Goal: Transaction & Acquisition: Purchase product/service

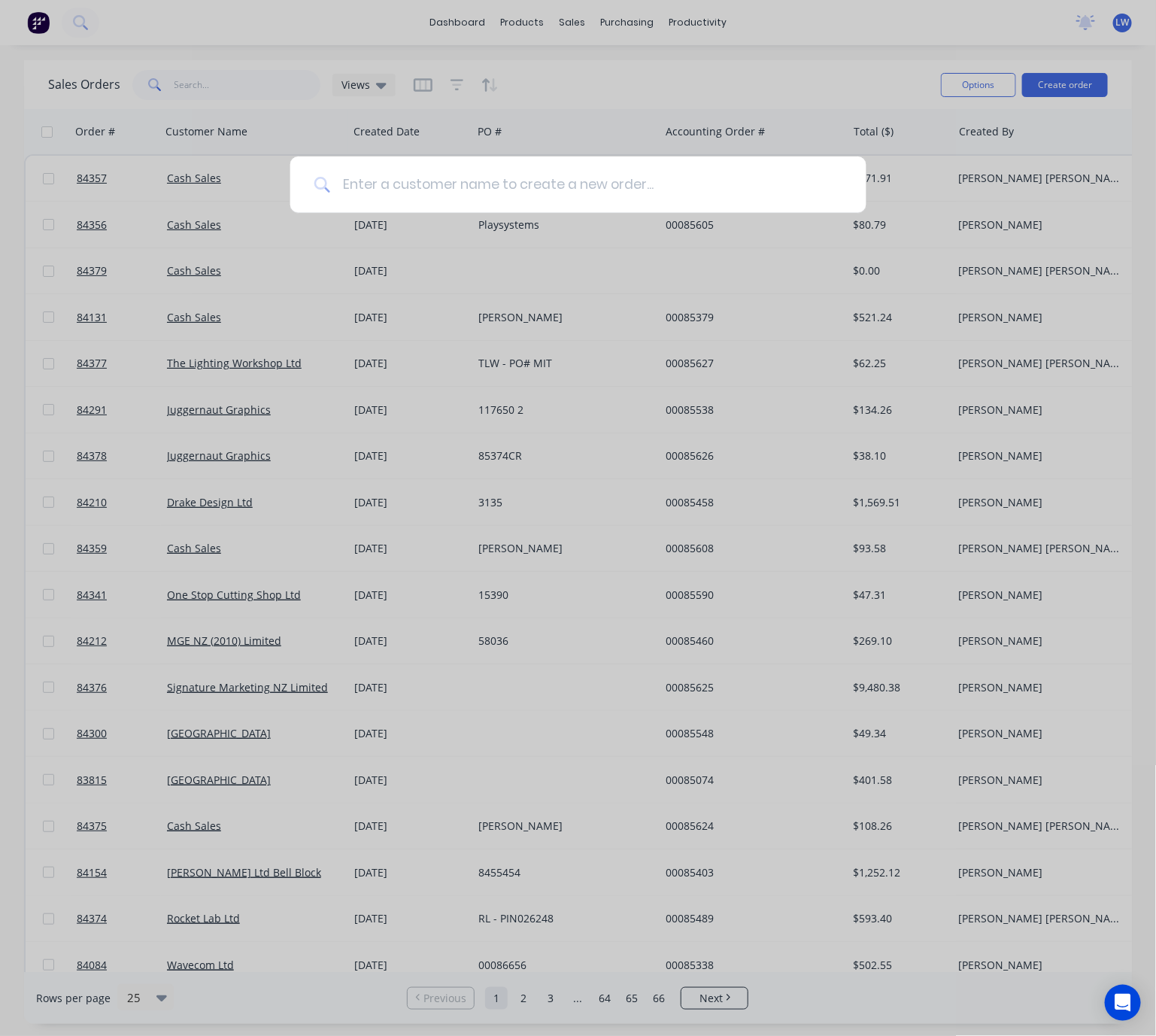
click at [759, 184] on input at bounding box center [586, 184] width 512 height 57
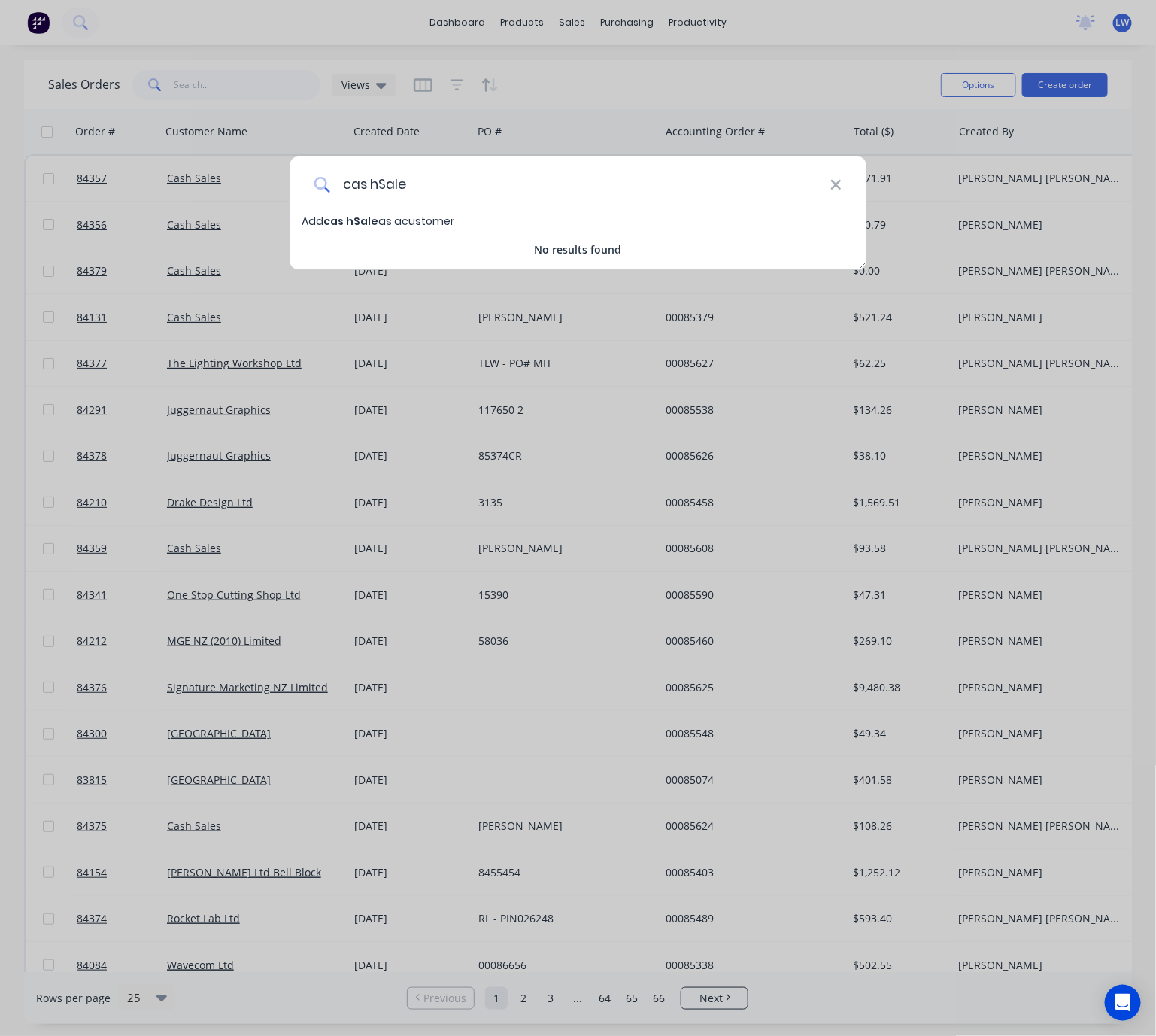
click at [372, 187] on input "cas hSale" at bounding box center [580, 184] width 500 height 57
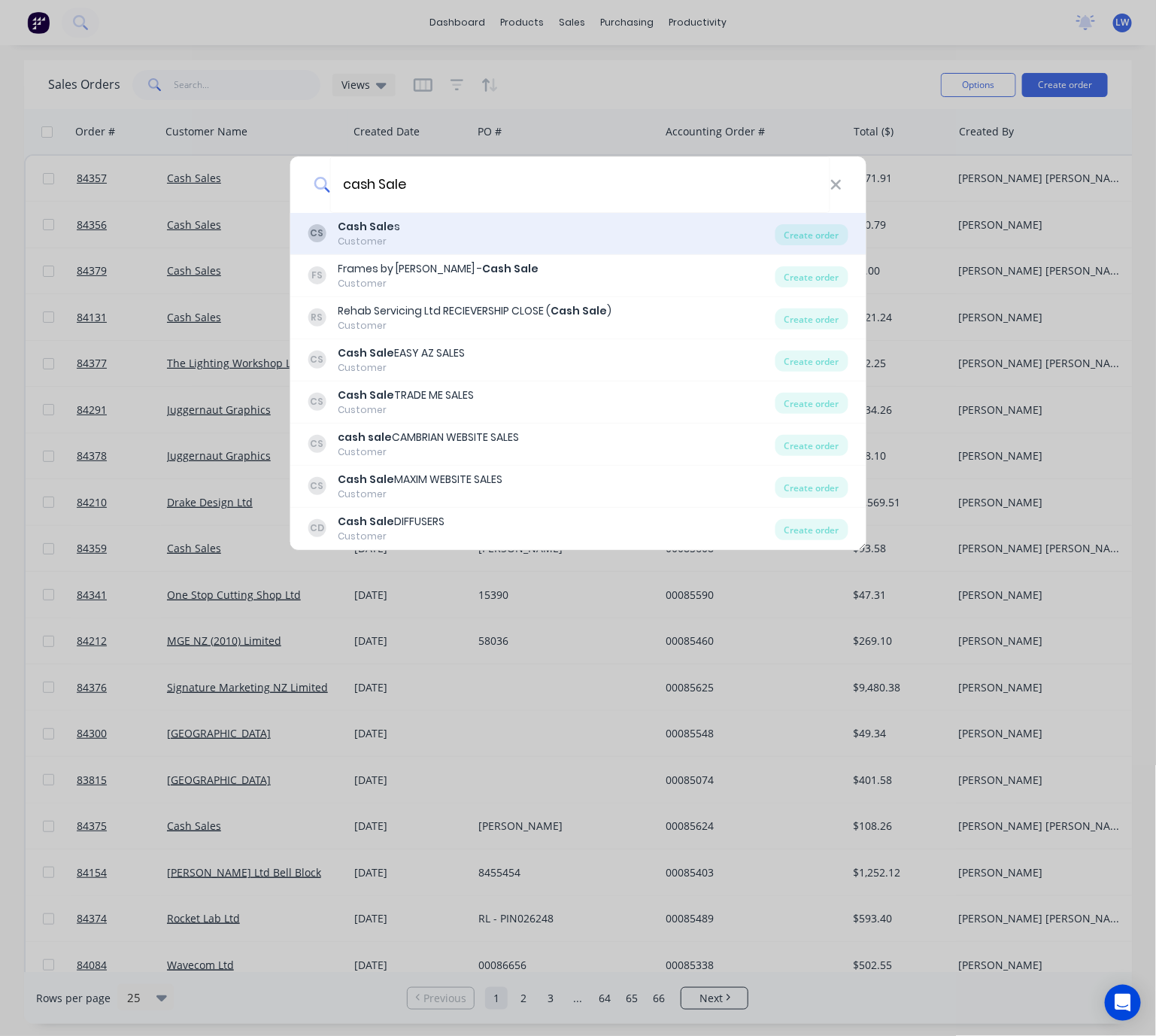
type input "cash Sale"
click at [456, 236] on div "CS Cash Sale s Customer" at bounding box center [542, 233] width 468 height 30
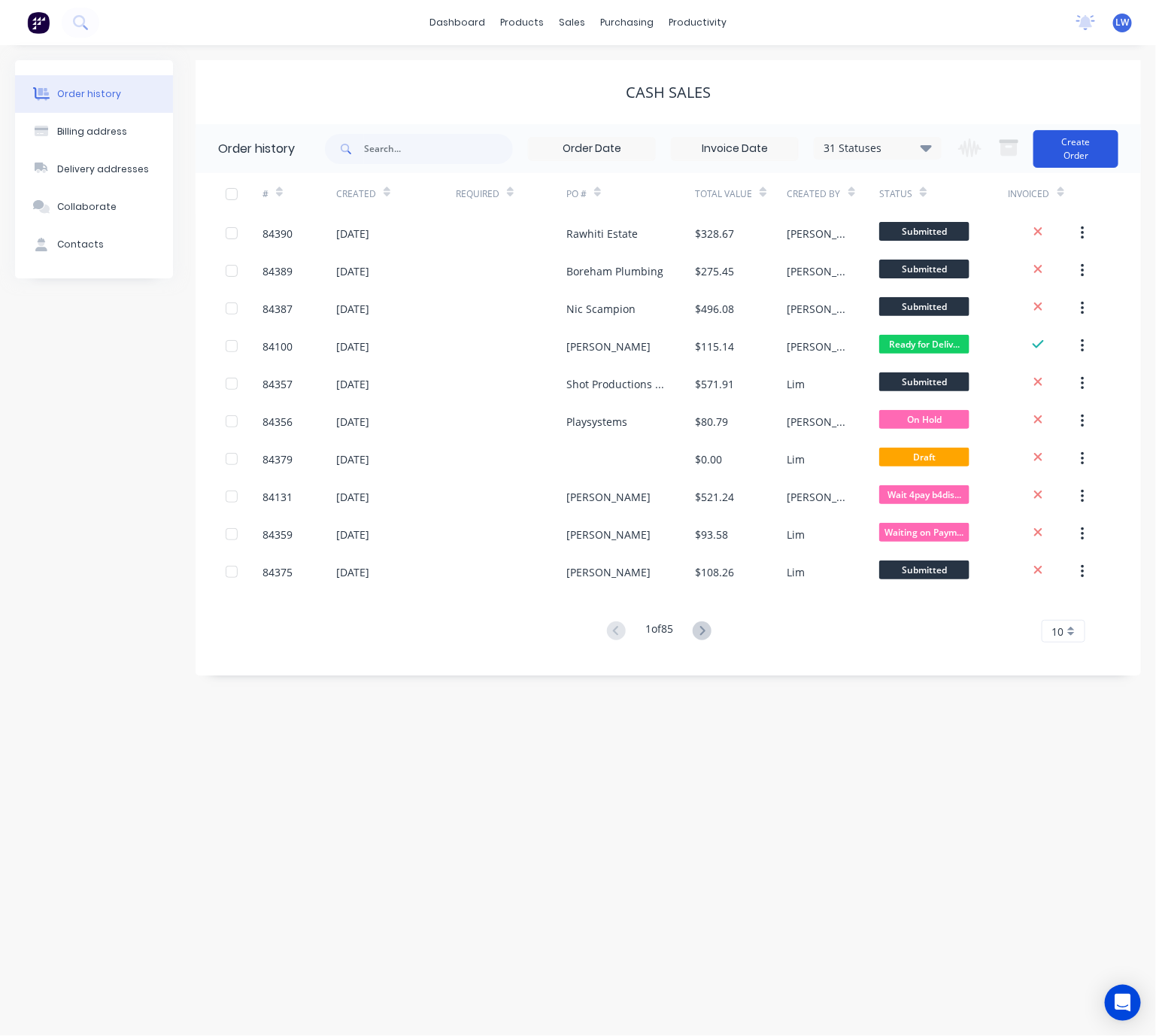
click at [1065, 149] on button "Create Order" at bounding box center [1076, 149] width 85 height 38
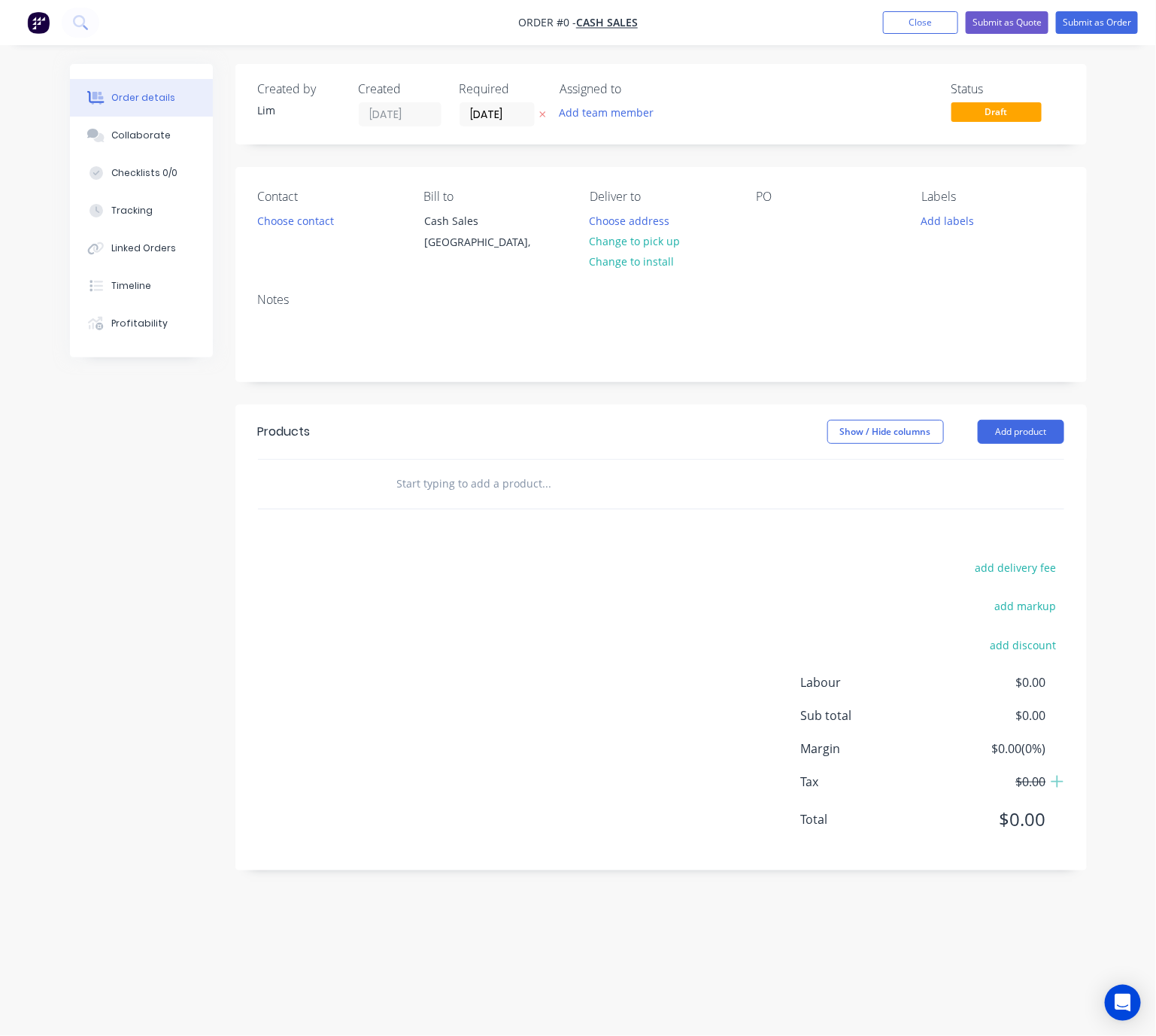
click at [540, 107] on button at bounding box center [543, 114] width 16 height 17
click at [306, 217] on button "Choose contact" at bounding box center [295, 220] width 92 height 21
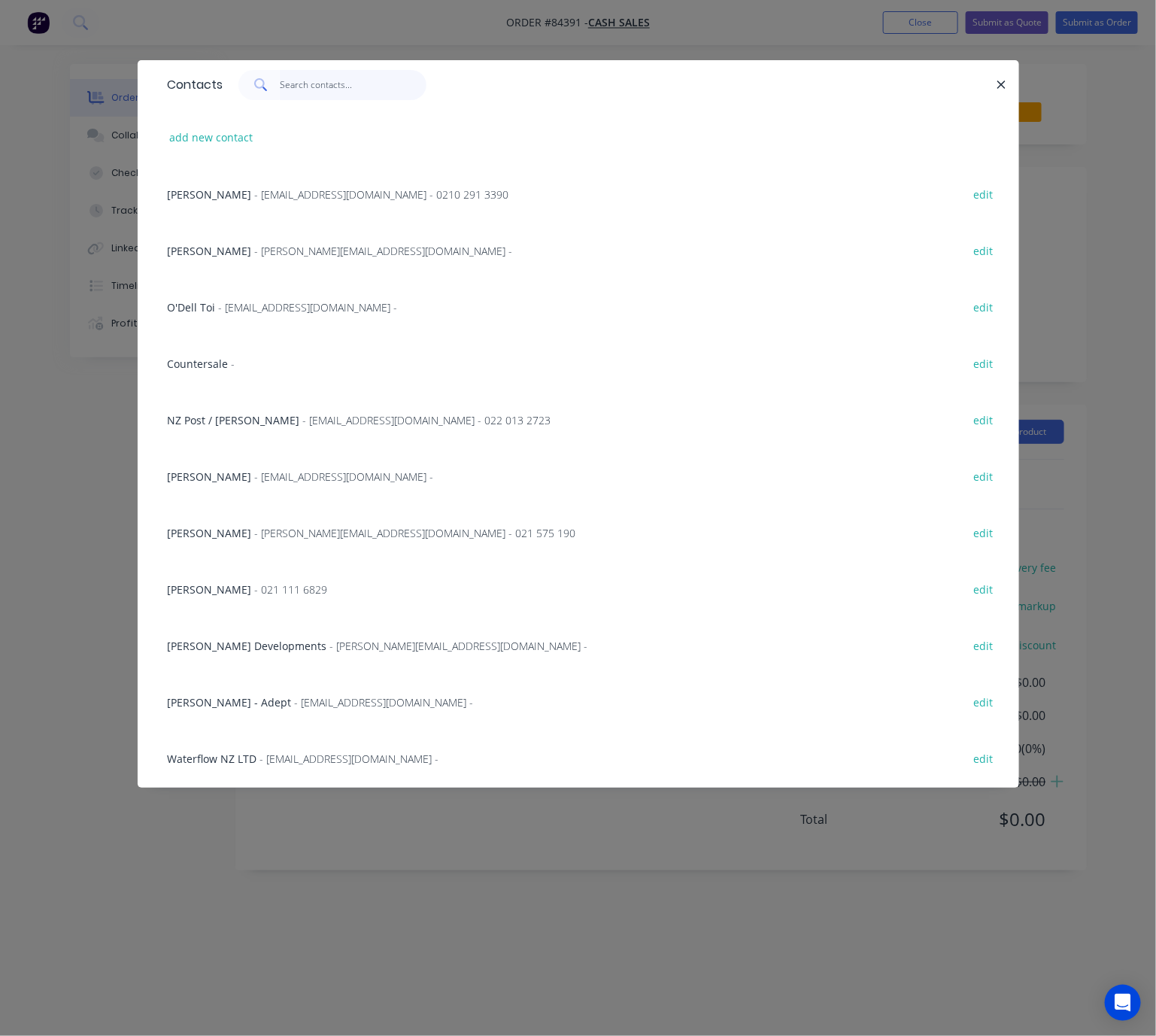
click at [308, 83] on input "text" at bounding box center [353, 85] width 147 height 30
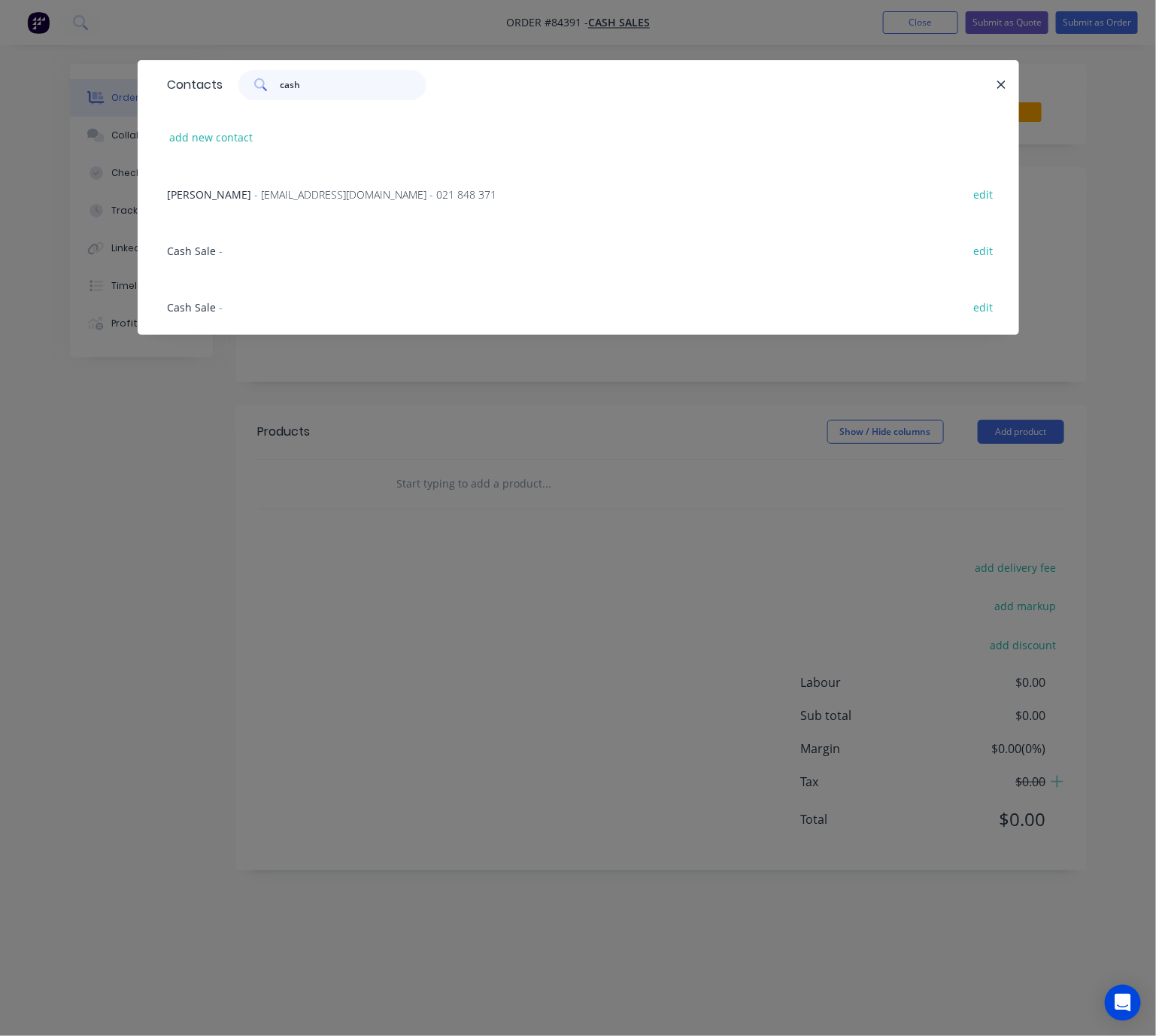
type input "cash"
click at [190, 255] on span "Cash Sale" at bounding box center [192, 251] width 49 height 14
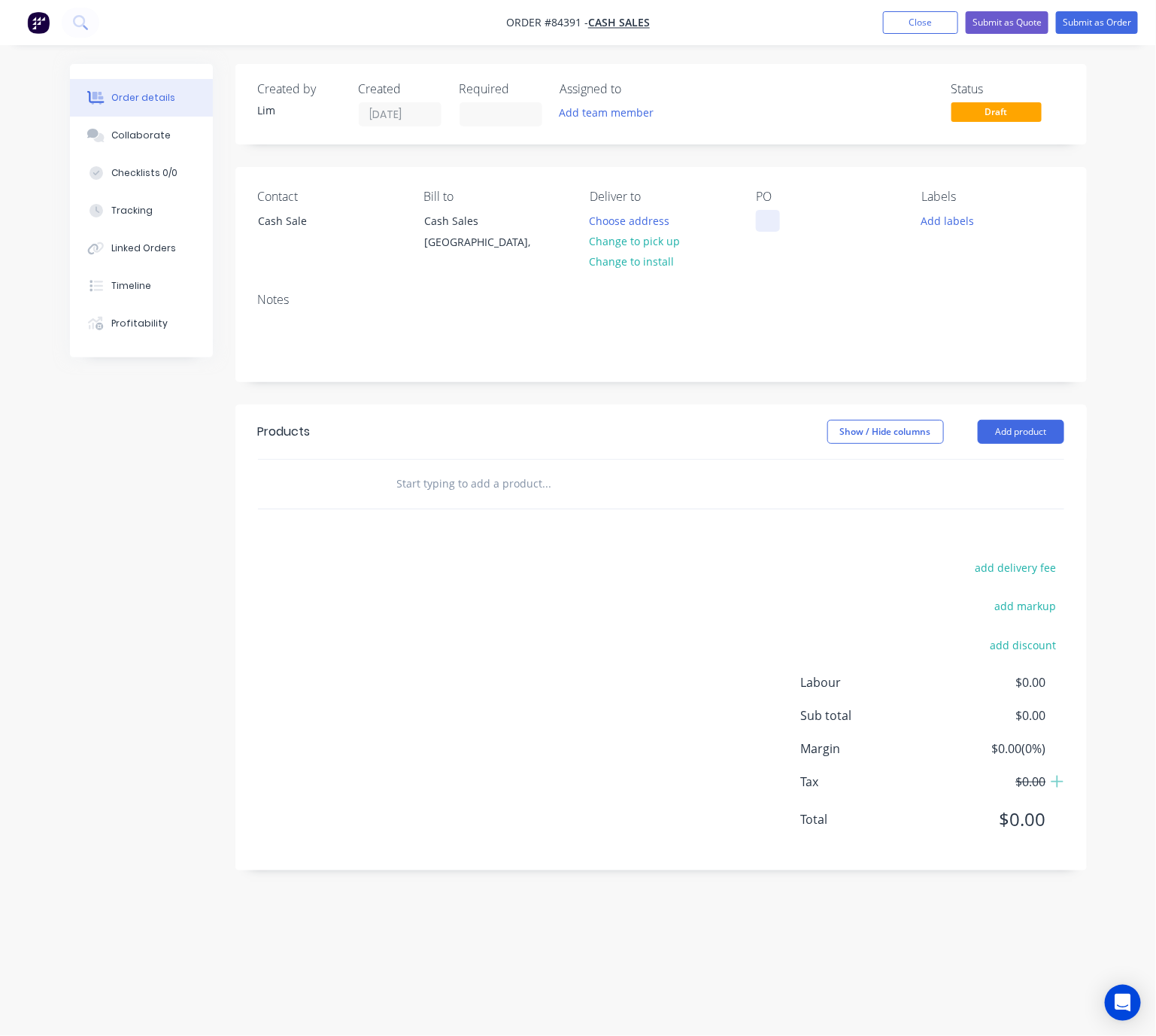
click at [775, 220] on div at bounding box center [768, 221] width 24 height 22
click at [641, 237] on button "Change to pick up" at bounding box center [634, 241] width 107 height 21
click at [942, 219] on button "Add labels" at bounding box center [948, 220] width 69 height 21
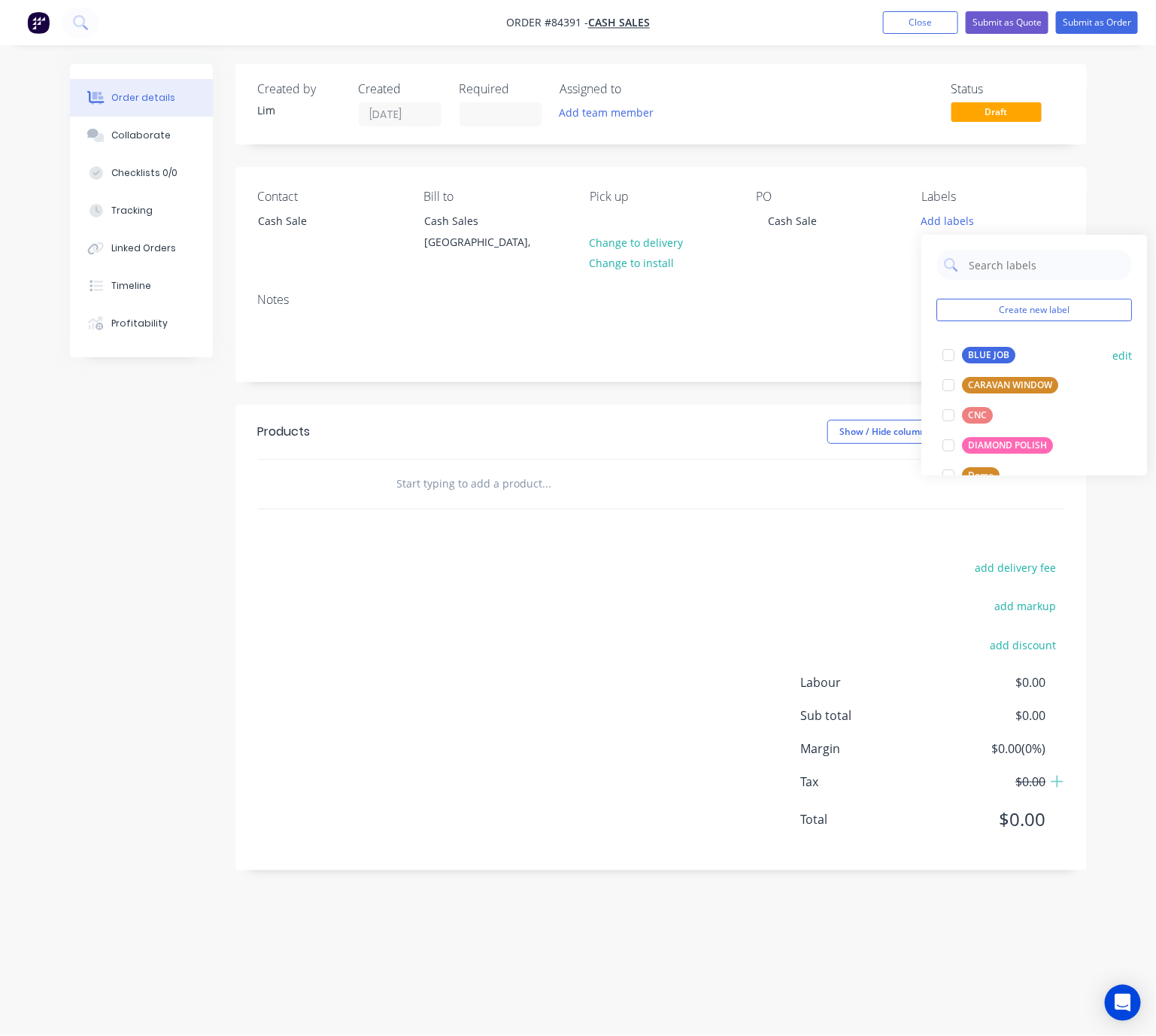
click at [984, 353] on div "BLUE JOB" at bounding box center [990, 355] width 54 height 16
click at [644, 434] on div "Show / Hide columns Add product" at bounding box center [746, 431] width 635 height 24
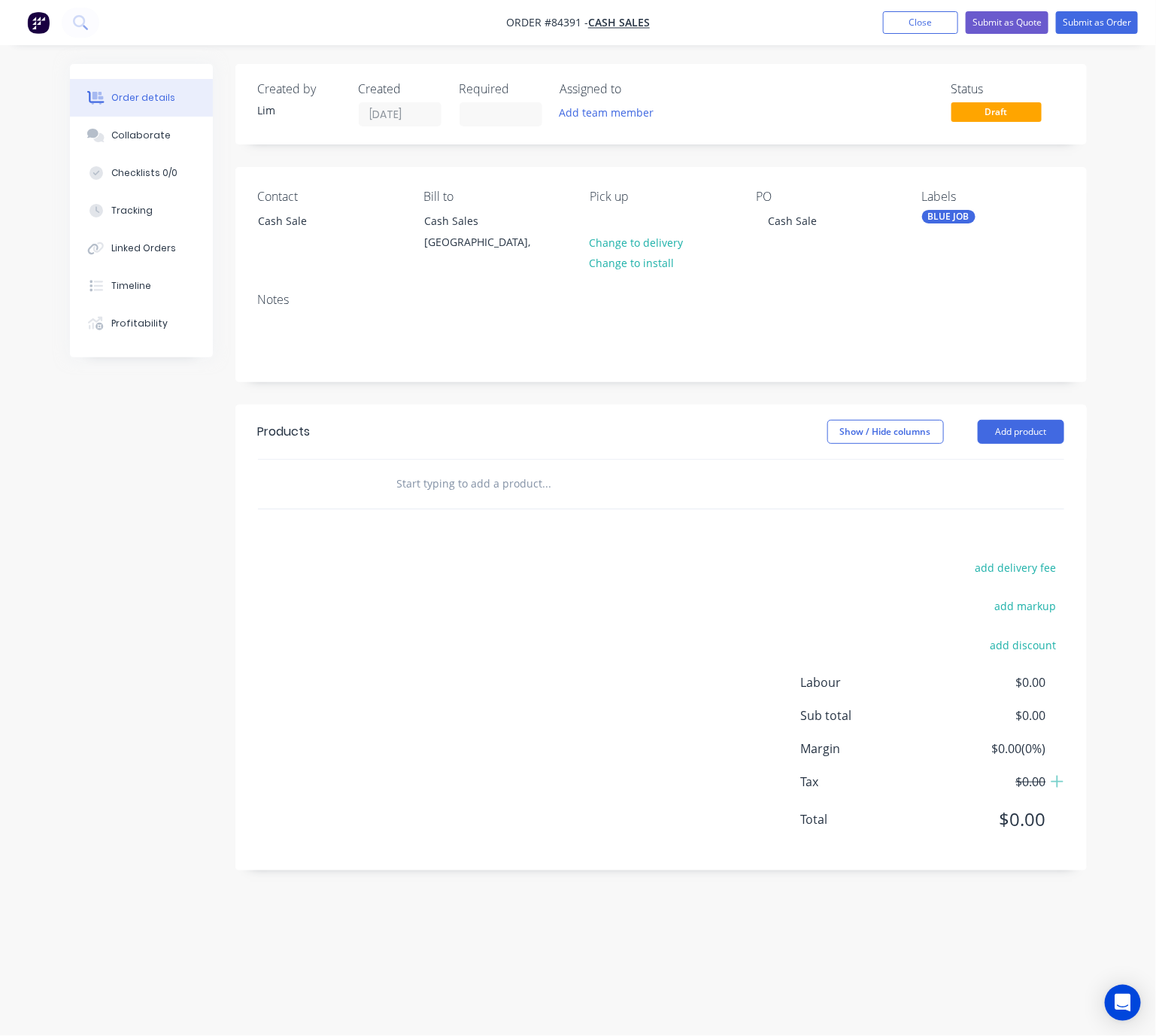
click at [539, 503] on div at bounding box center [649, 484] width 542 height 49
click at [524, 488] on input "text" at bounding box center [547, 484] width 301 height 30
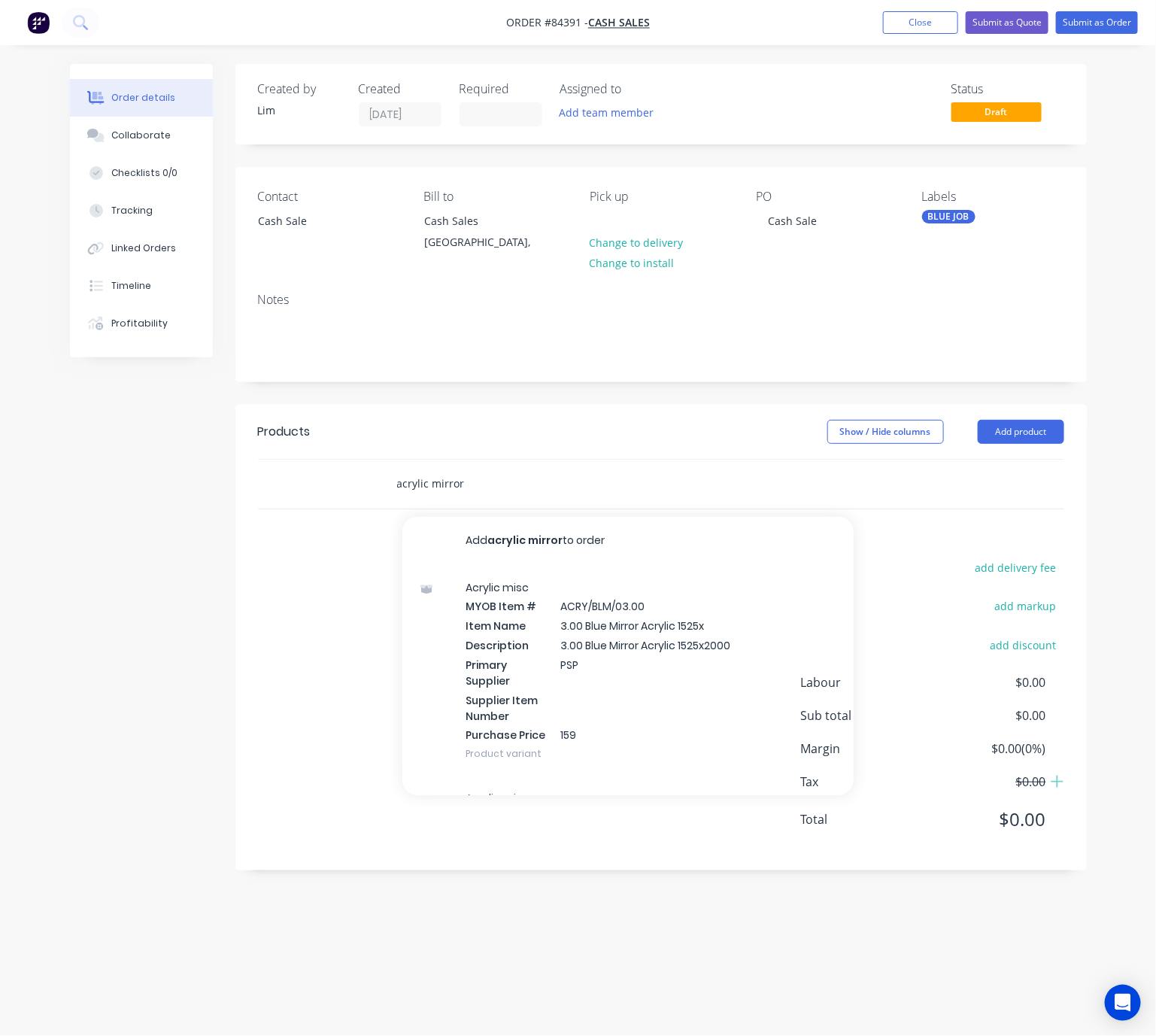
drag, startPoint x: 429, startPoint y: 485, endPoint x: 339, endPoint y: 500, distance: 91.2
click at [359, 486] on div "acrylic mirror Add acrylic mirror to order Acrylic misc MYOB Item # ACRY/BLM/03…" at bounding box center [661, 484] width 806 height 49
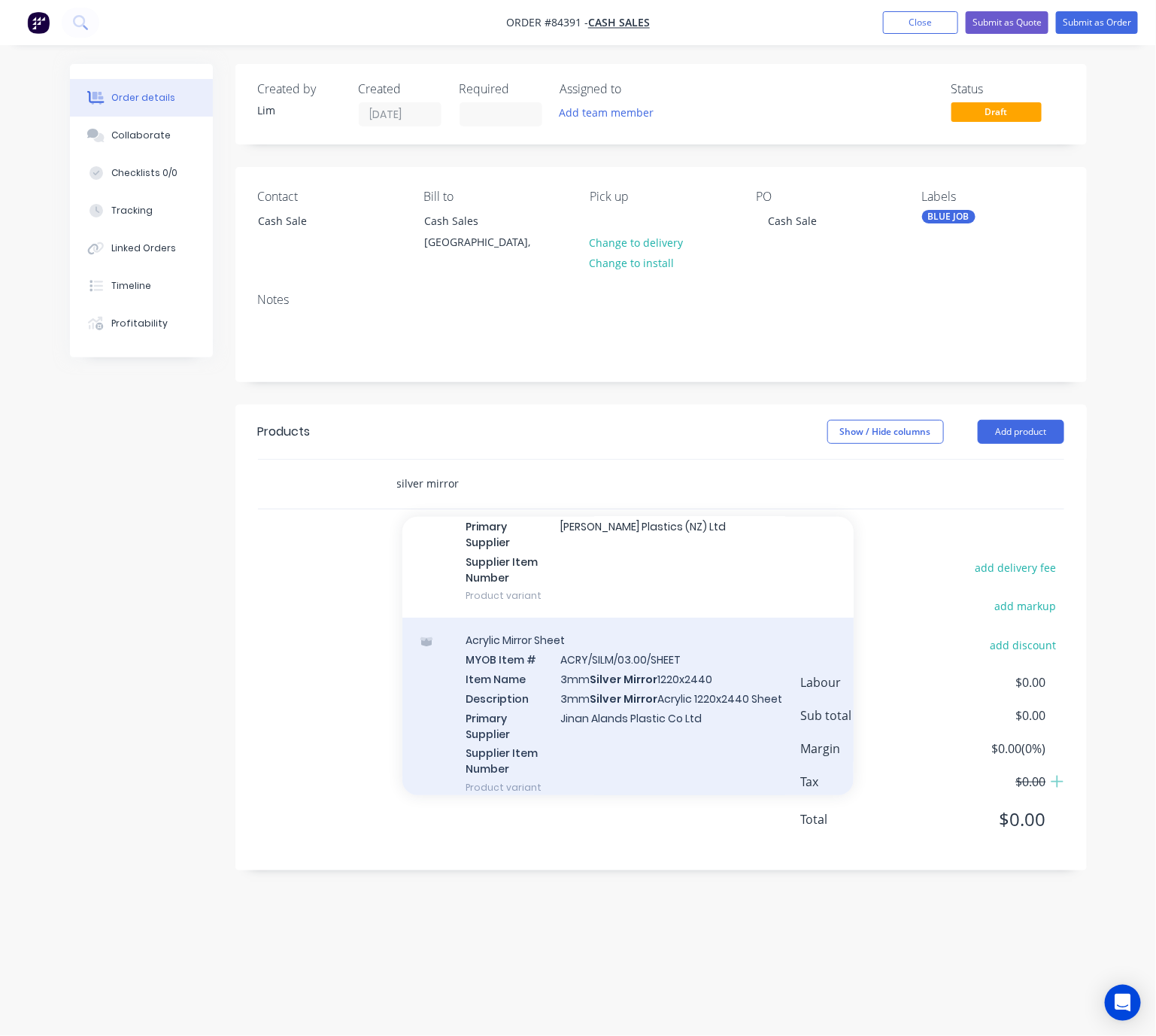
scroll to position [226, 0]
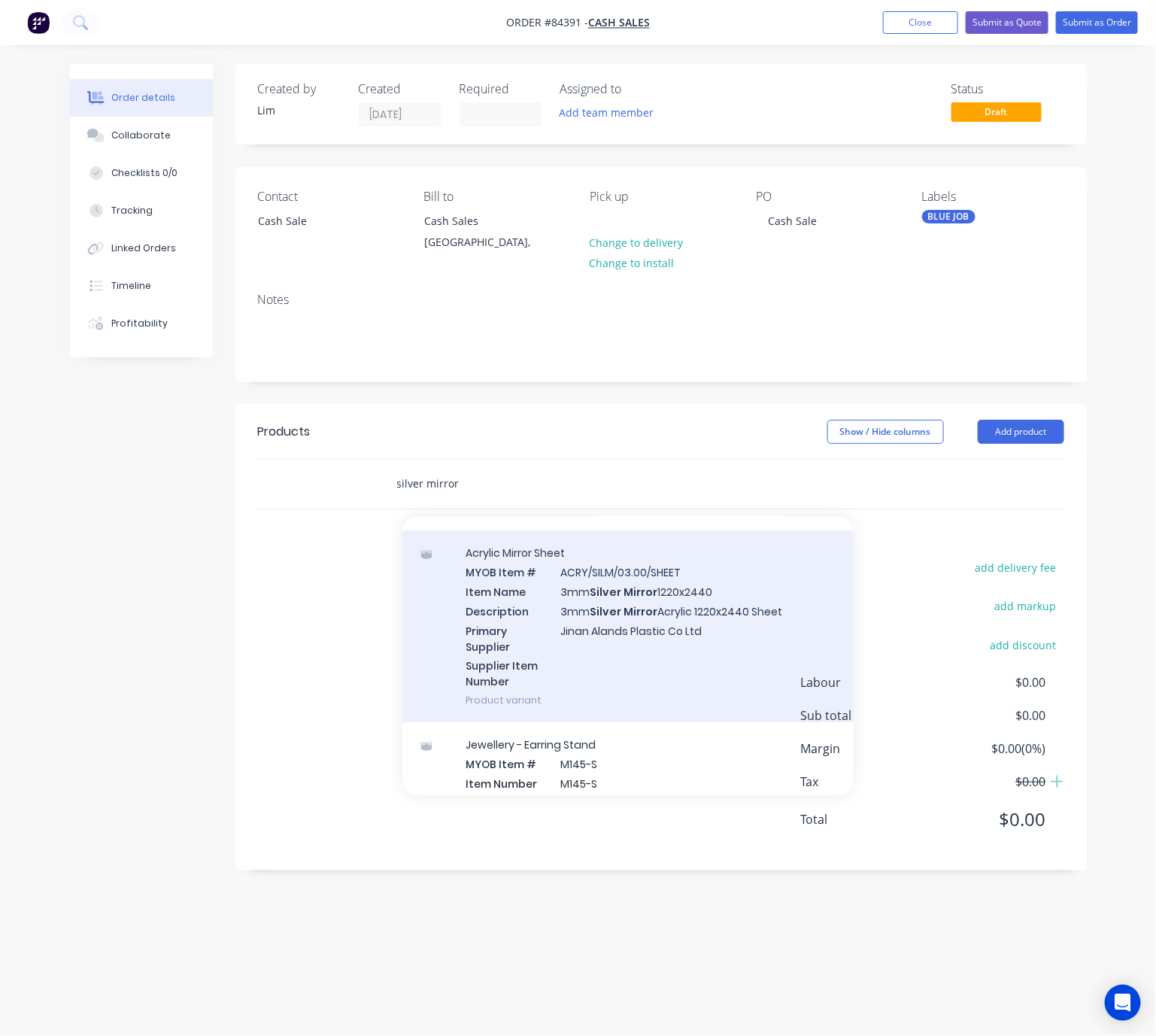
type input "silver mirror"
click at [720, 649] on div "Acrylic Mirror Sheet MYOB Item # ACRY/SILM/03.00/SHEET Item Name 3mm Silver Mir…" at bounding box center [628, 626] width 451 height 192
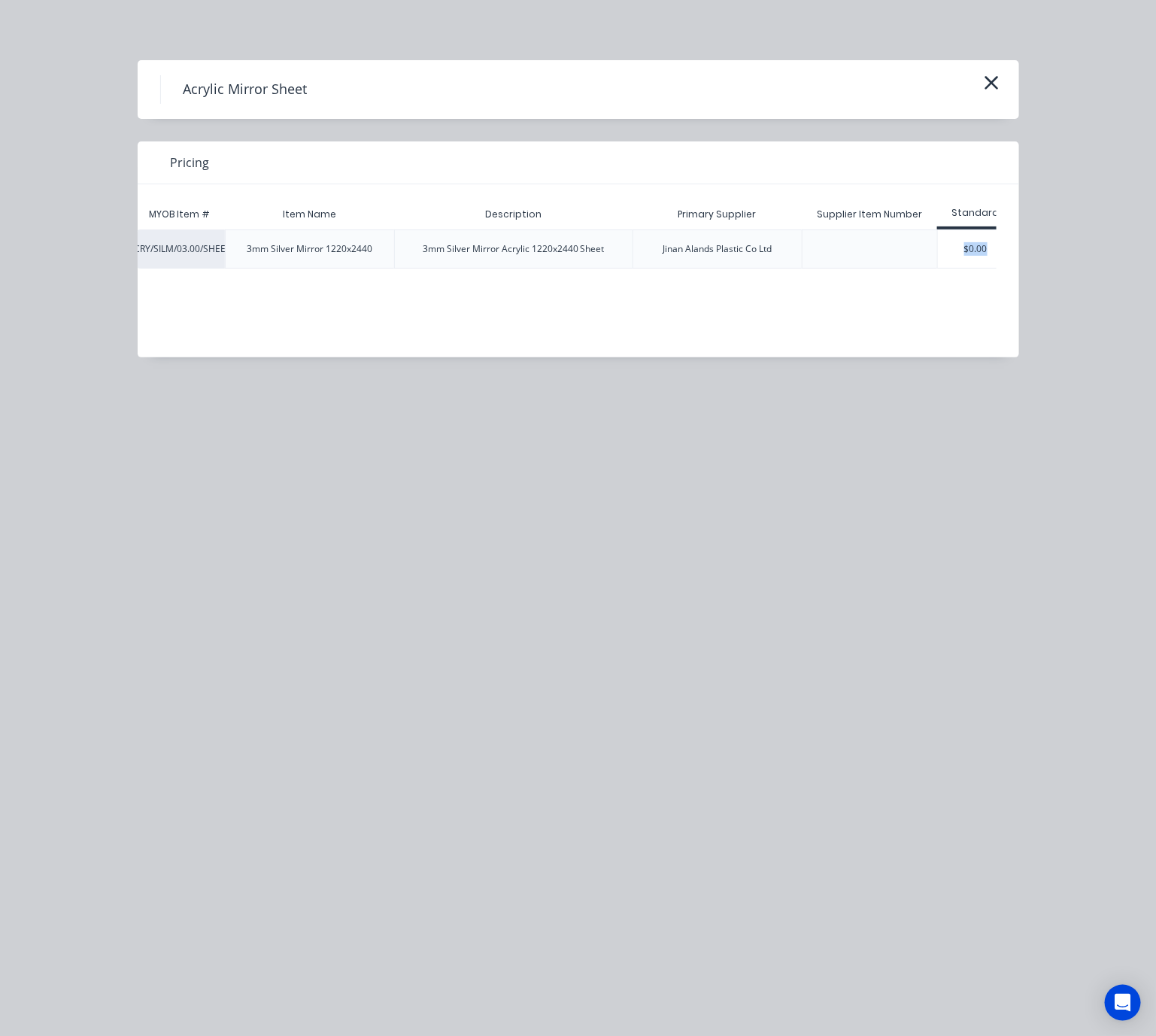
drag, startPoint x: 820, startPoint y: 375, endPoint x: 1045, endPoint y: 344, distance: 227.1
click at [1037, 378] on div "Acrylic Mirror Sheet Pricing MYOB Item # Item Name Description Primary Supplier…" at bounding box center [578, 518] width 1156 height 1036
click at [964, 239] on div "$0.00" at bounding box center [959, 249] width 75 height 38
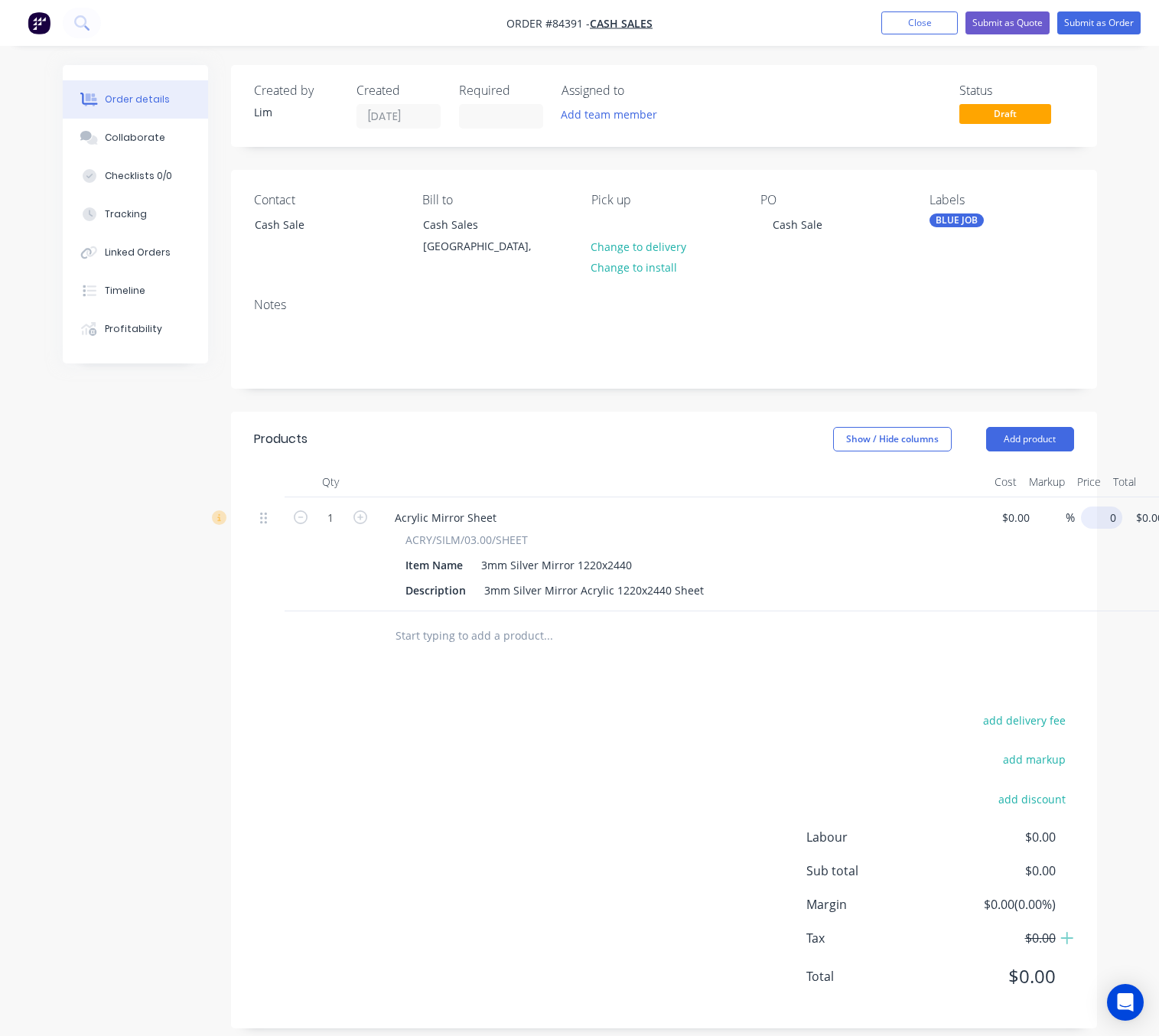
click at [1074, 521] on div "1 Acrylic Mirror Sheet ACRY/SILM/03.00/SHEET Item Name 3mm Silver Mirror 1220x2…" at bounding box center [663, 554] width 820 height 114
type input "$422.56"
click at [605, 756] on div "add delivery fee add markup add discount Labour $0.00 Sub total $0.00 Margin $0…" at bounding box center [663, 857] width 820 height 295
click at [1102, 21] on button "Submit as Order" at bounding box center [1098, 23] width 83 height 23
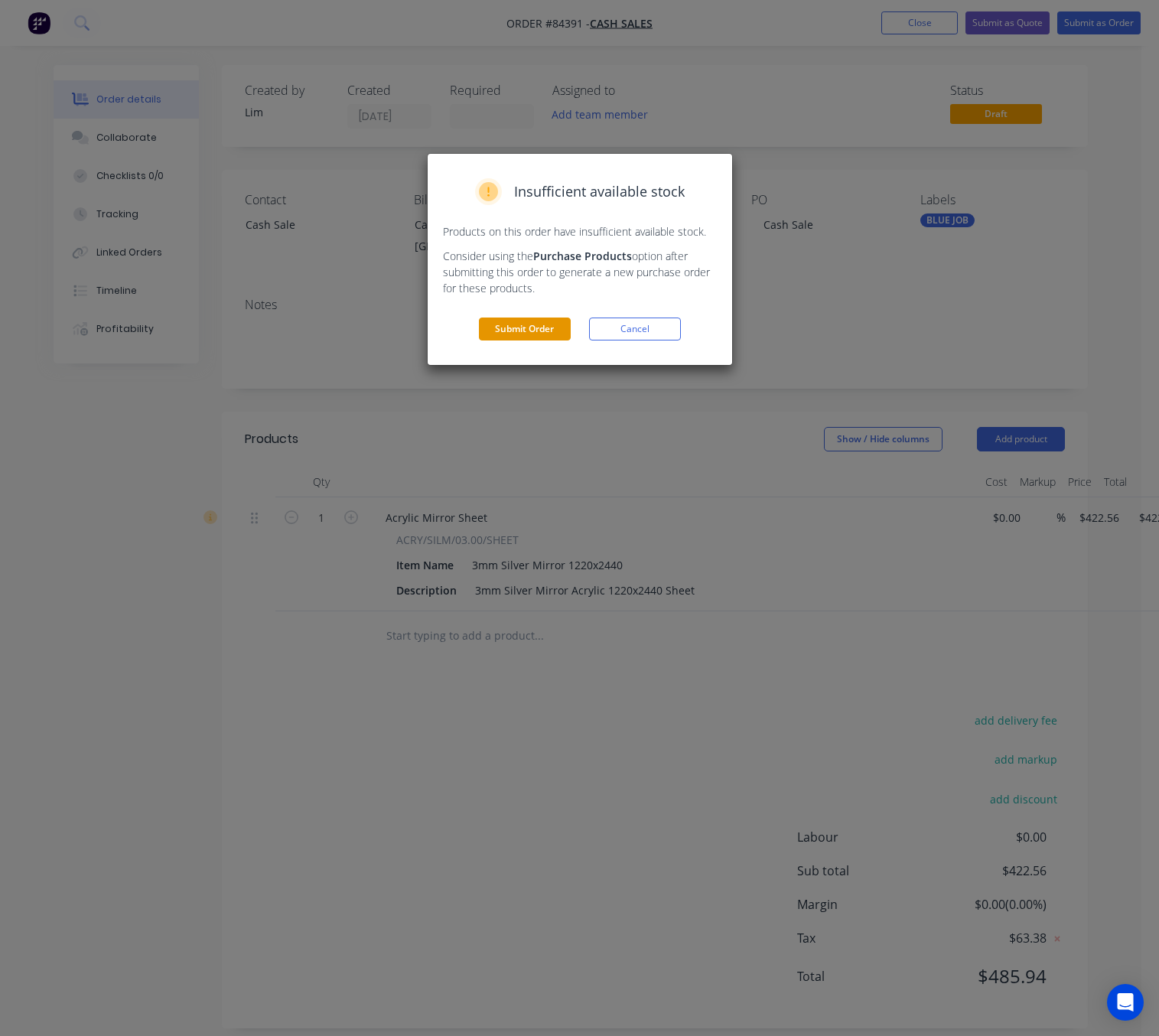
click at [501, 333] on button "Submit Order" at bounding box center [524, 328] width 92 height 23
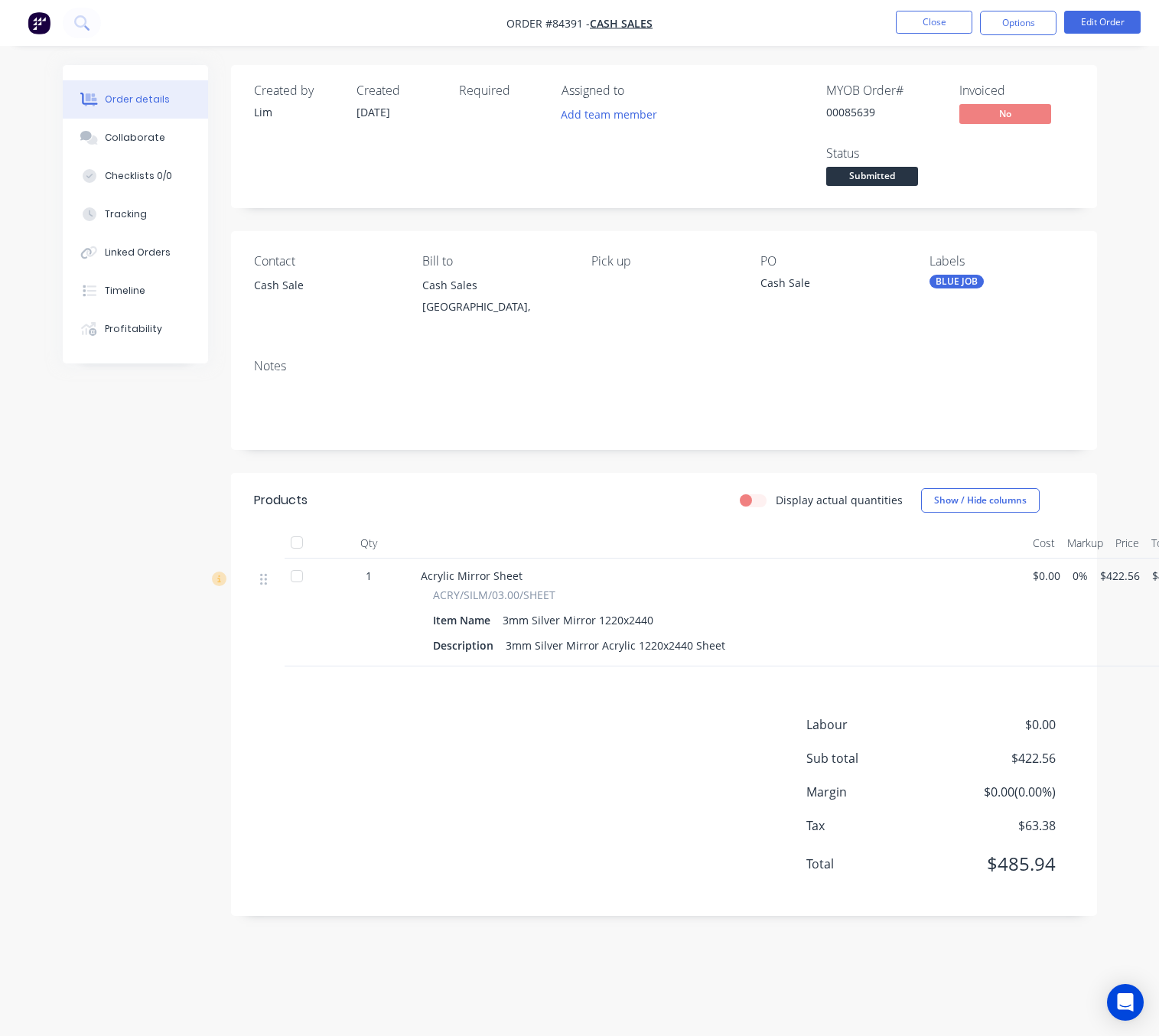
click at [1022, 5] on nav "Order #84391 - Cash Sales Close Options Edit Order" at bounding box center [579, 23] width 1159 height 46
click at [1024, 26] on button "Options" at bounding box center [1019, 23] width 77 height 25
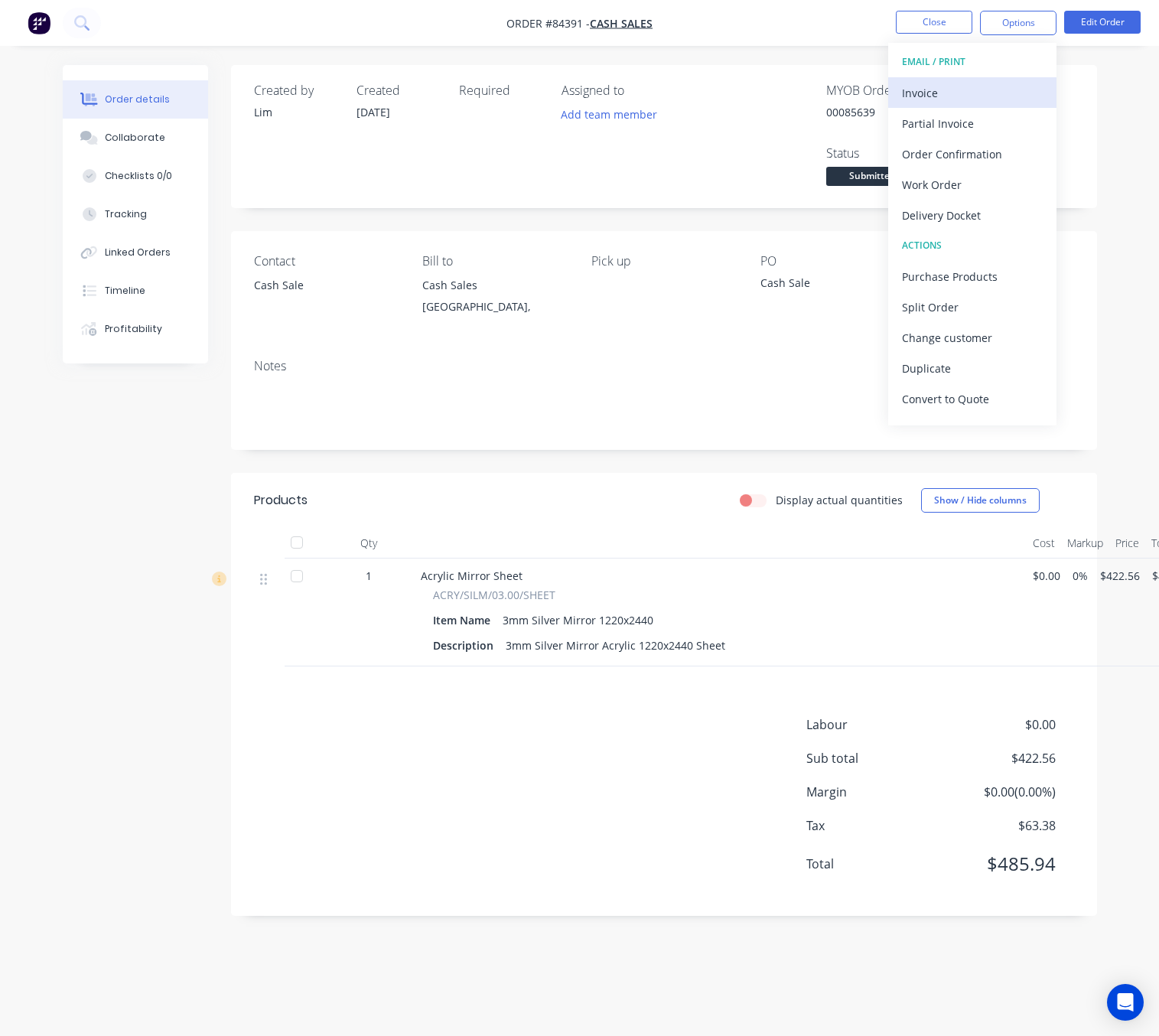
click at [987, 86] on div "Invoice" at bounding box center [972, 93] width 140 height 22
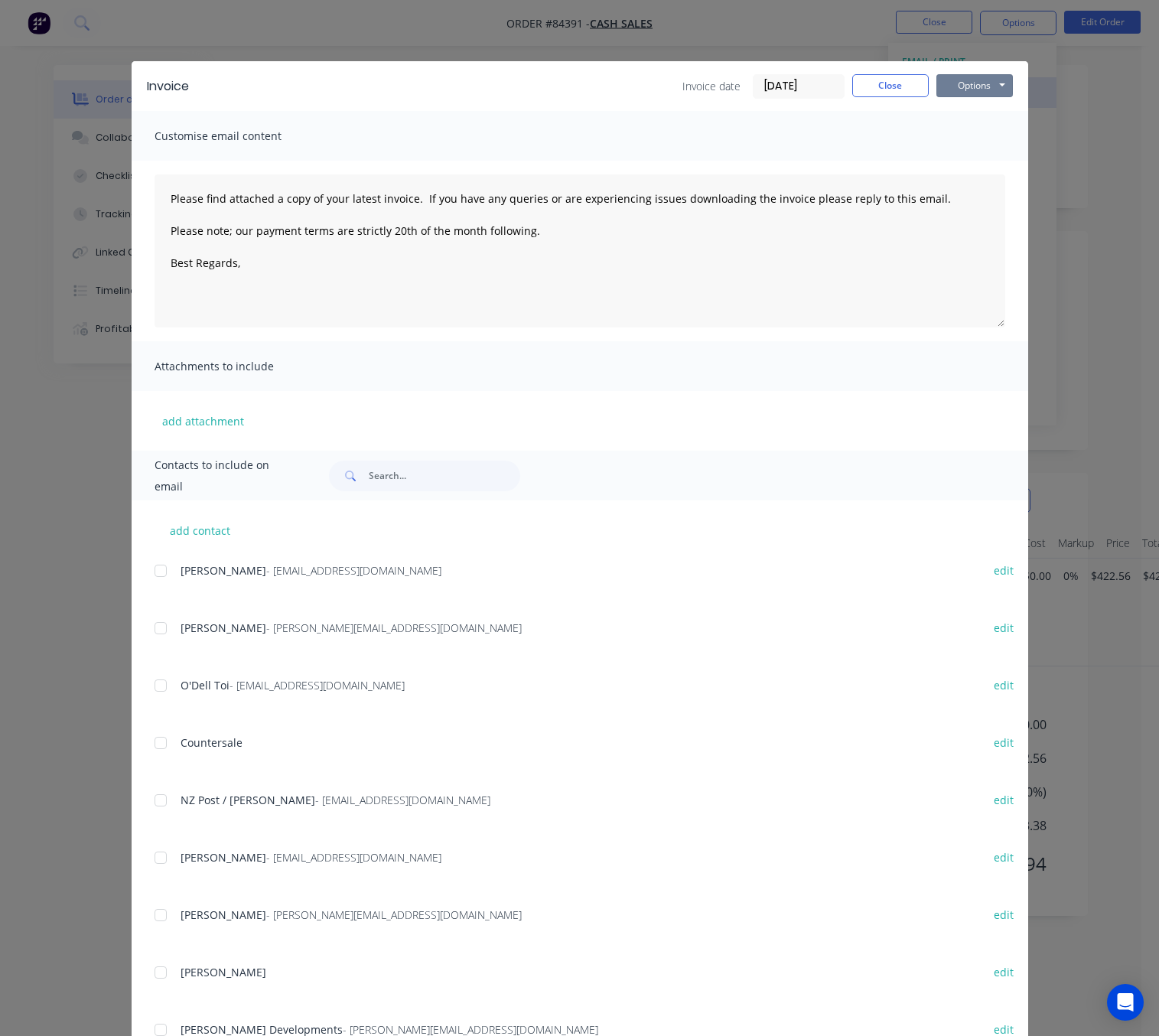
click at [987, 86] on button "Options" at bounding box center [975, 85] width 77 height 23
click at [992, 103] on button "Preview" at bounding box center [985, 113] width 98 height 26
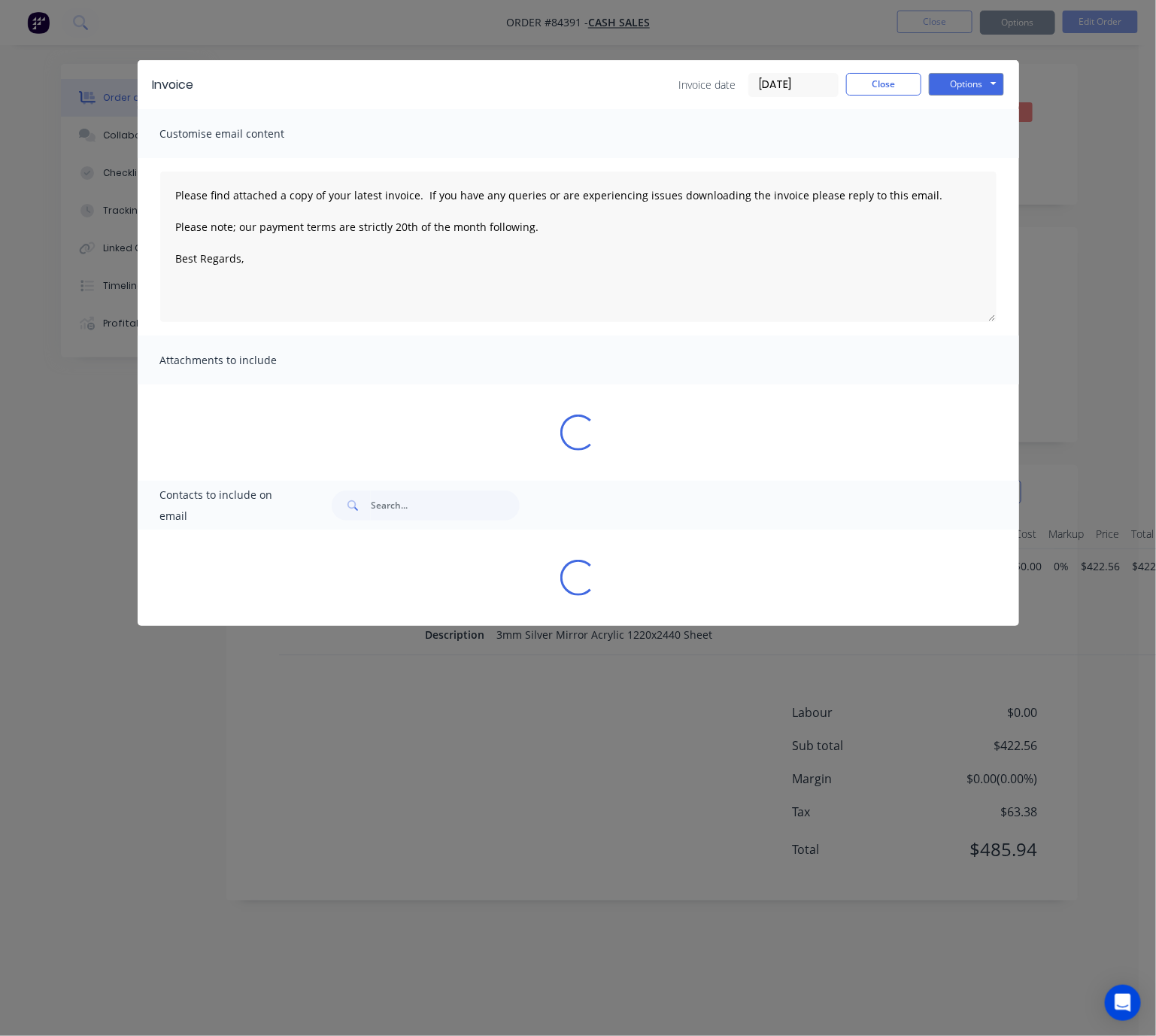
type textarea "Please find attached a copy of your latest invoice. If you have any queries or …"
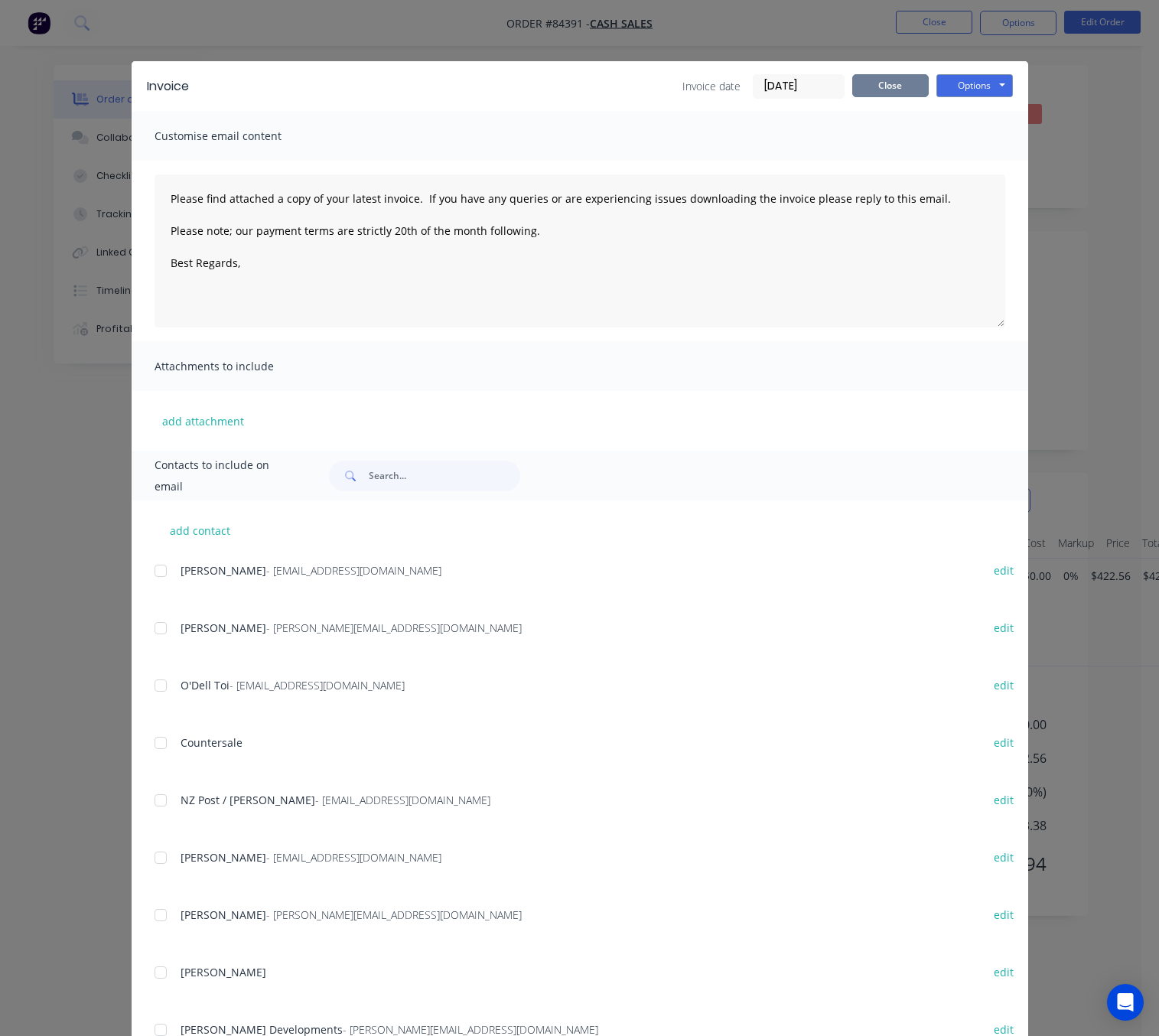
click at [894, 83] on button "Close" at bounding box center [890, 85] width 77 height 23
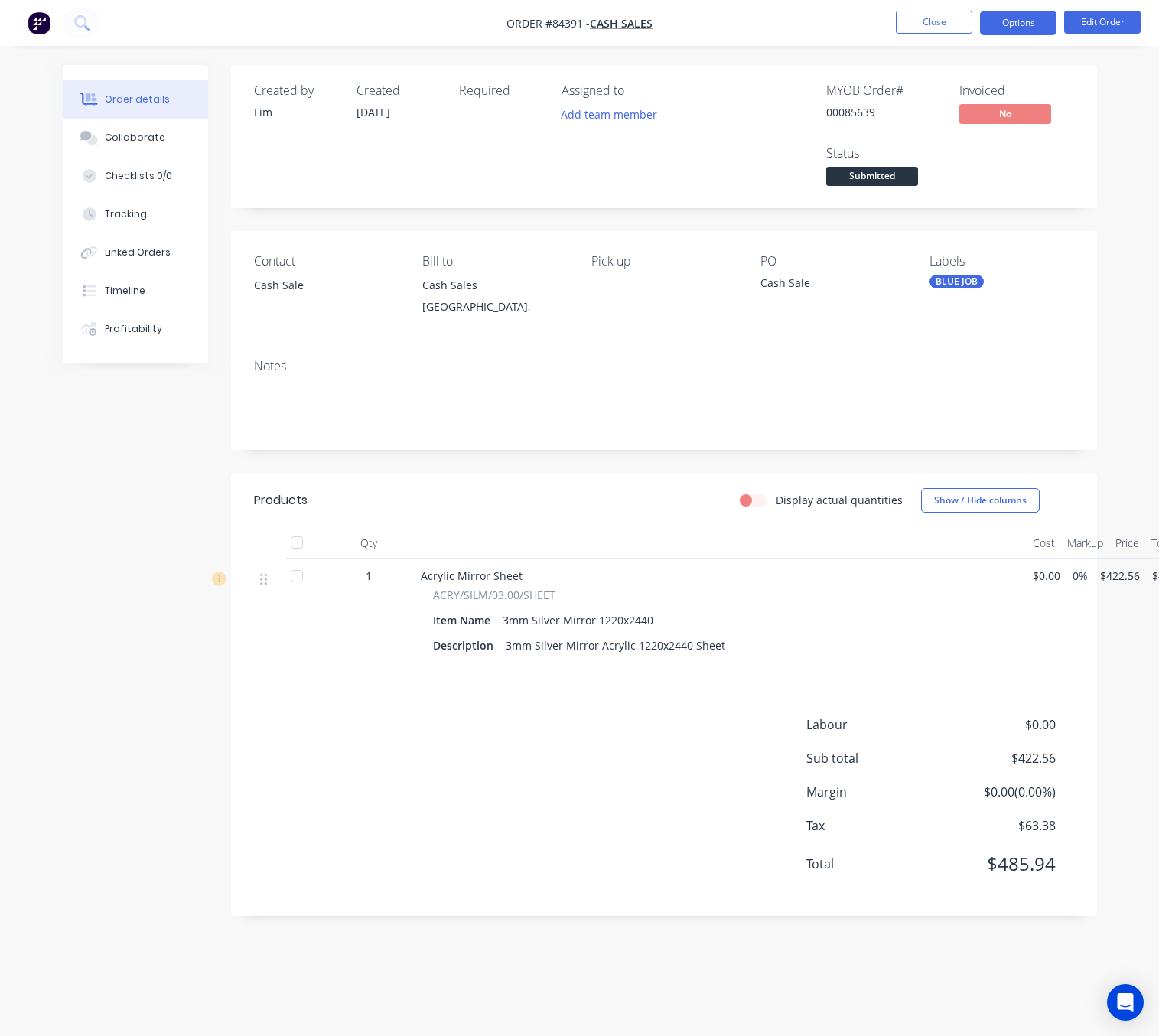
click at [1014, 28] on button "Options" at bounding box center [1019, 23] width 77 height 25
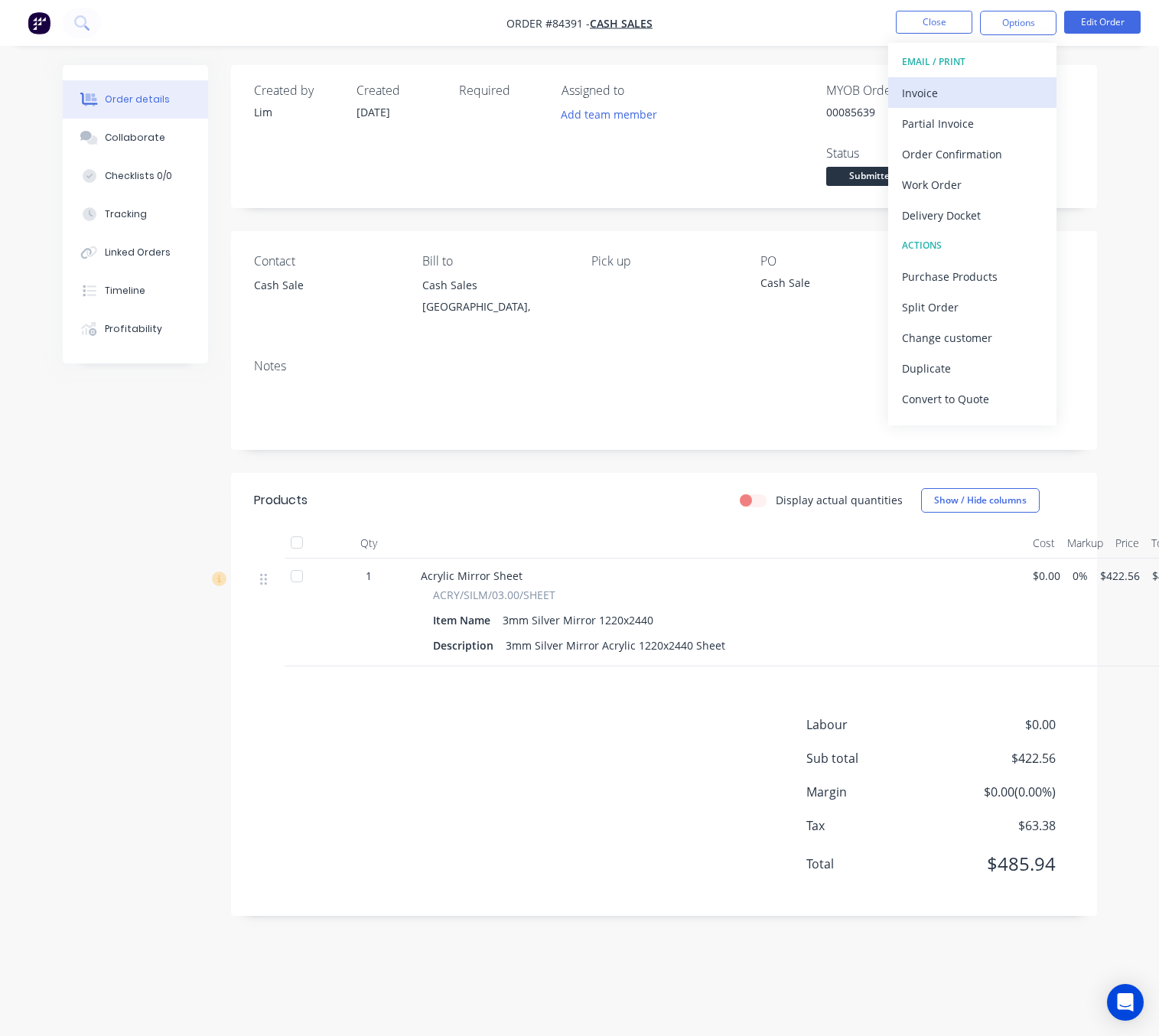
click at [985, 98] on div "Invoice" at bounding box center [972, 93] width 140 height 22
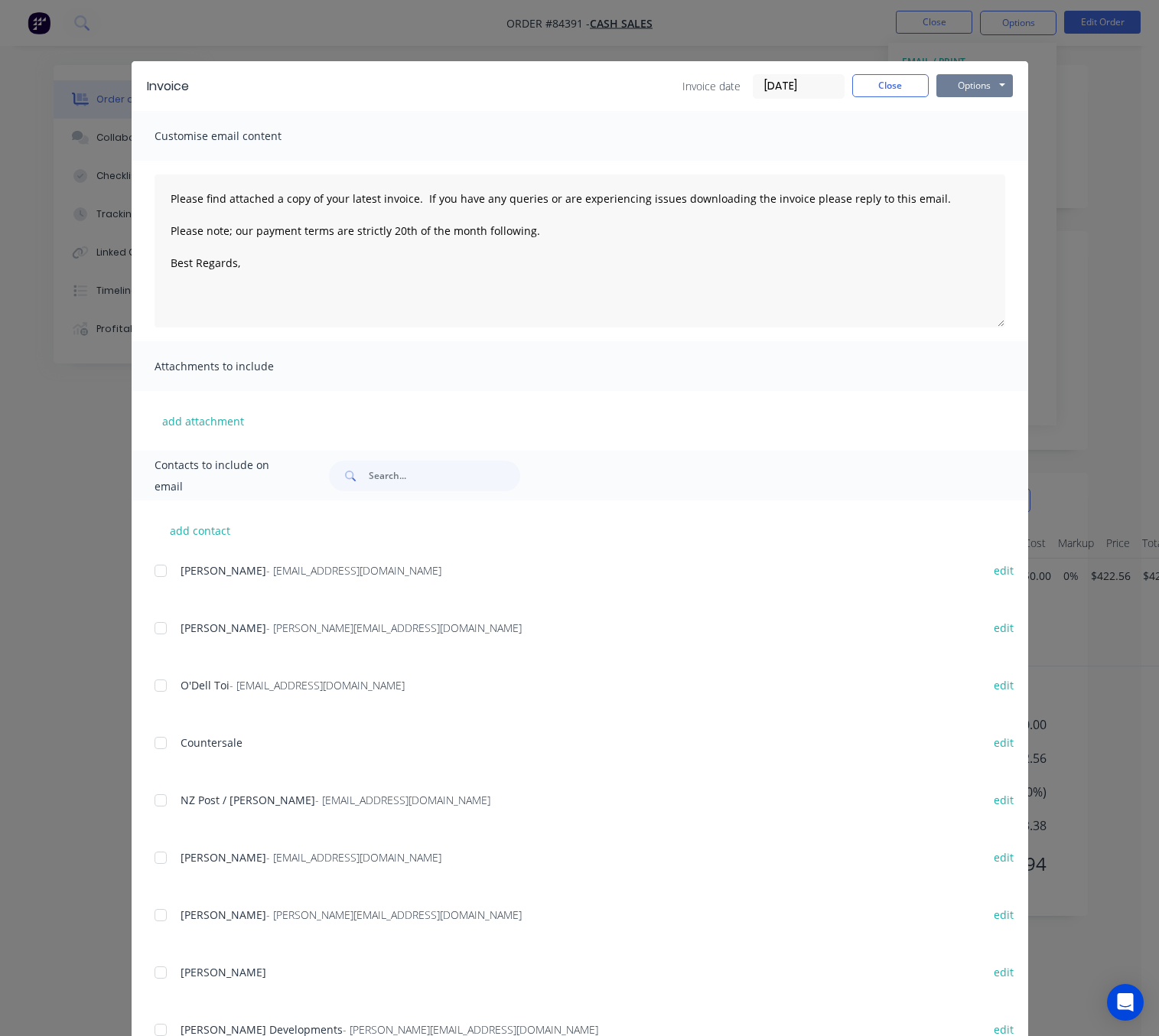
click at [985, 86] on button "Options" at bounding box center [975, 85] width 77 height 23
click at [991, 120] on button "Preview" at bounding box center [985, 113] width 98 height 26
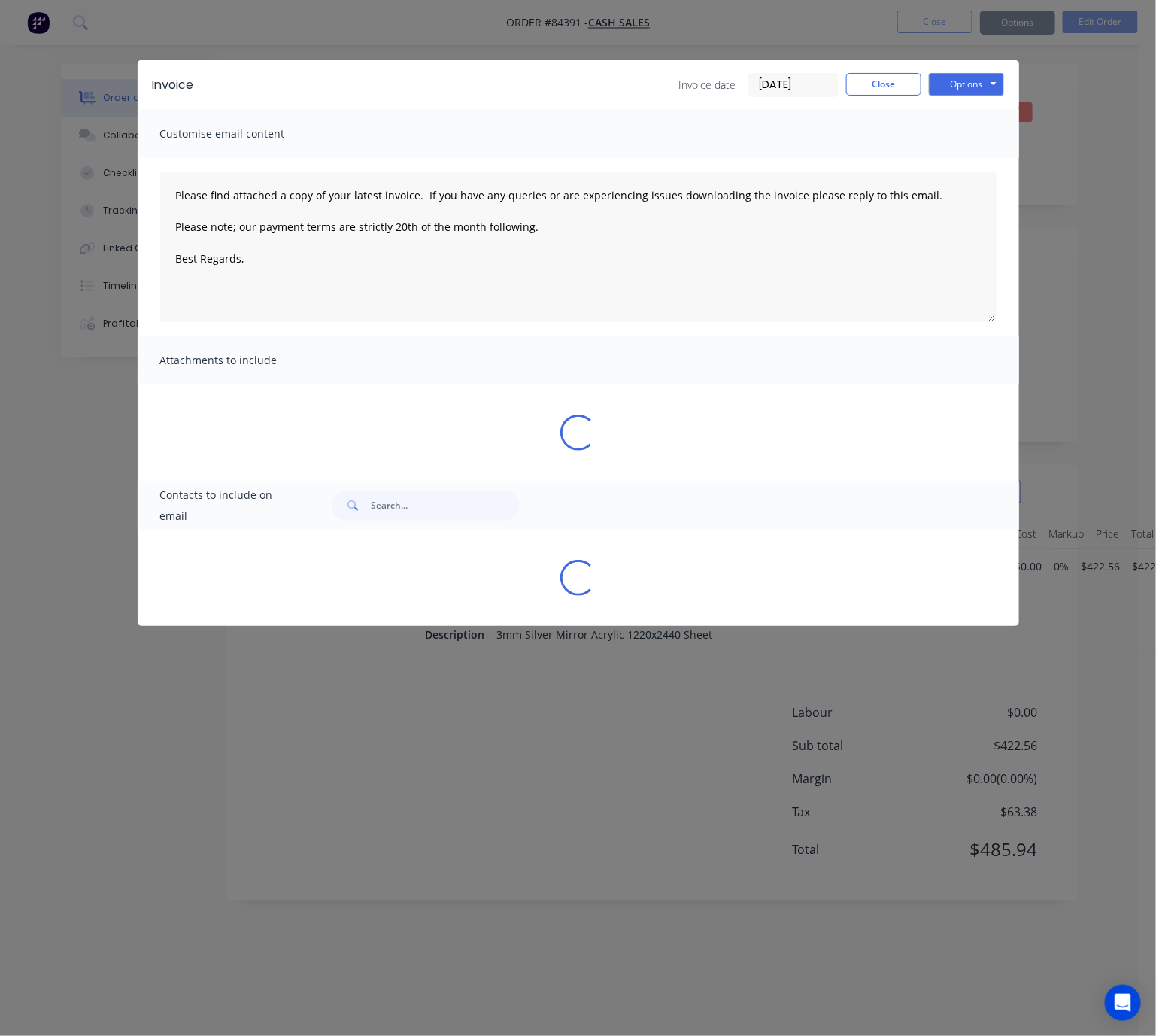
type textarea "Please find attached a copy of your latest invoice. If you have any queries or …"
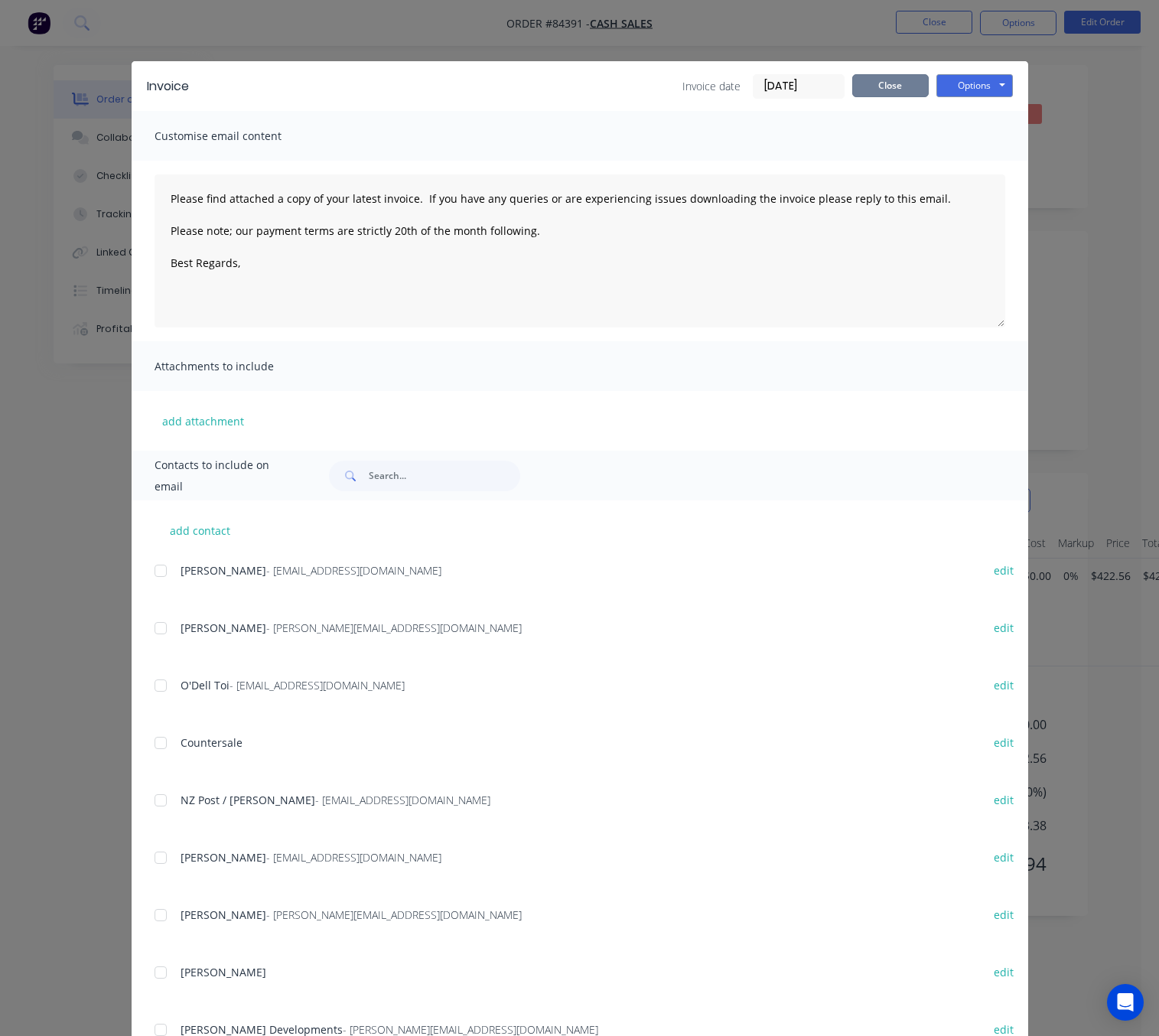
drag, startPoint x: 895, startPoint y: 90, endPoint x: 916, endPoint y: 109, distance: 28.3
click at [894, 92] on button "Close" at bounding box center [890, 85] width 77 height 23
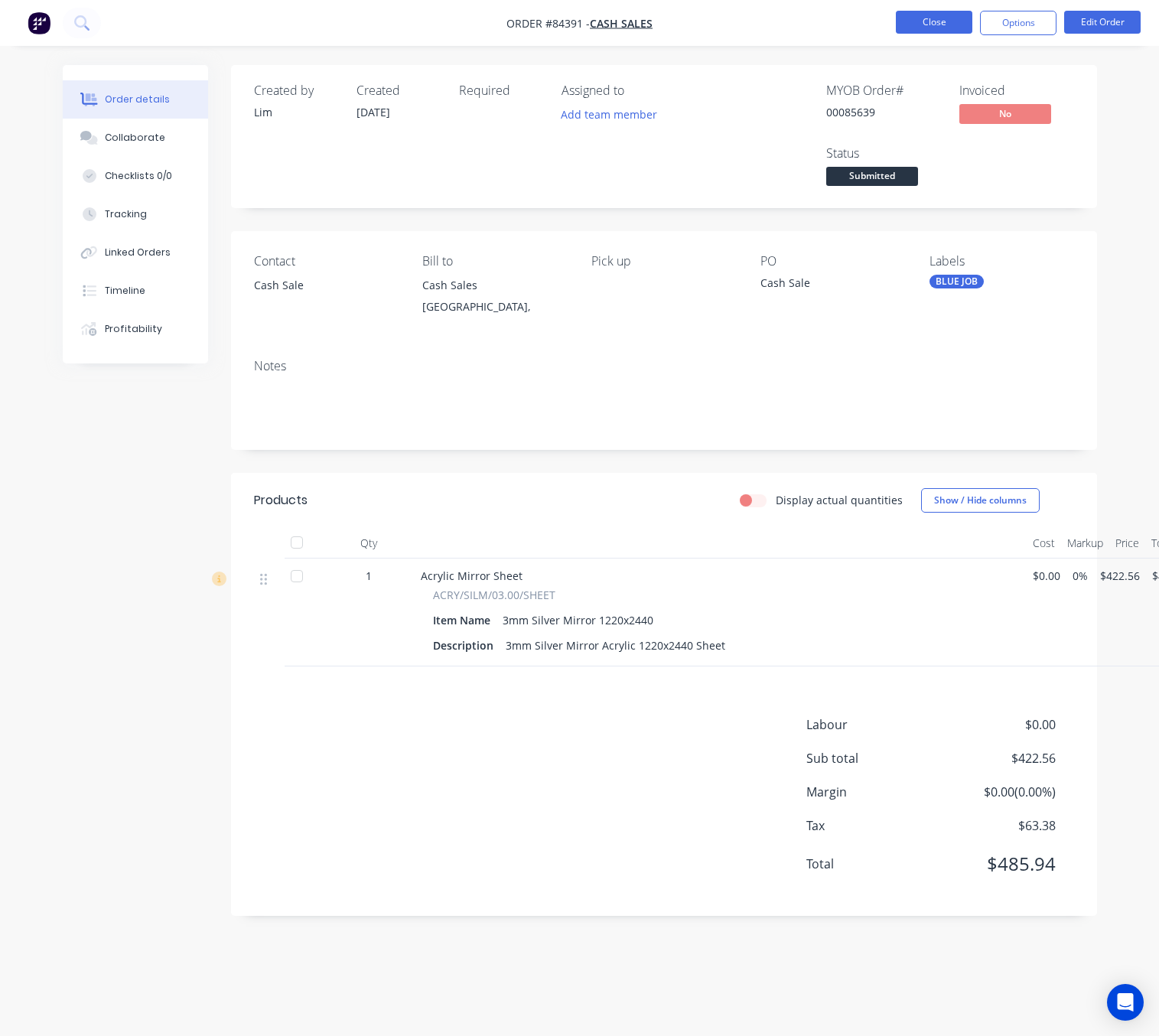
click at [946, 28] on button "Close" at bounding box center [934, 22] width 77 height 23
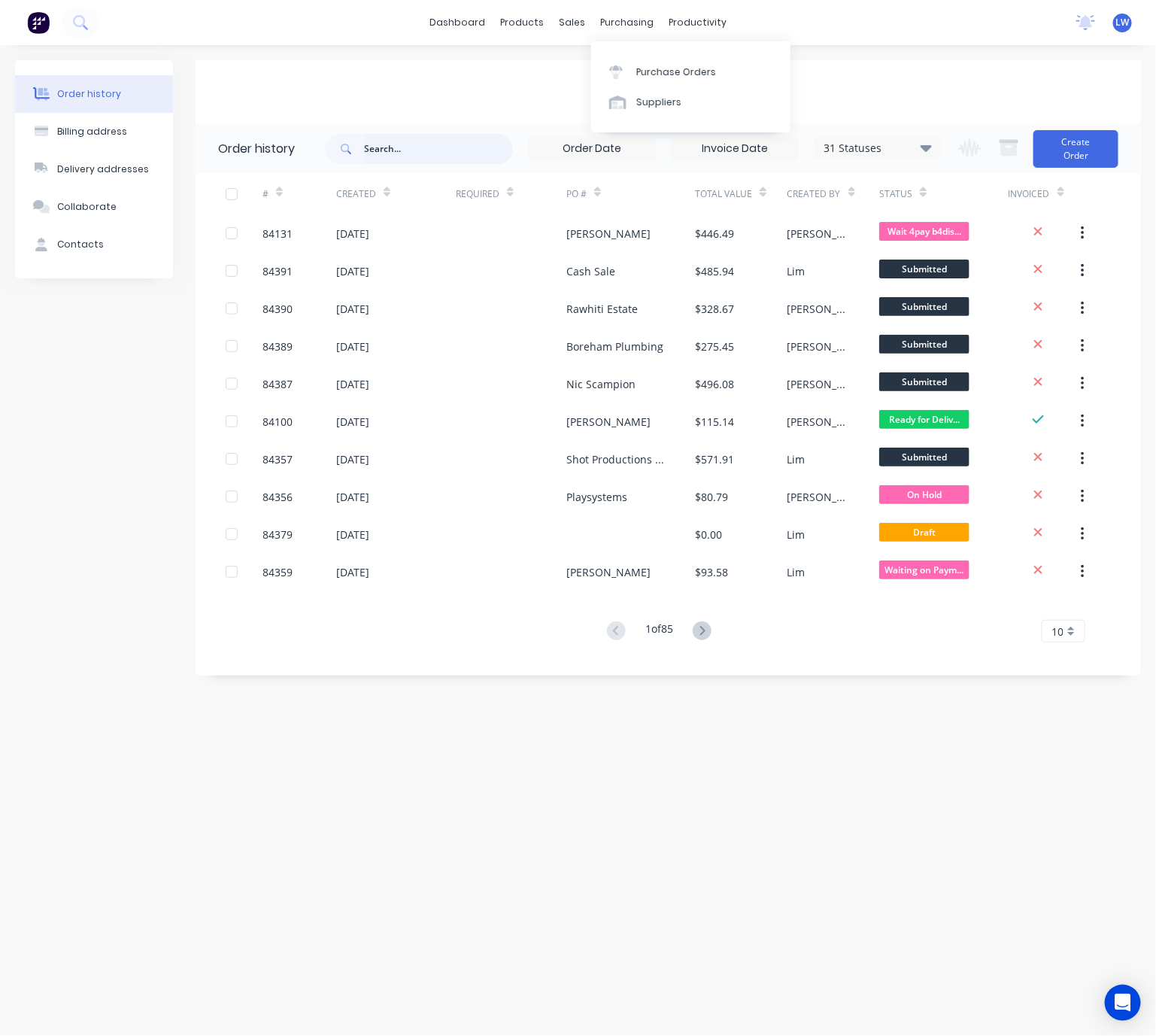
click at [421, 161] on input "text" at bounding box center [439, 149] width 149 height 30
type input "85158"
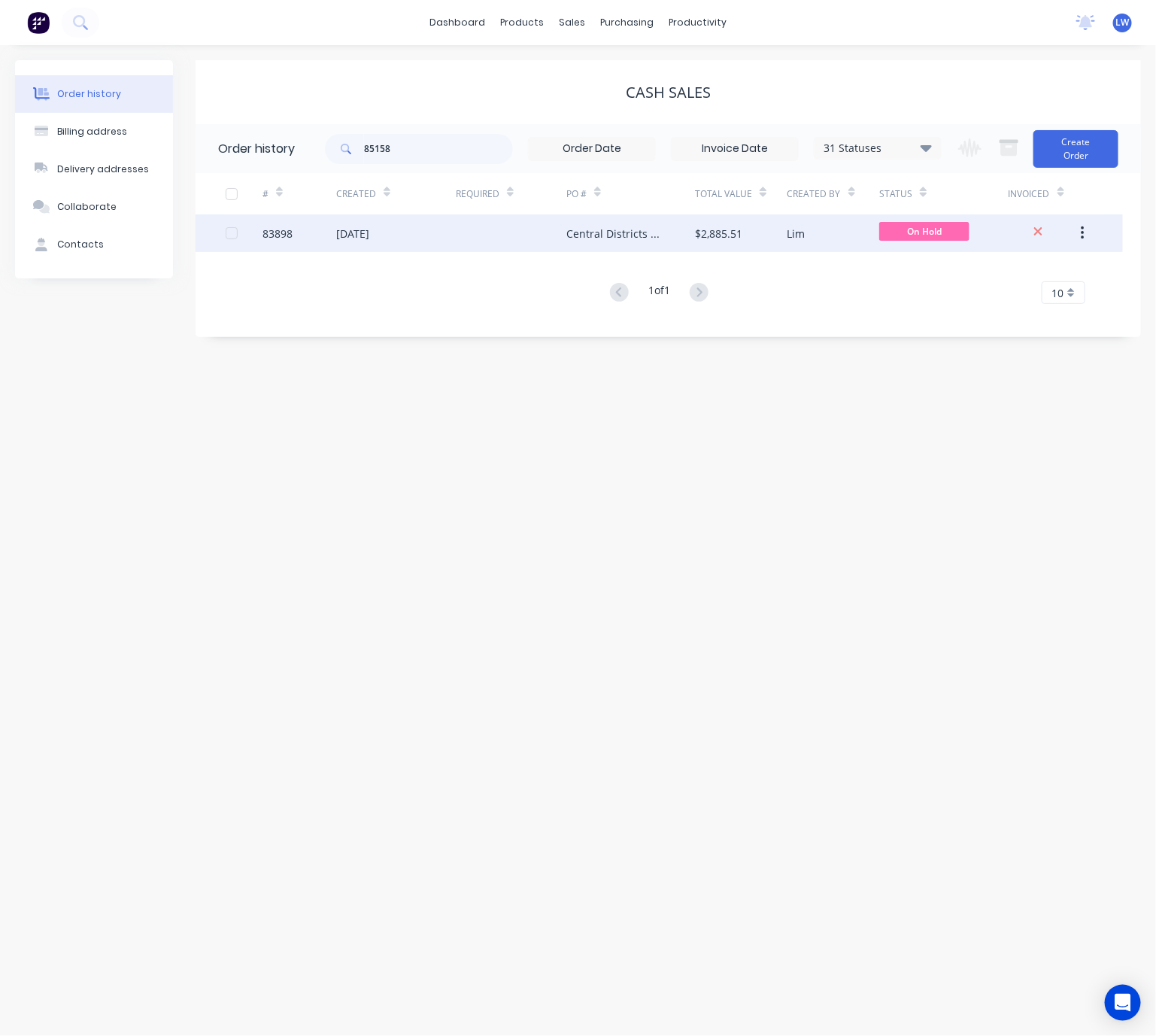
click at [542, 226] on div at bounding box center [510, 233] width 110 height 38
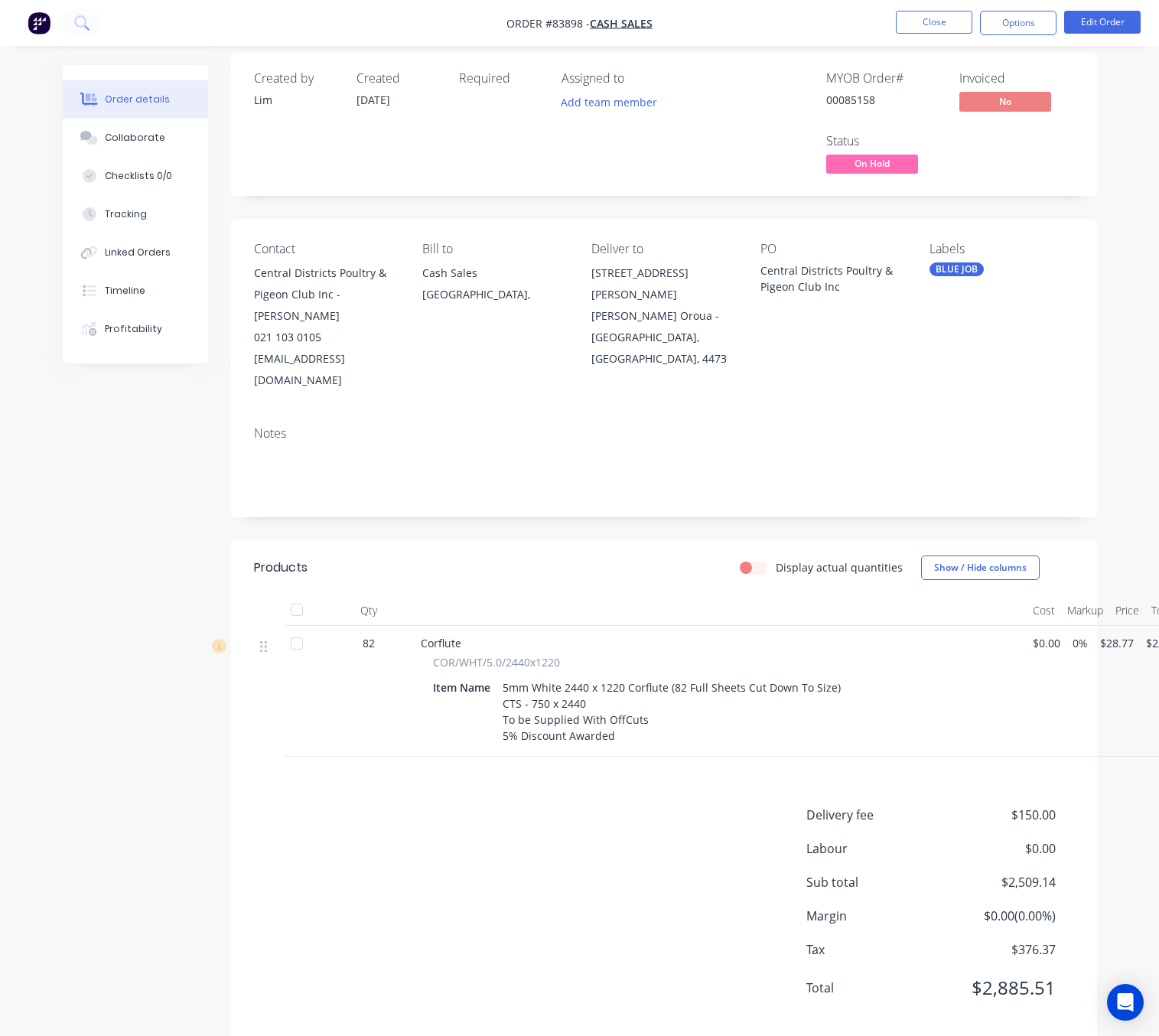
scroll to position [18, 0]
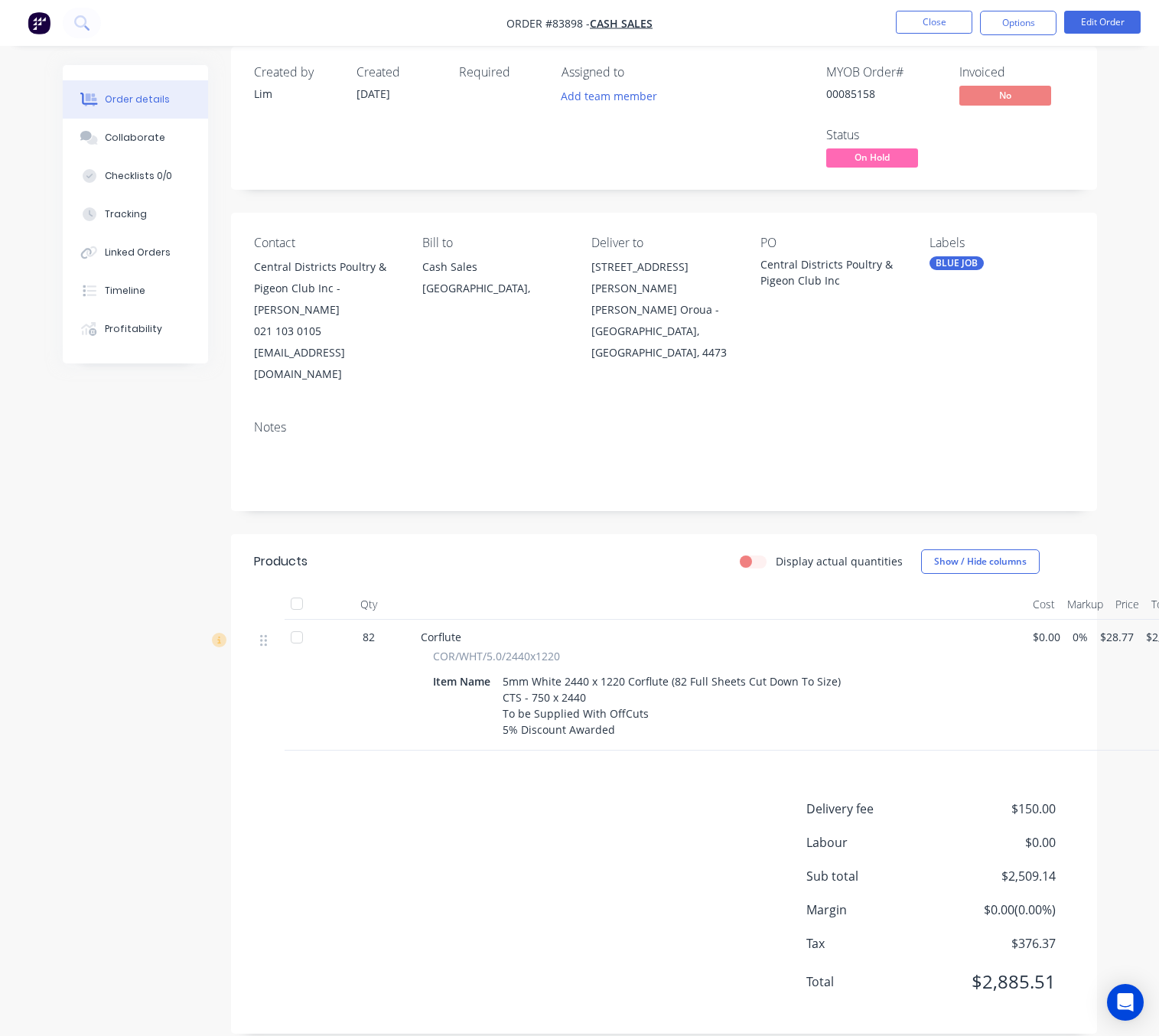
click at [868, 154] on span "On Hold" at bounding box center [872, 158] width 92 height 19
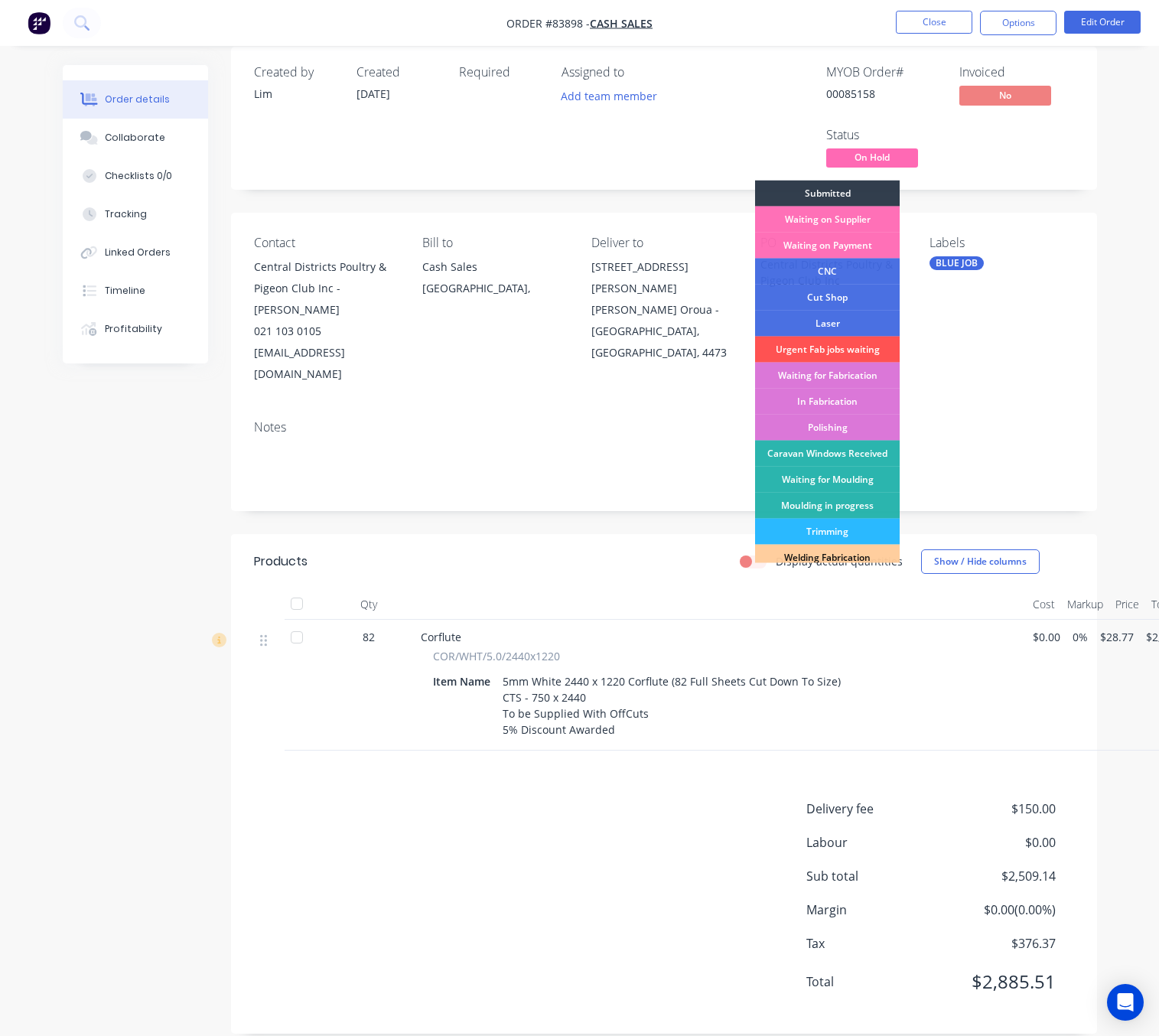
click at [638, 171] on div "Assigned to Add team member" at bounding box center [638, 118] width 153 height 107
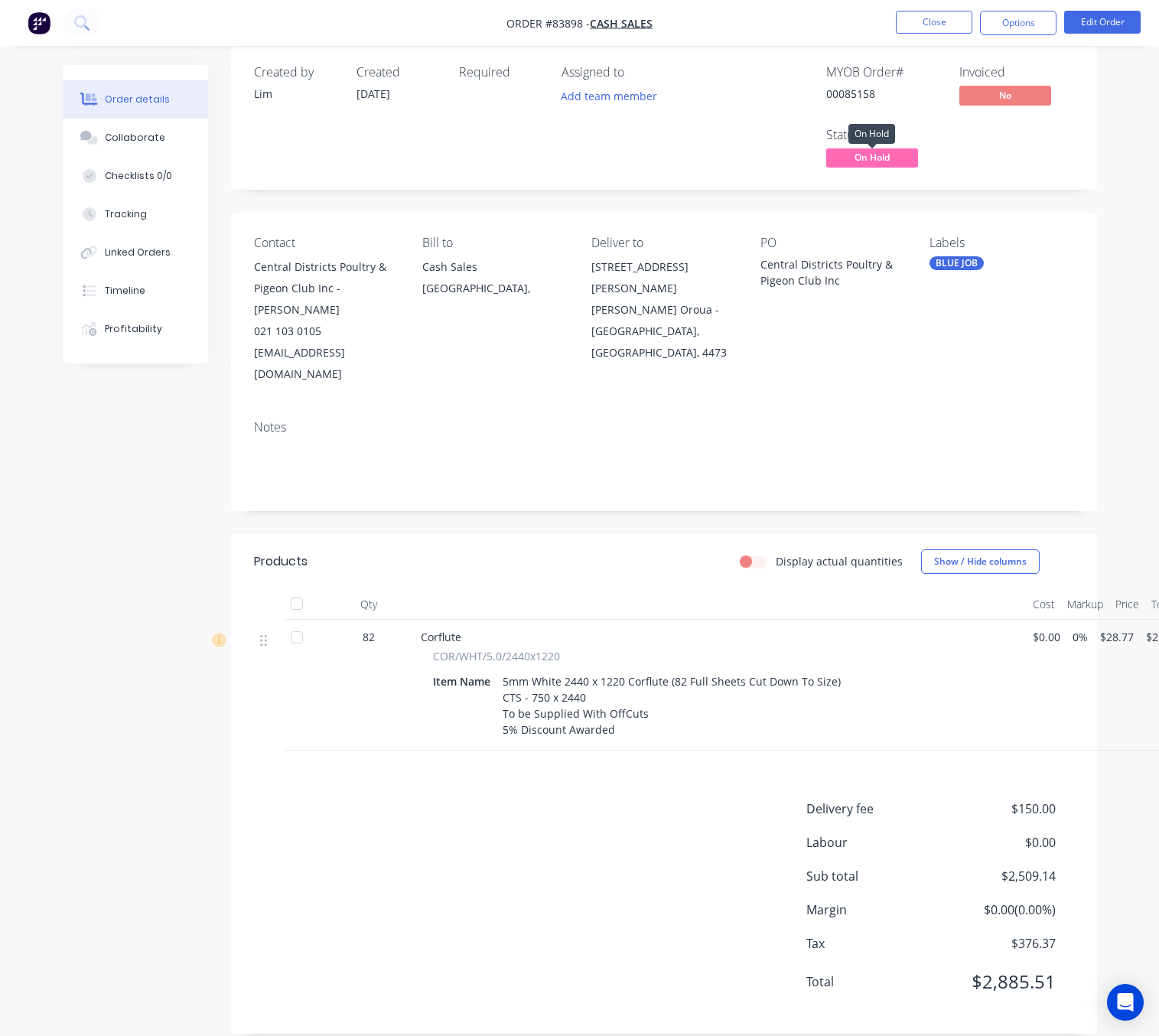
click at [871, 163] on span "On Hold" at bounding box center [872, 158] width 92 height 19
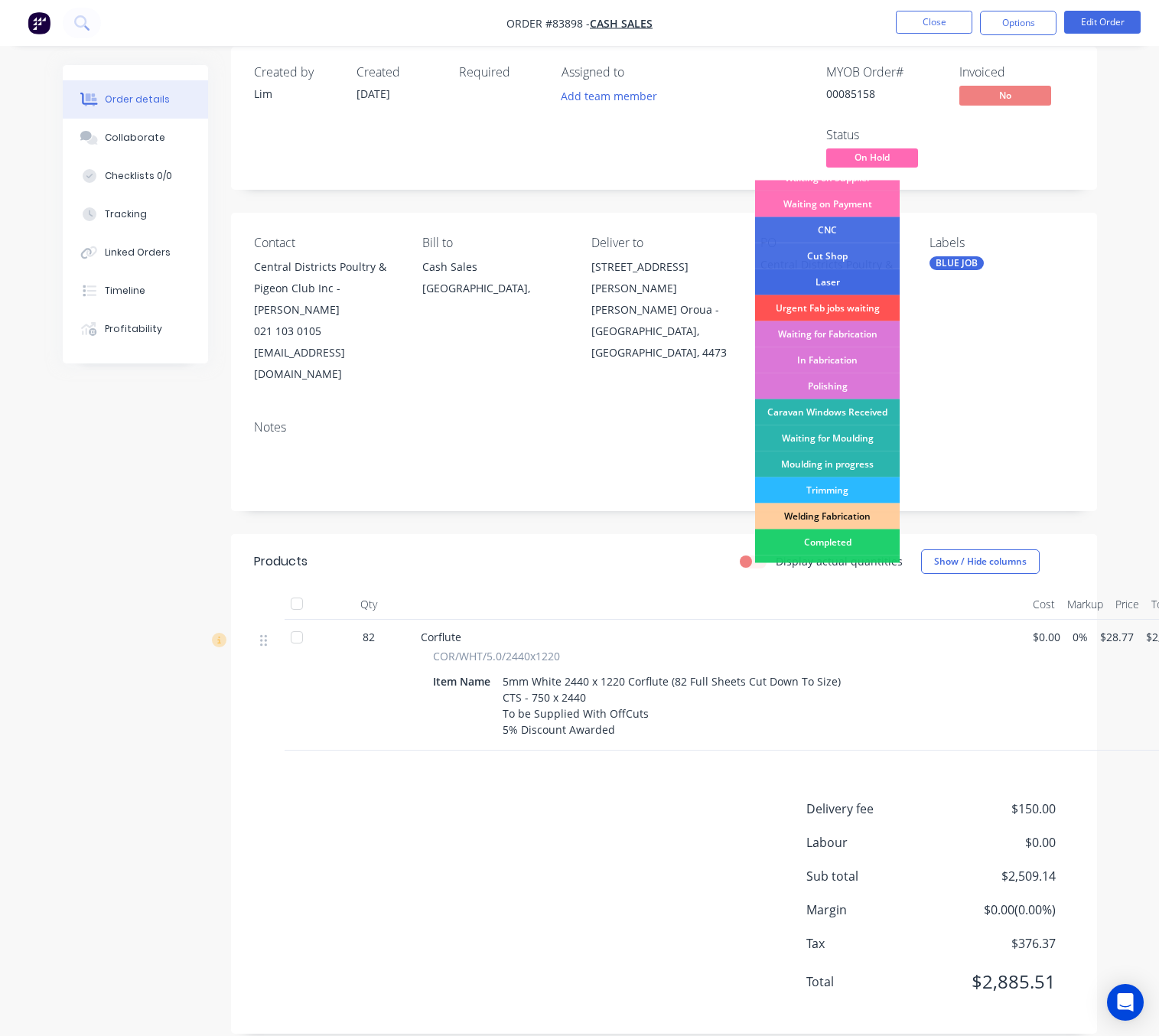
scroll to position [0, 0]
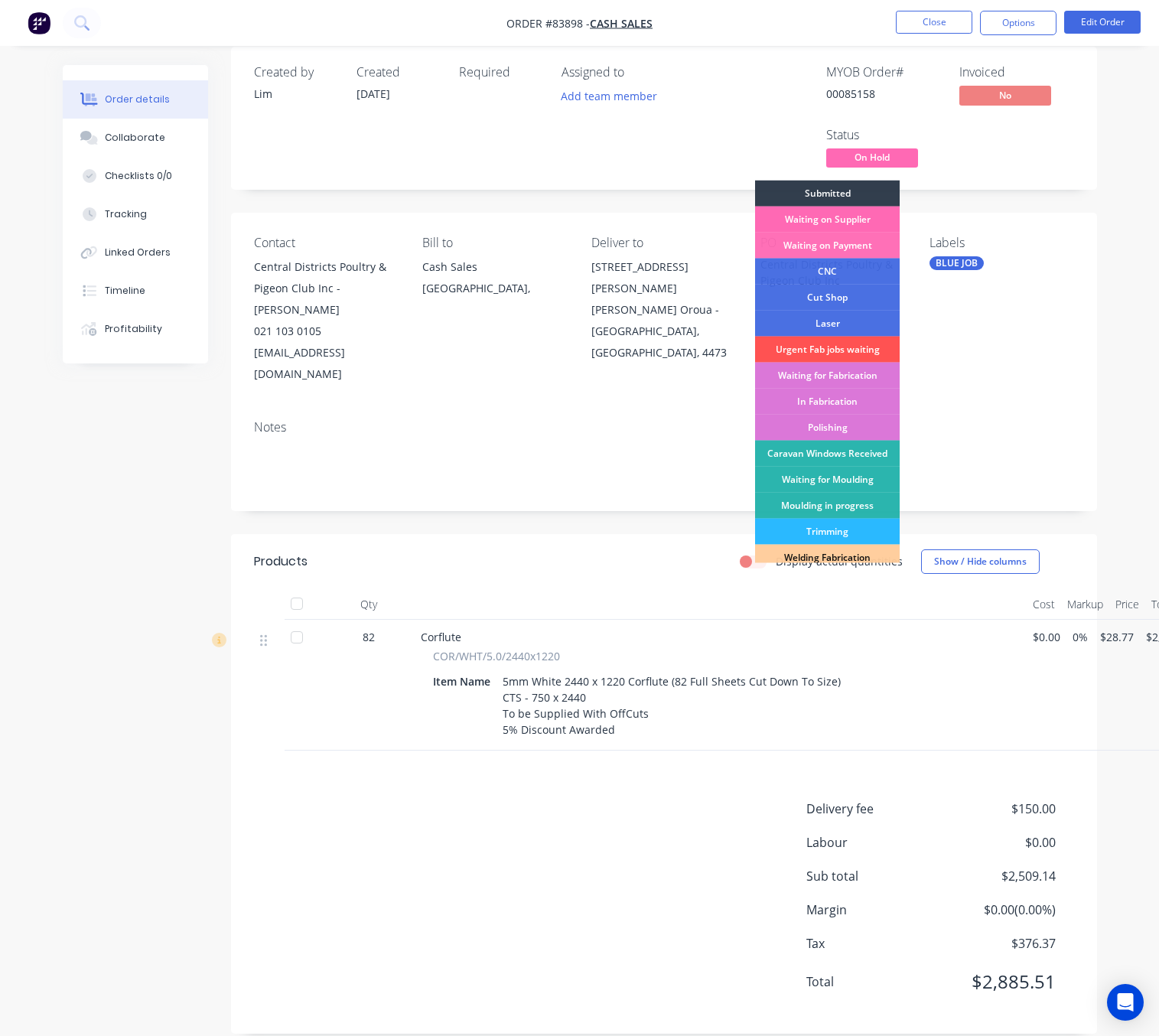
click at [856, 221] on div "Waiting on Supplier" at bounding box center [827, 219] width 145 height 26
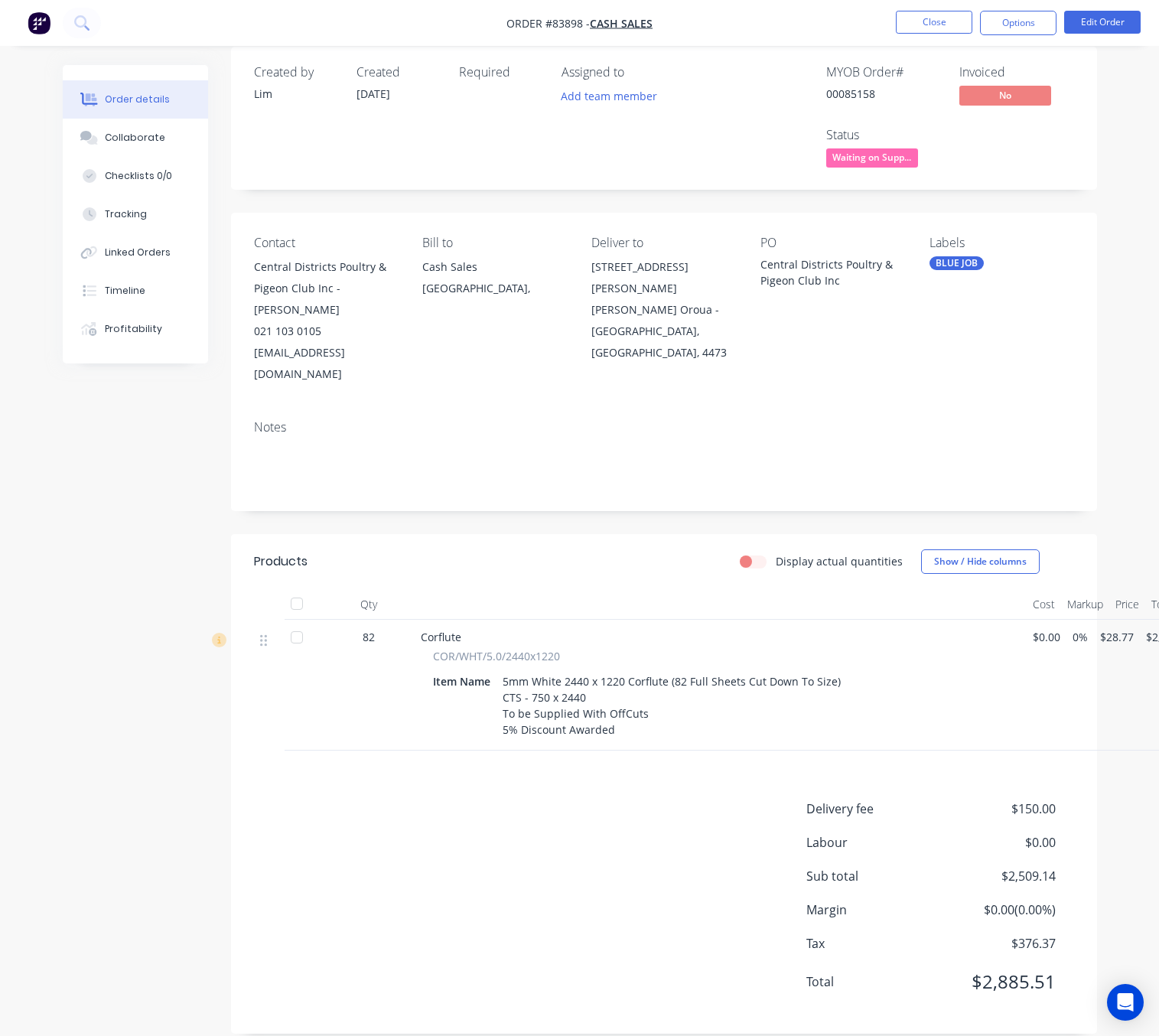
click at [117, 561] on div "Created by [PERSON_NAME] Created [DATE] Required Assigned to Add team member MY…" at bounding box center [580, 551] width 1034 height 1010
click at [900, 157] on span "Waiting on Supp..." at bounding box center [872, 158] width 92 height 19
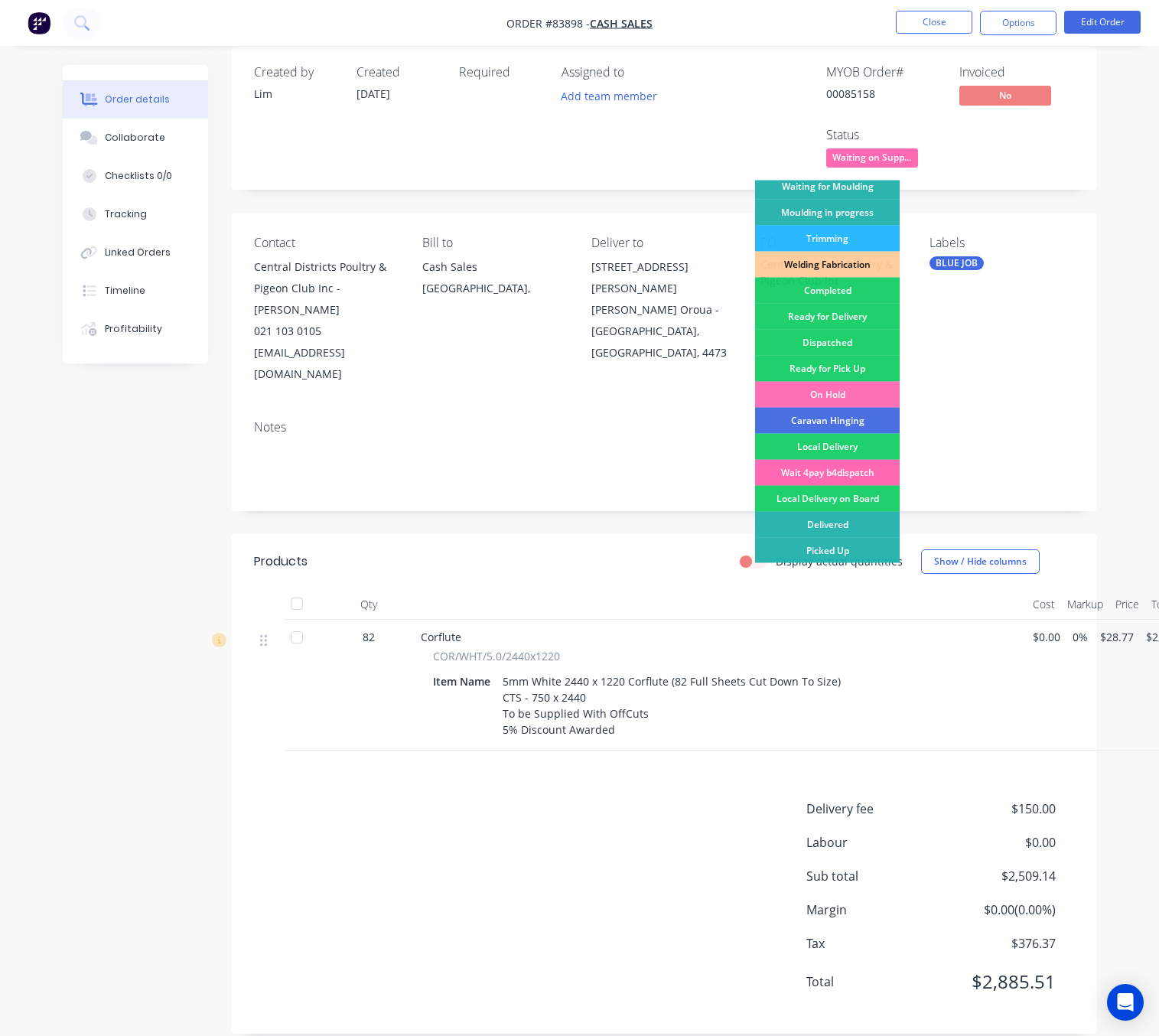
scroll to position [37, 0]
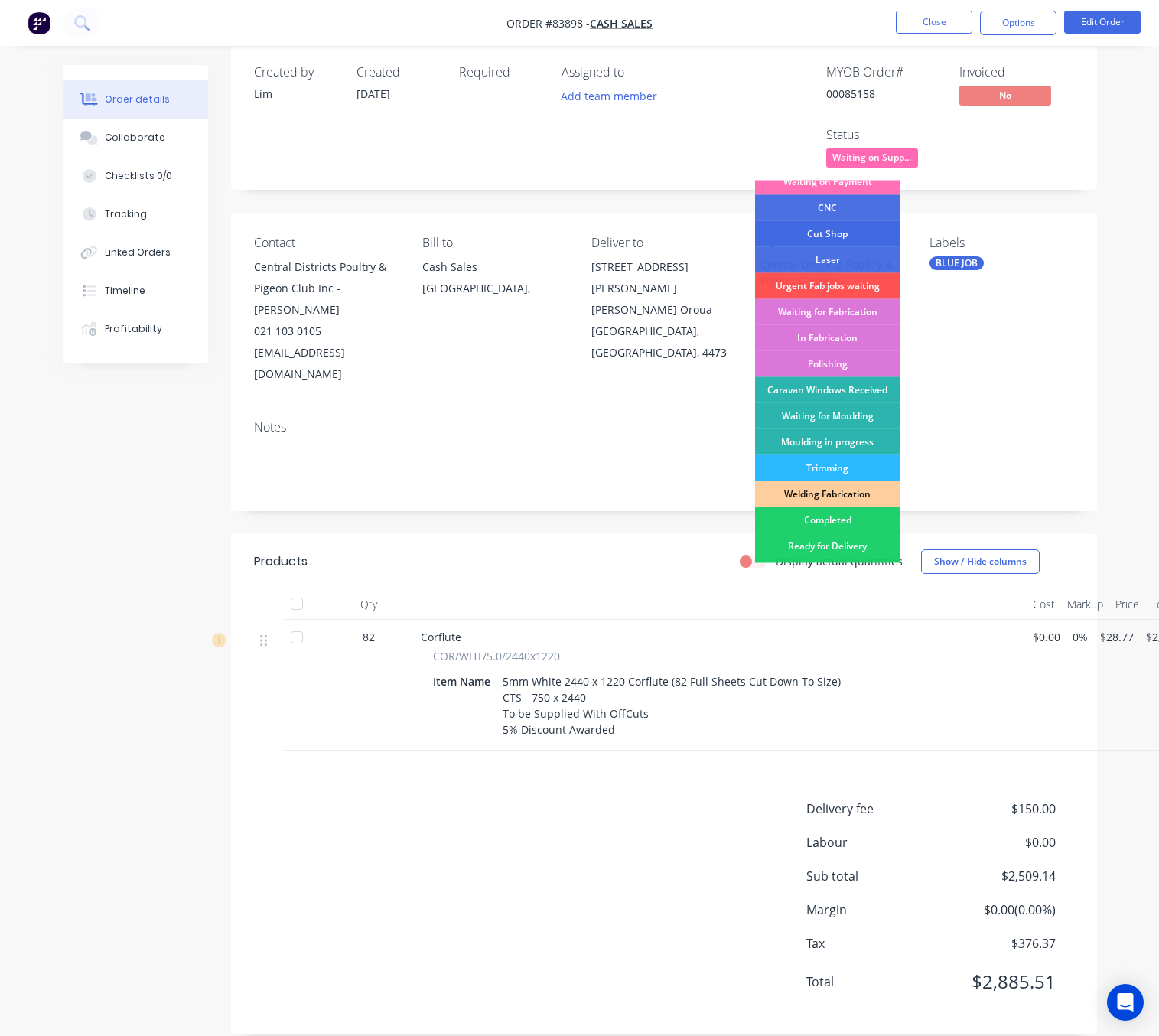
click at [840, 230] on div "Cut Shop" at bounding box center [827, 233] width 145 height 26
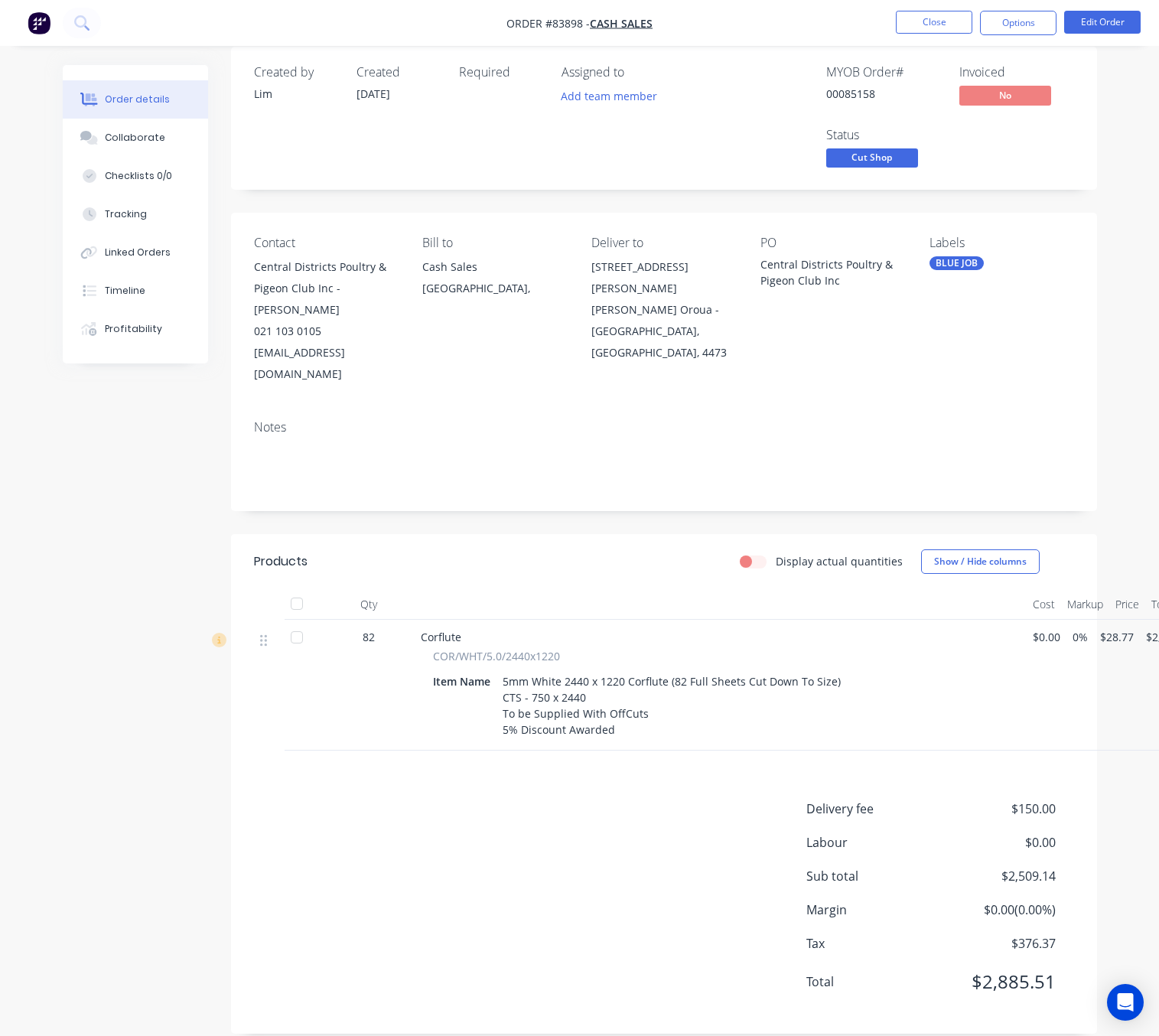
click at [86, 556] on div "Created by Lim Created [DATE] Required Assigned to Add team member MYOB Order #…" at bounding box center [580, 551] width 1034 height 1010
click at [950, 28] on button "Close" at bounding box center [934, 22] width 77 height 23
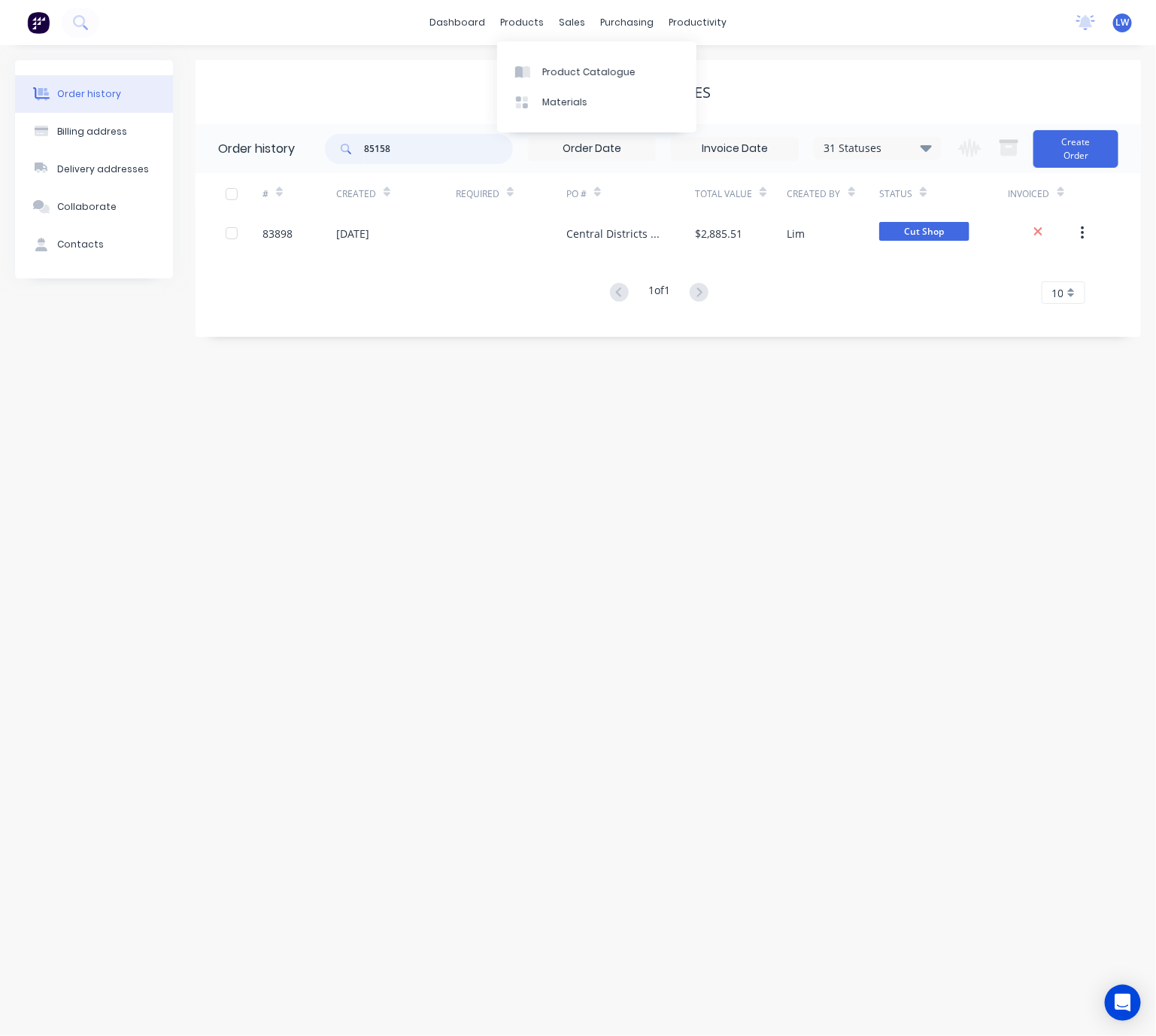
click at [412, 158] on input "85158" at bounding box center [439, 149] width 149 height 30
type input "85370"
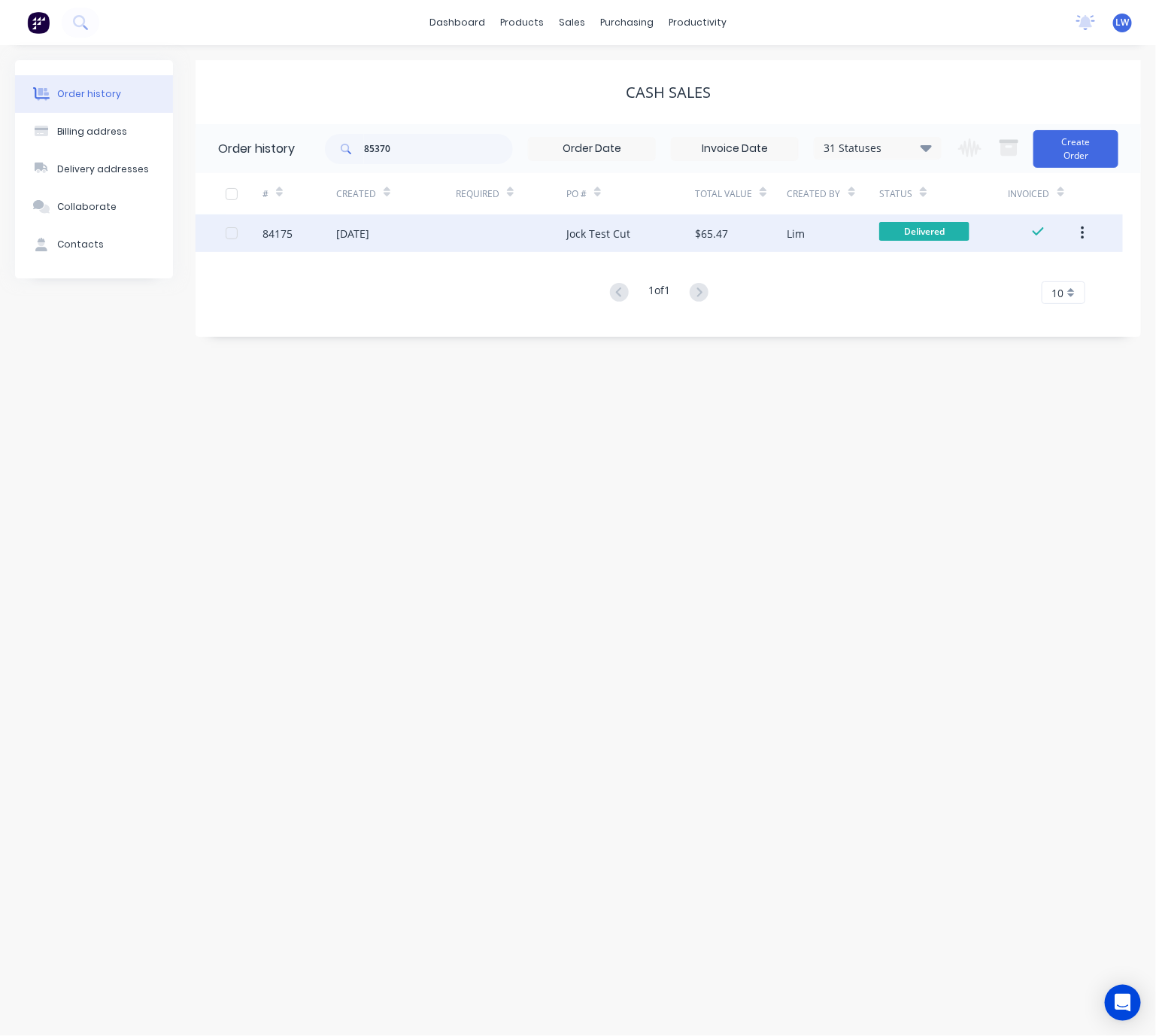
click at [533, 244] on div at bounding box center [510, 233] width 110 height 38
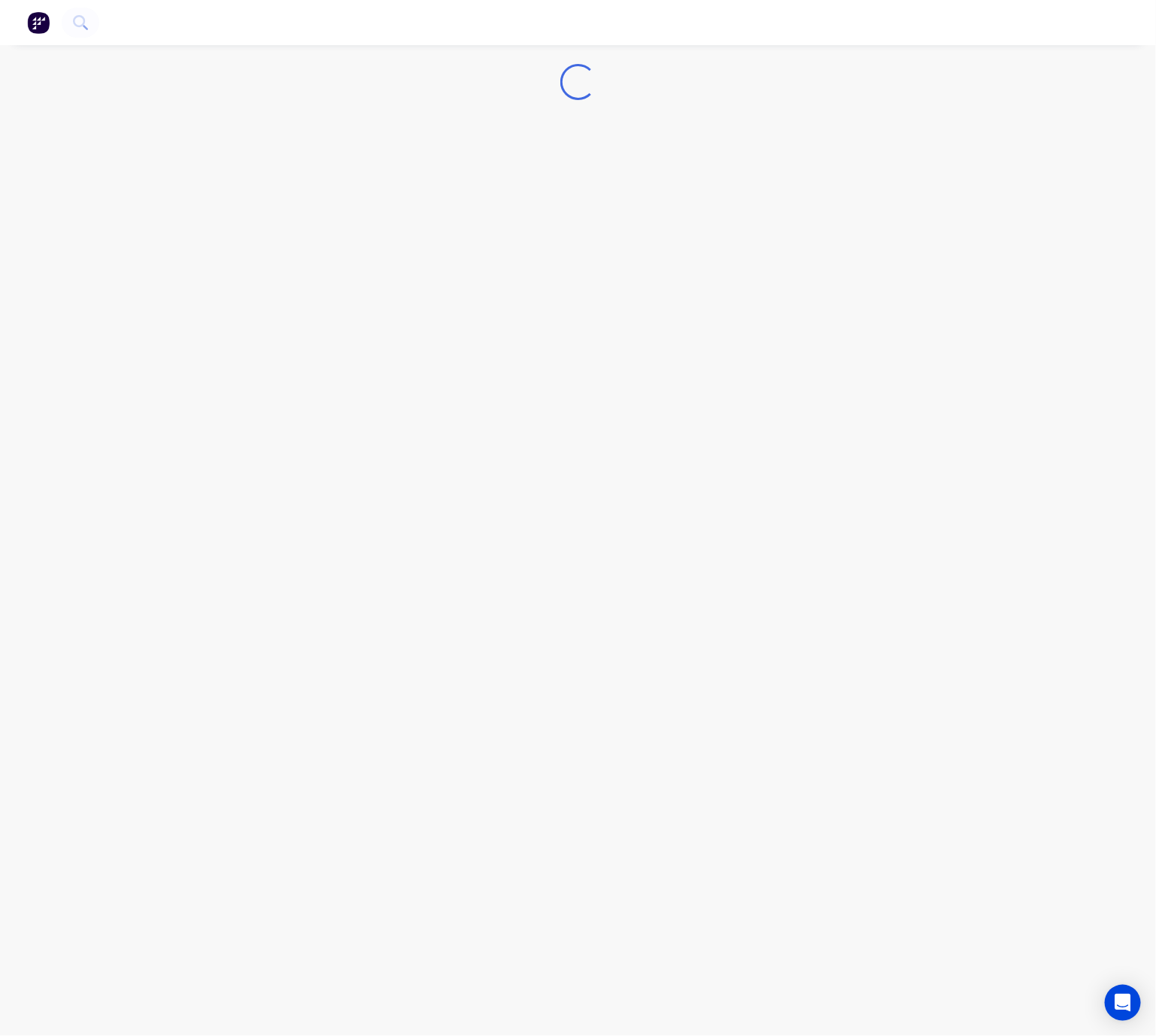
click at [533, 244] on div "Loading..." at bounding box center [578, 518] width 1156 height 1036
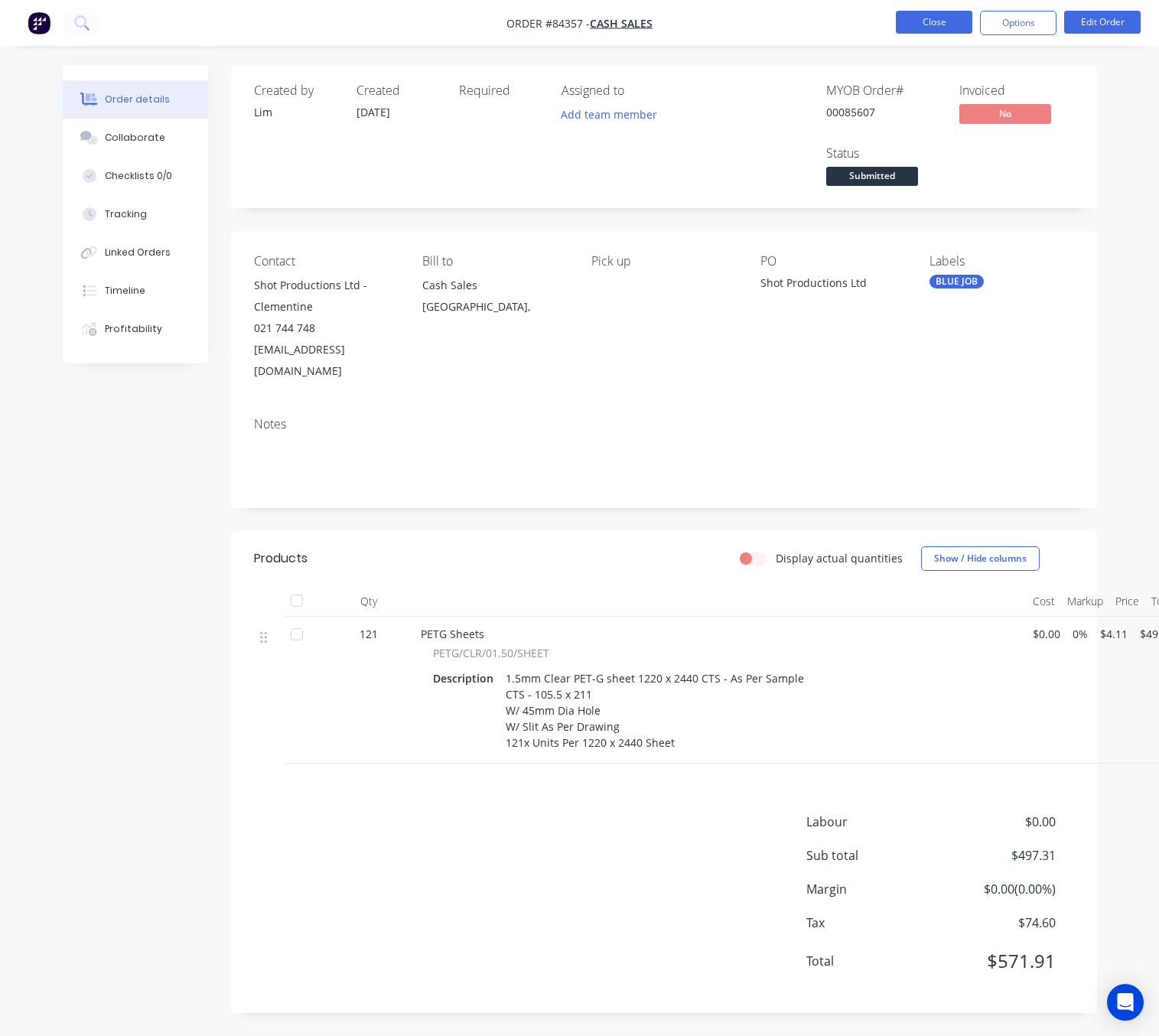
click at [930, 30] on button "Close" at bounding box center [934, 22] width 77 height 23
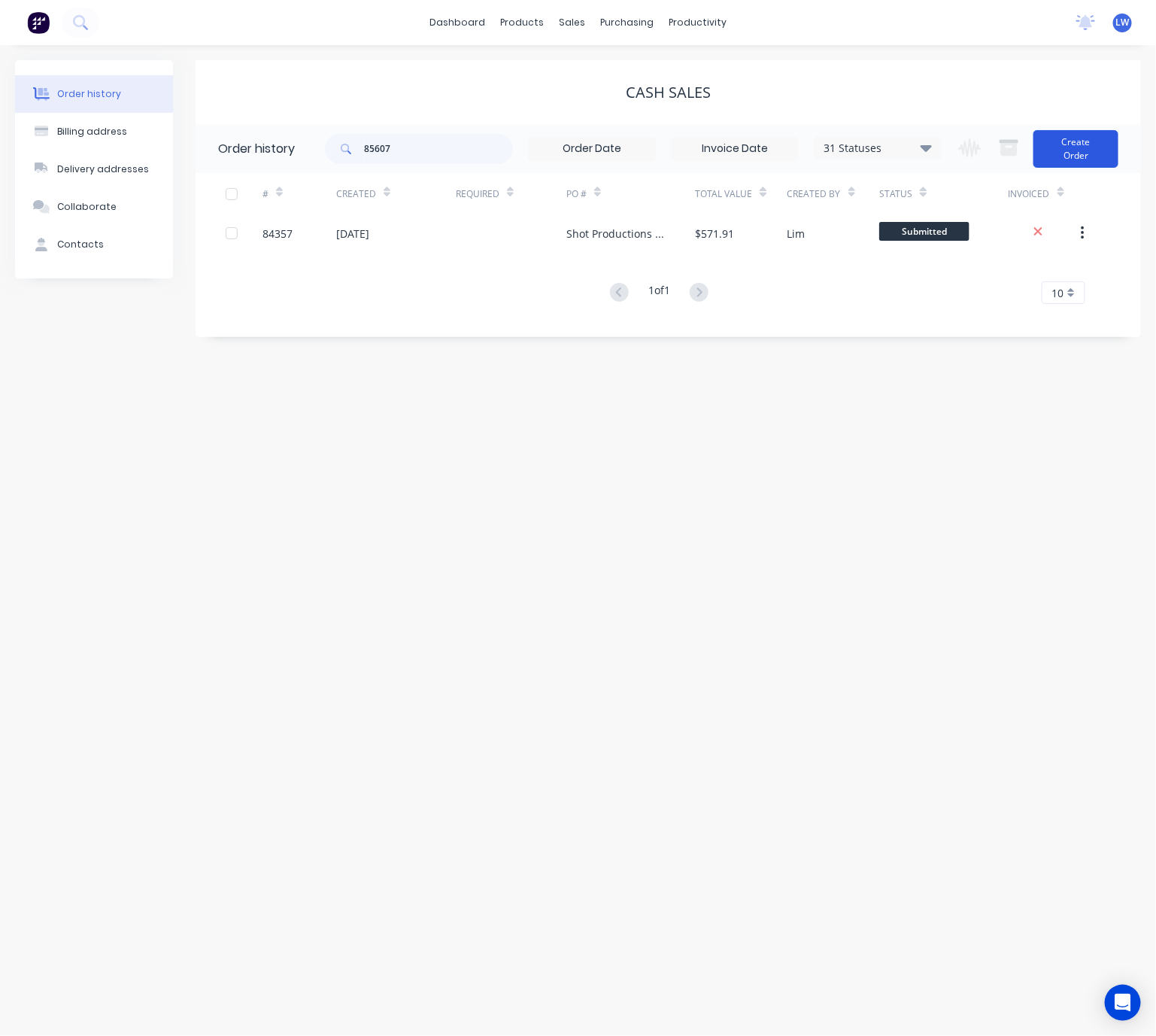
click at [1063, 141] on button "Create Order" at bounding box center [1076, 149] width 85 height 38
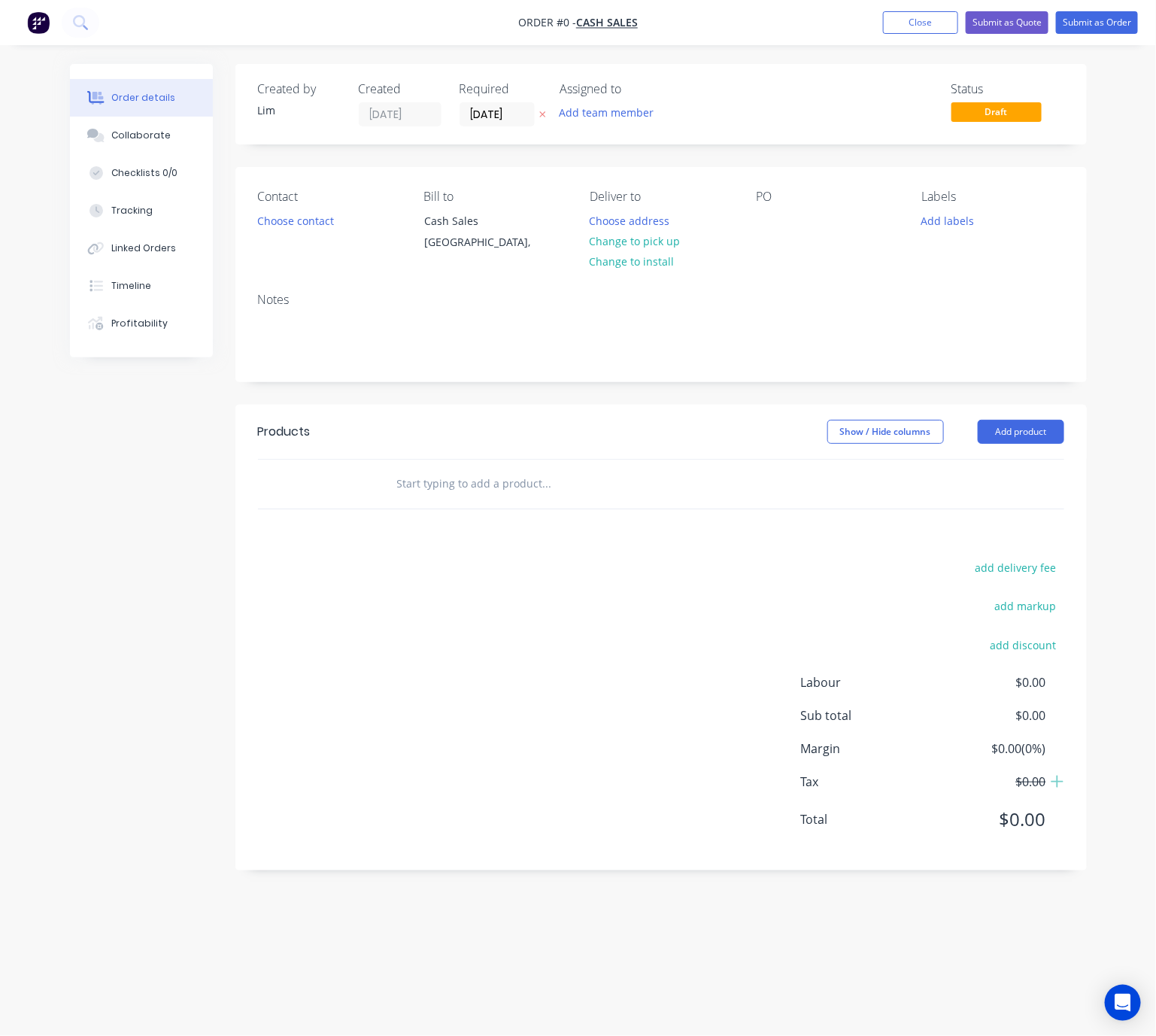
click at [539, 115] on icon at bounding box center [543, 114] width 7 height 9
click at [314, 226] on button "Choose contact" at bounding box center [295, 220] width 92 height 21
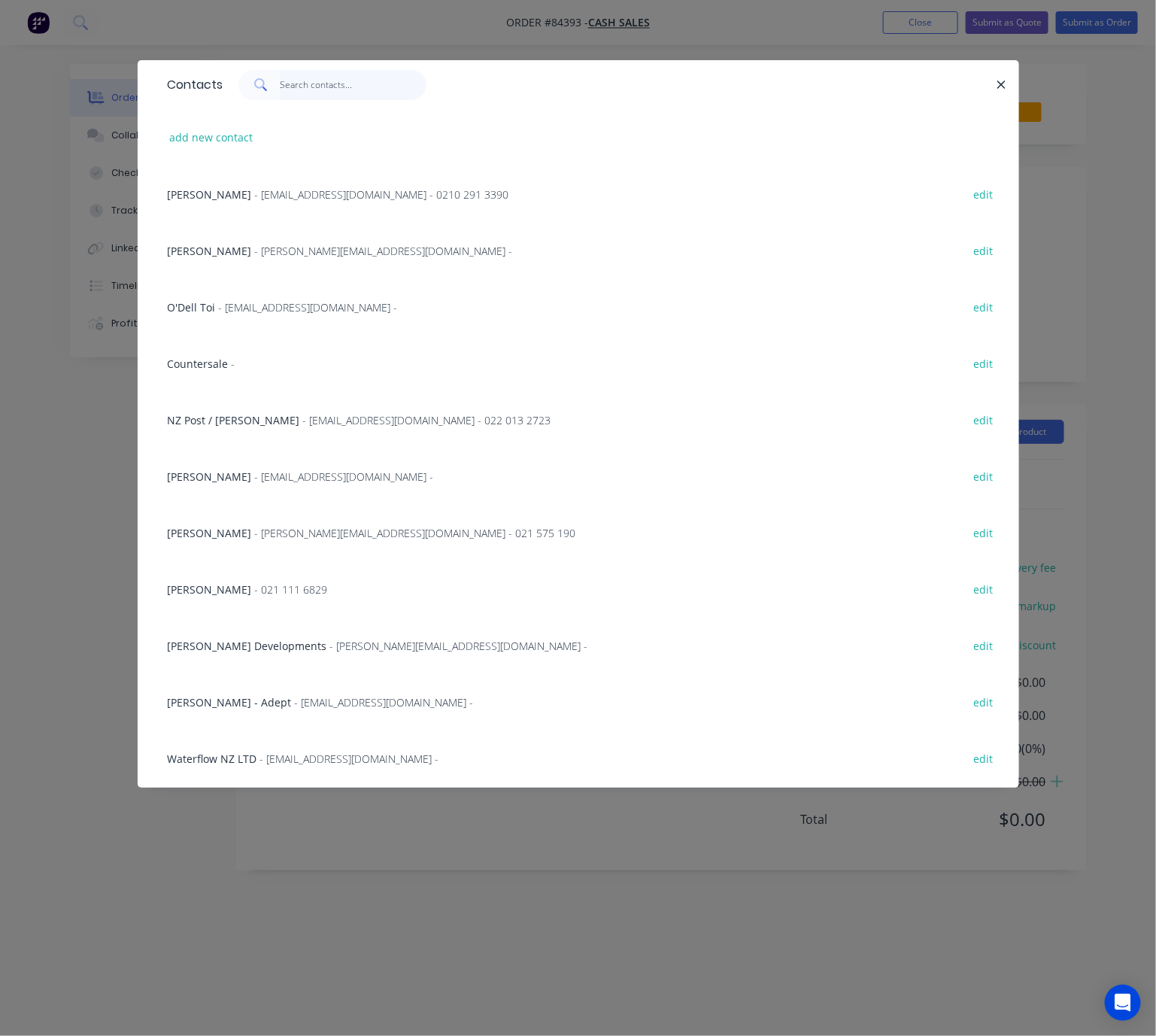
click at [302, 77] on input "text" at bounding box center [353, 85] width 147 height 30
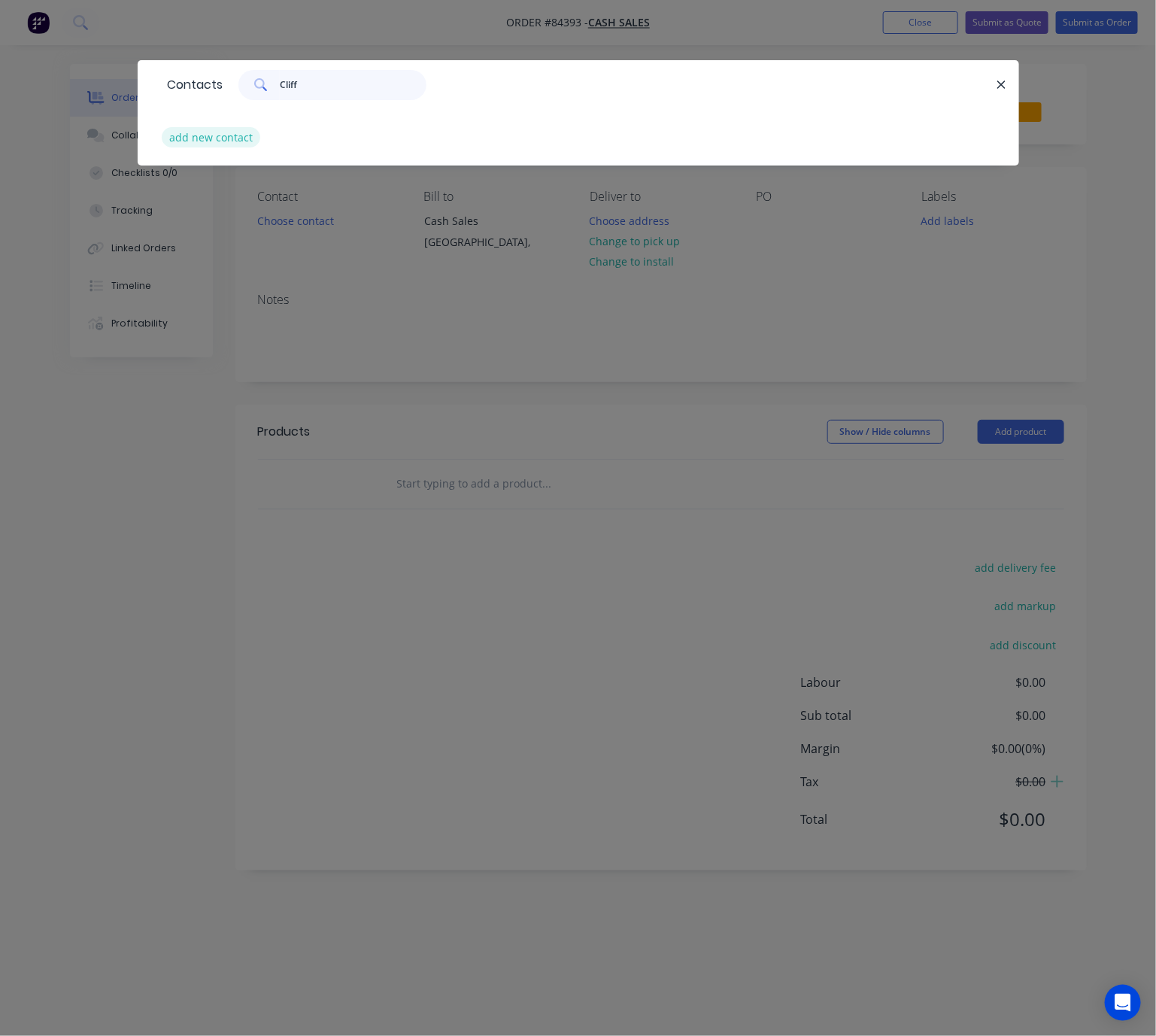
type input "Cliff"
click at [242, 136] on button "add new contact" at bounding box center [211, 137] width 100 height 21
select select "NZ"
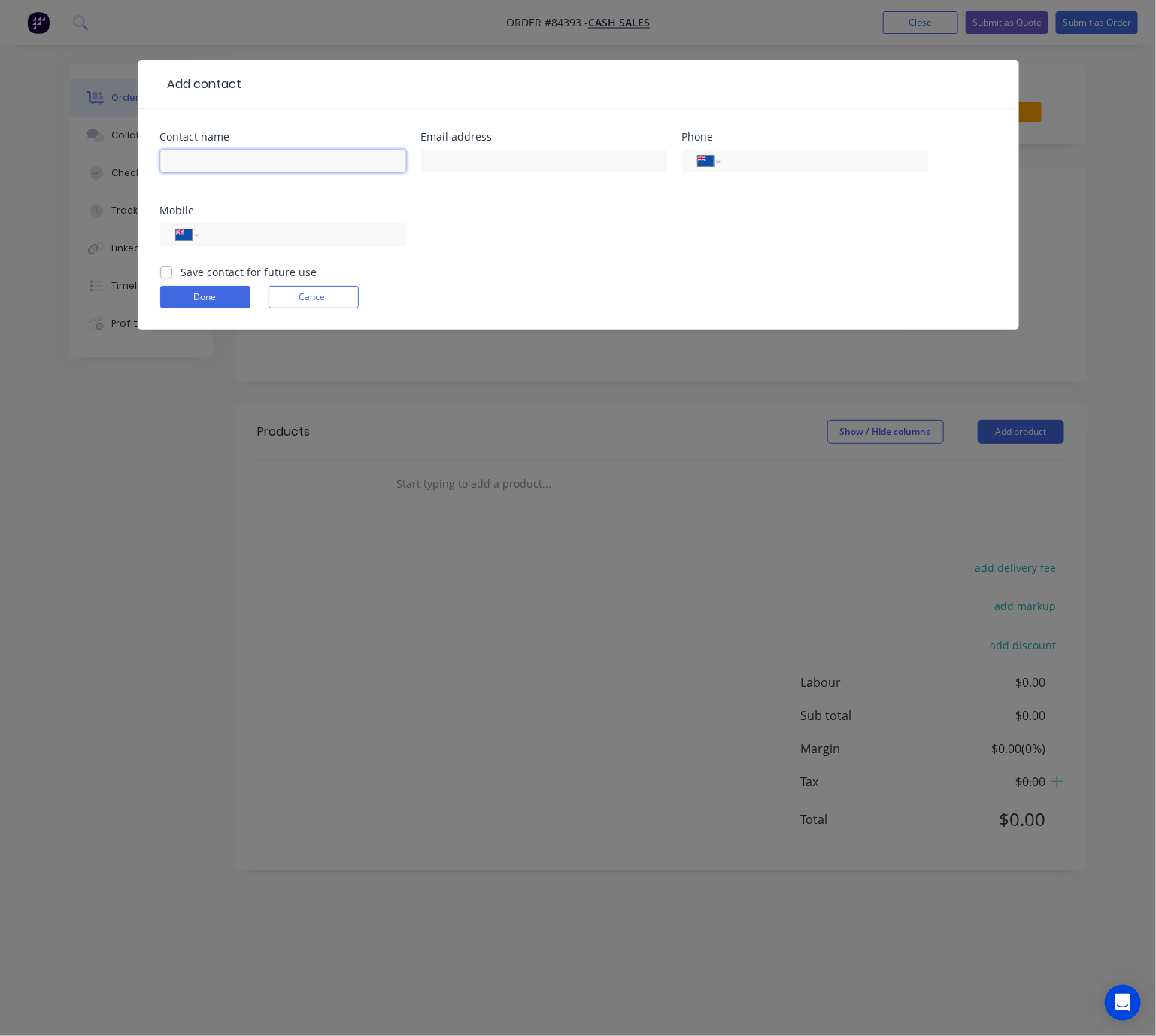
click at [238, 156] on input "text" at bounding box center [283, 161] width 246 height 22
type input "Cliff Wong-Toi"
click at [512, 163] on input "text" at bounding box center [544, 161] width 246 height 22
type input "cwongtoi@yahoo.com"
click at [364, 232] on input "tel" at bounding box center [299, 234] width 180 height 17
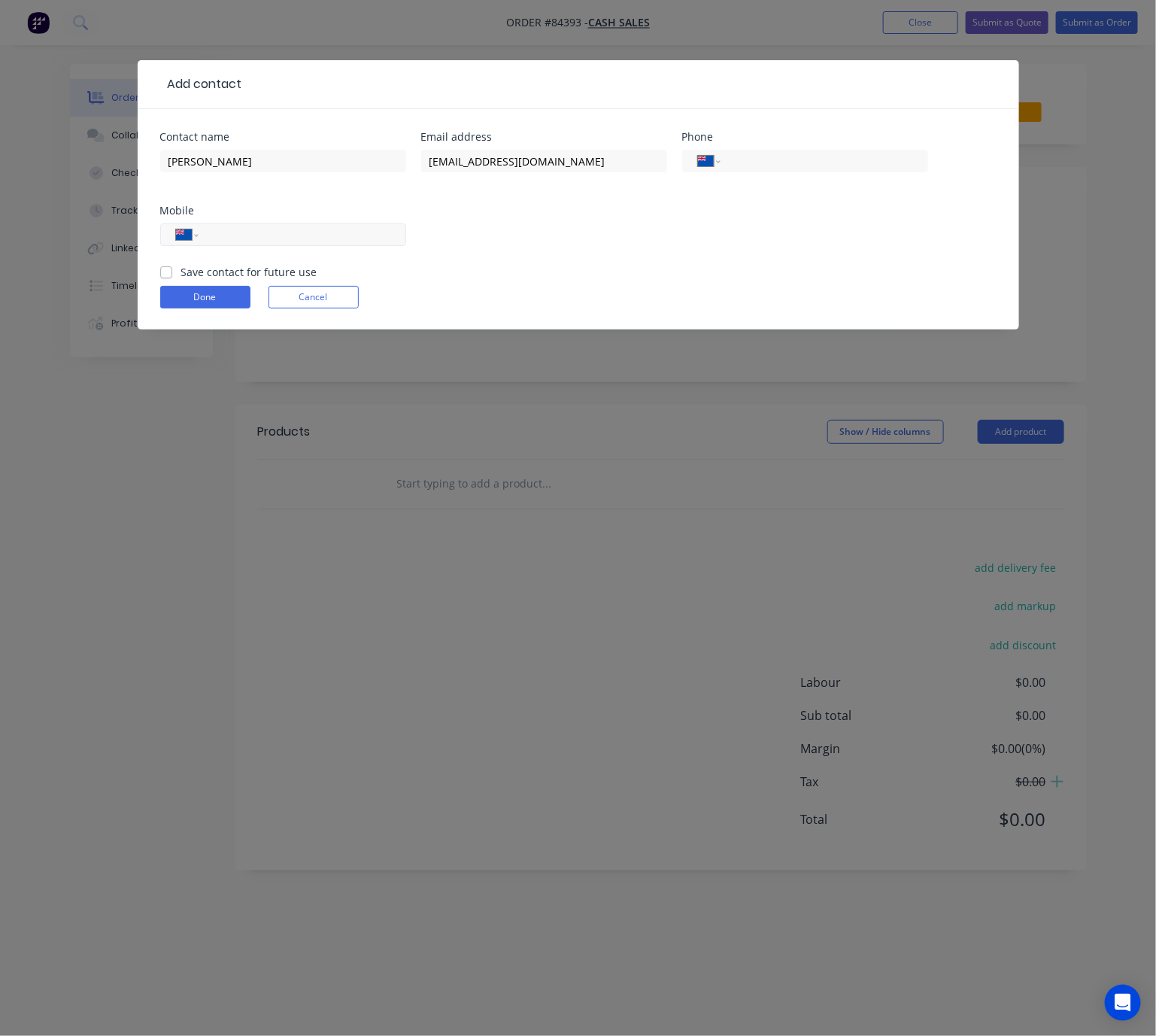
click at [310, 232] on input "tel" at bounding box center [299, 234] width 180 height 17
type input "029 909 3700"
click at [181, 272] on label "Save contact for future use" at bounding box center [249, 272] width 136 height 16
click at [167, 272] on input "Save contact for future use" at bounding box center [166, 271] width 12 height 14
checkbox input "true"
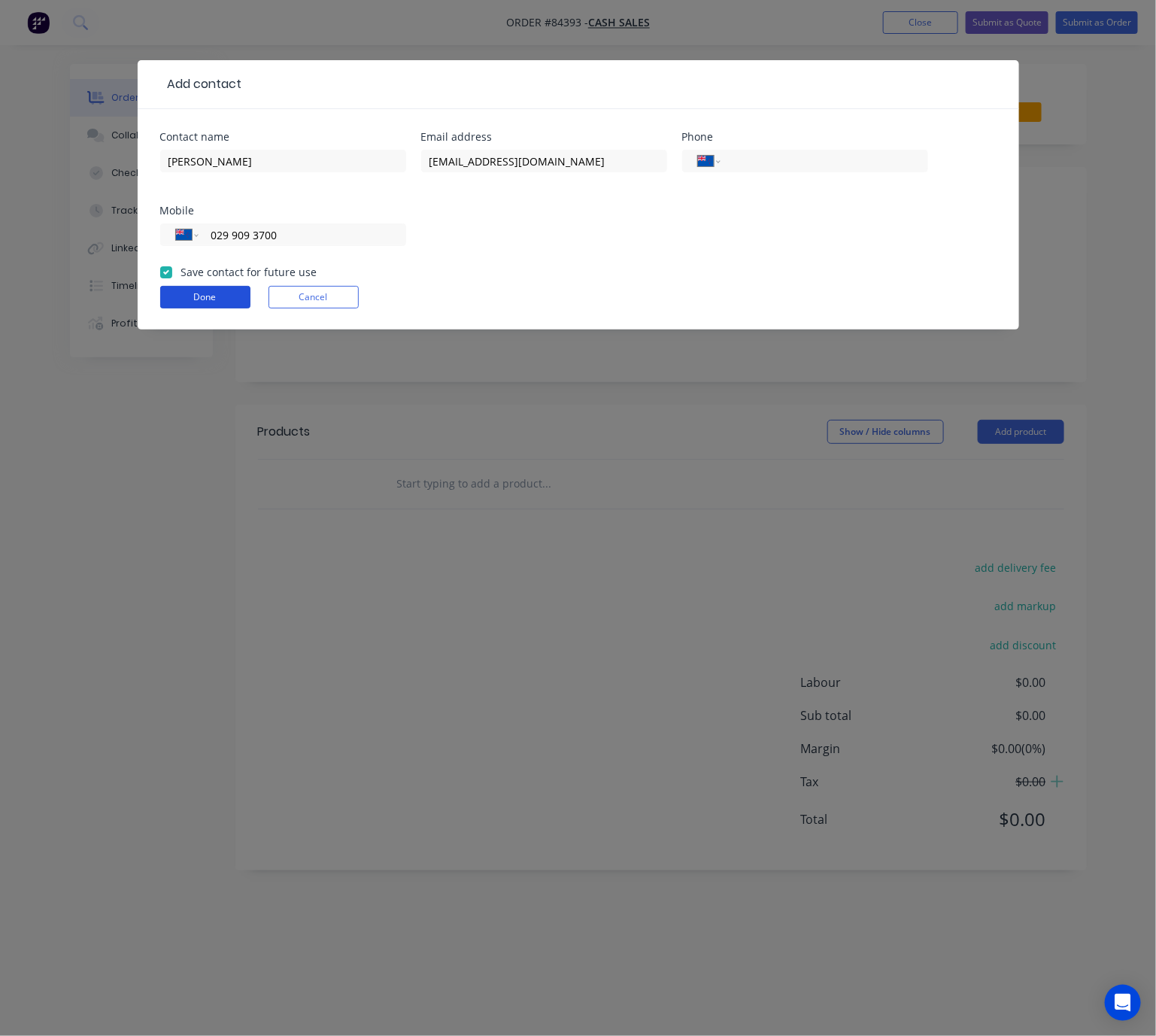
click at [233, 306] on button "Done" at bounding box center [205, 297] width 91 height 22
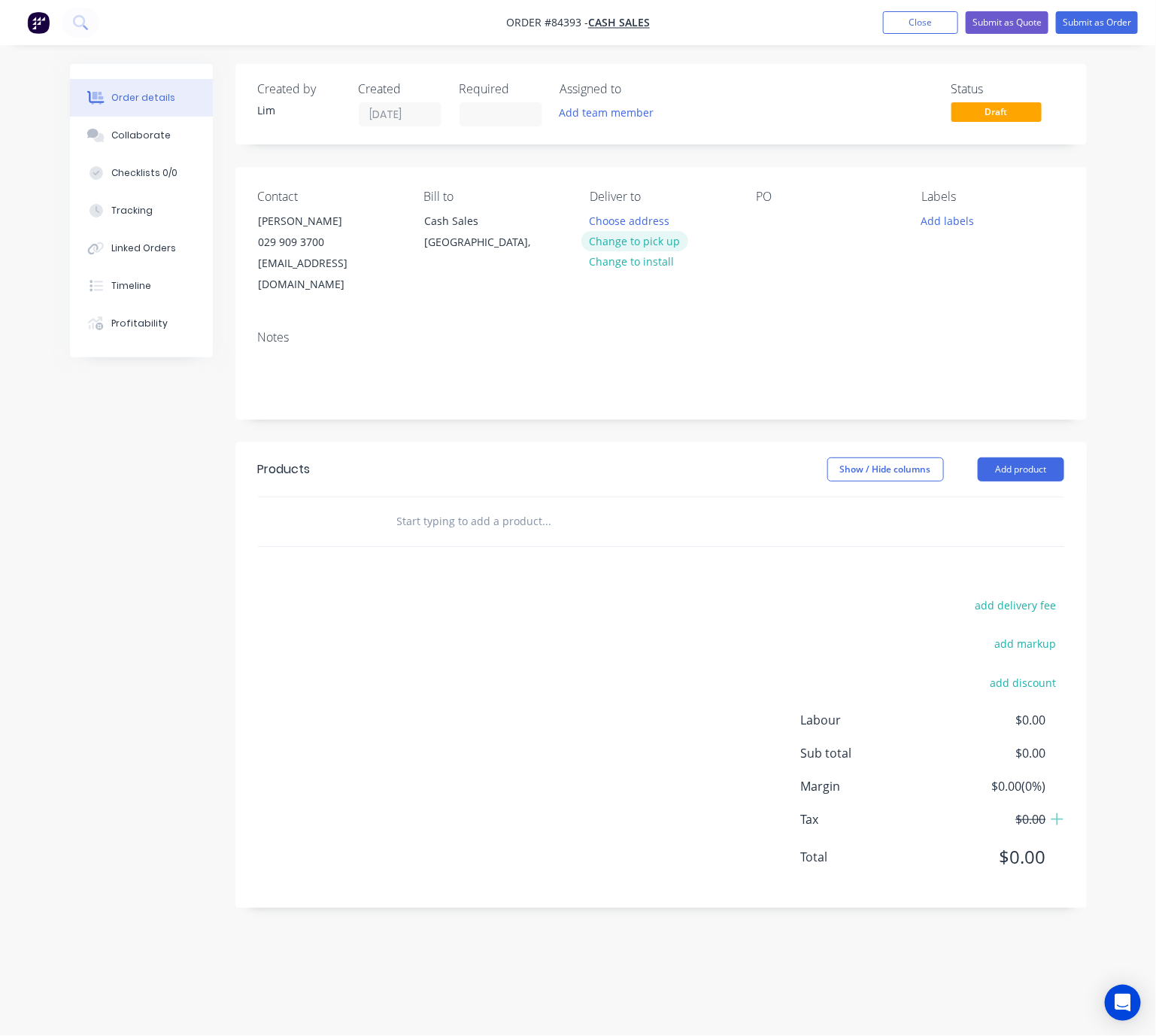
click at [639, 238] on button "Change to pick up" at bounding box center [634, 241] width 107 height 21
click at [765, 219] on div at bounding box center [768, 221] width 24 height 22
click at [946, 222] on button "Add labels" at bounding box center [948, 220] width 69 height 21
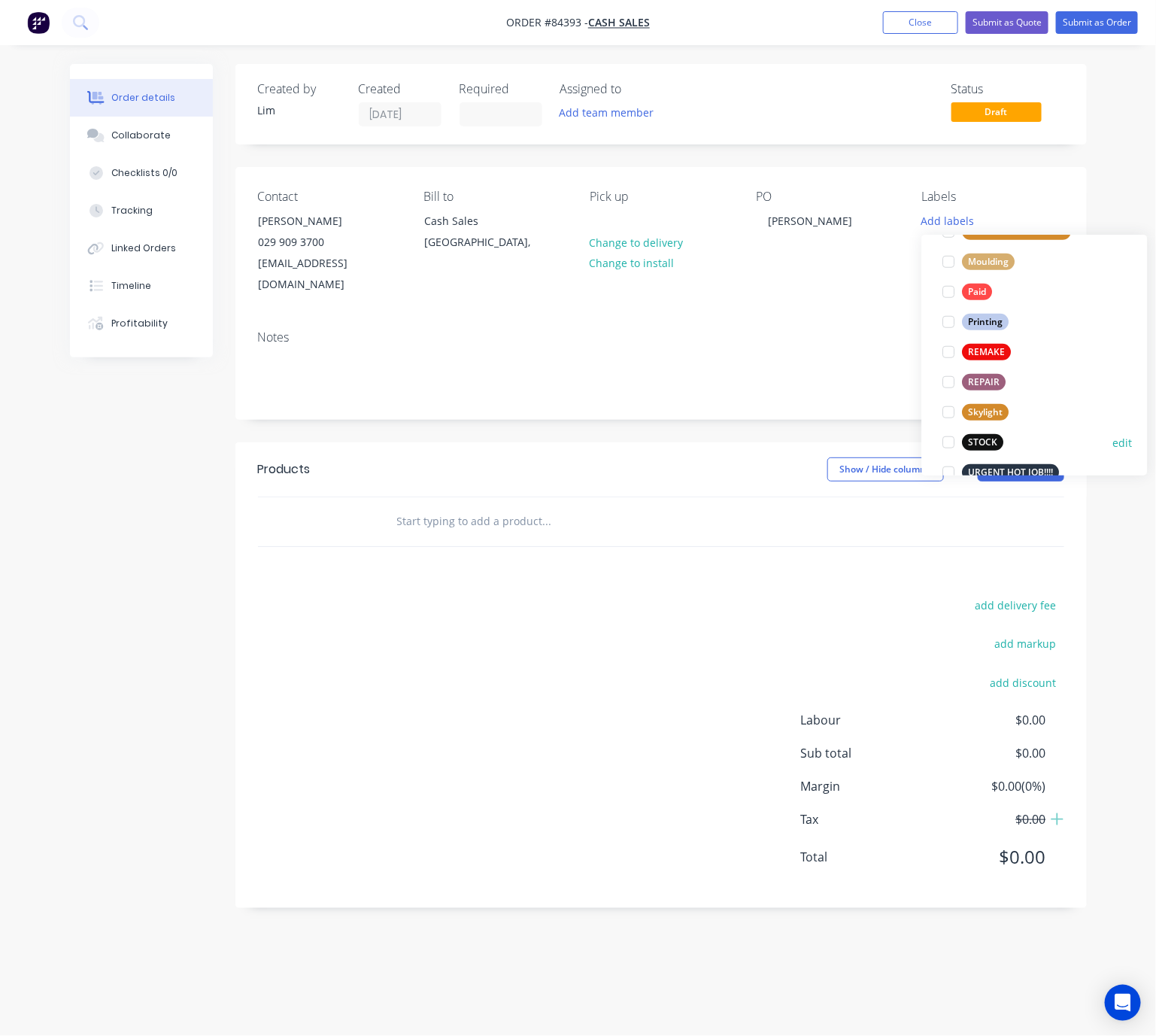
scroll to position [572, 0]
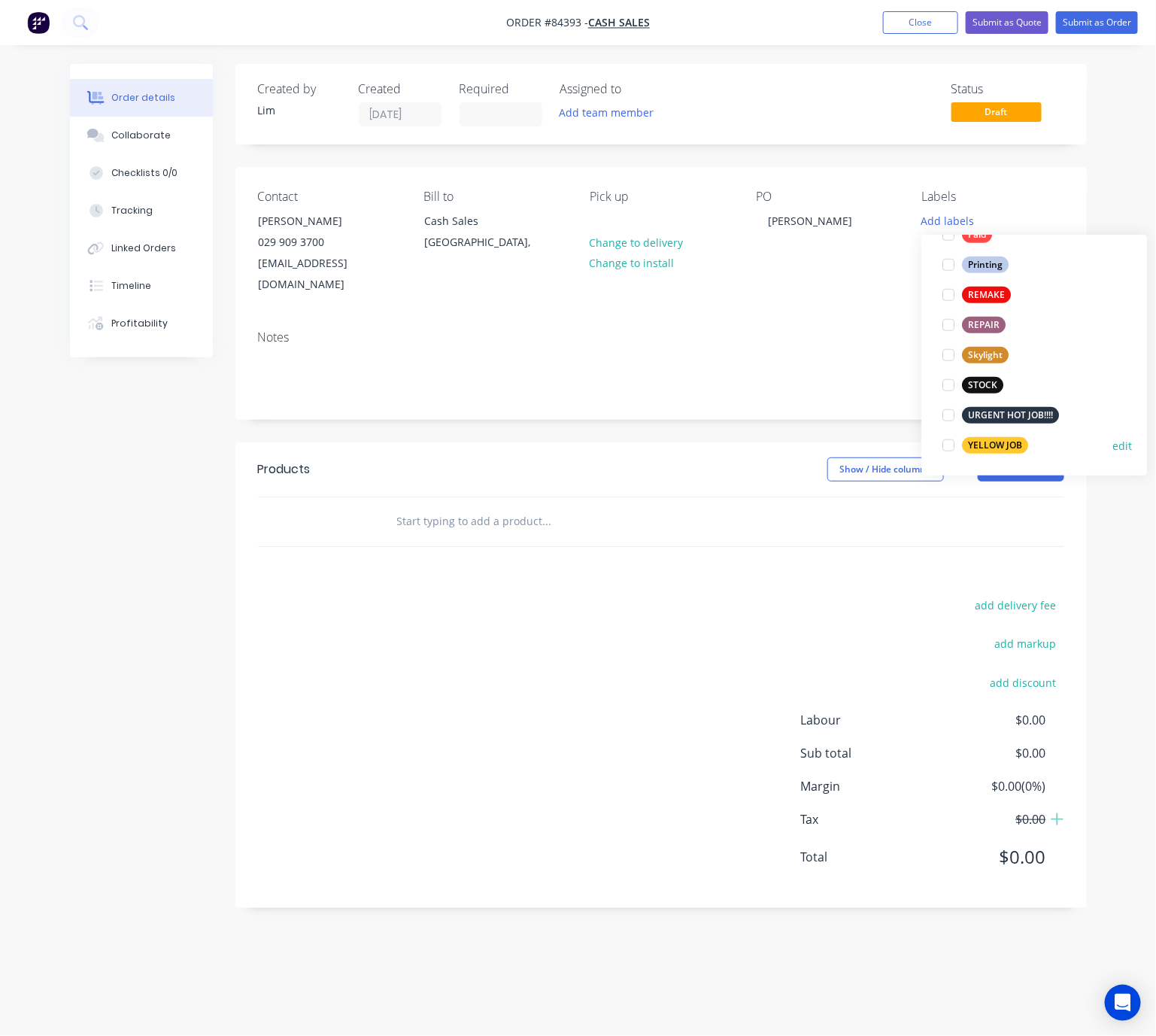
click at [998, 449] on div "YELLOW JOB" at bounding box center [996, 445] width 66 height 16
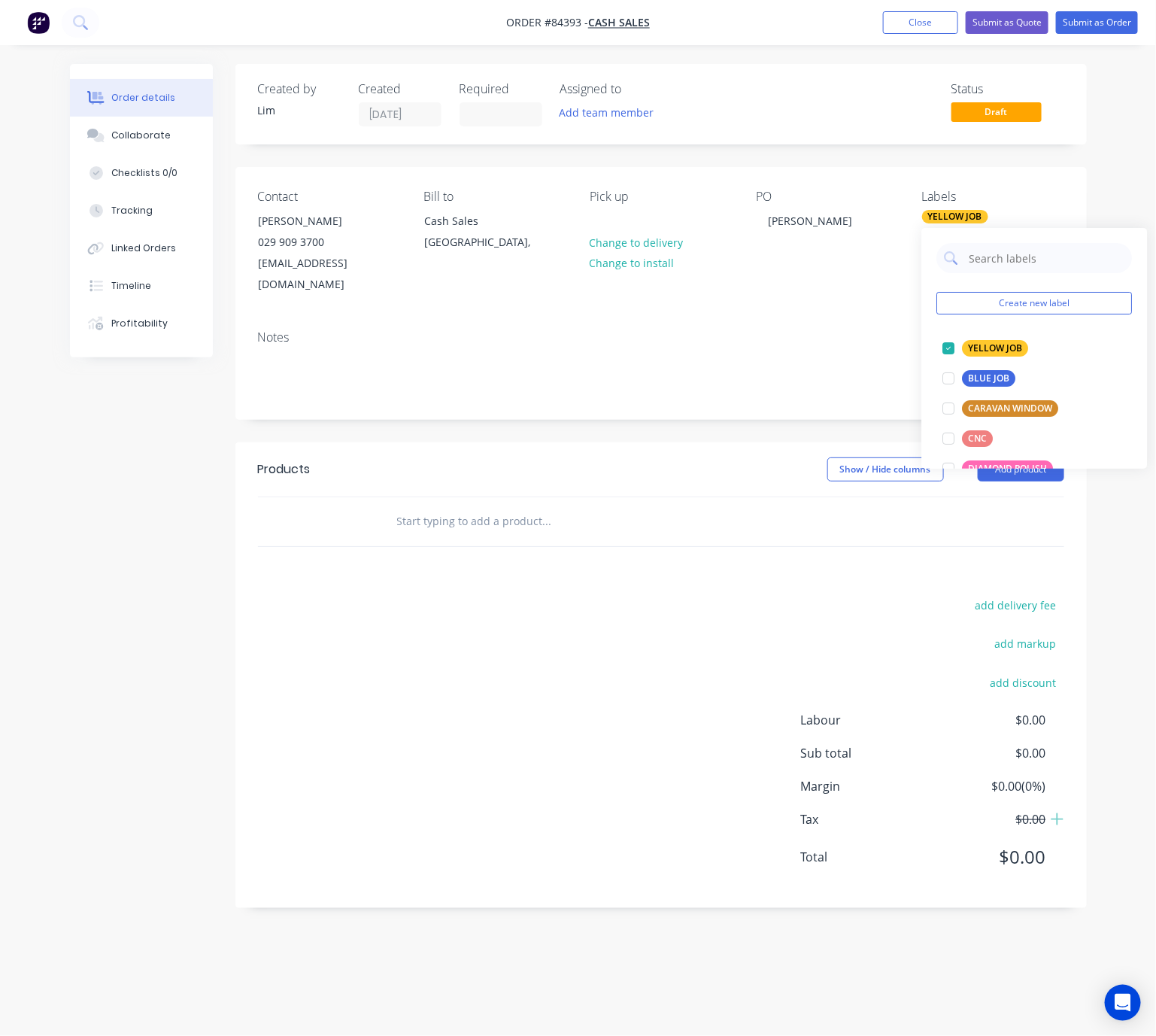
drag, startPoint x: 639, startPoint y: 429, endPoint x: 718, endPoint y: 425, distance: 79.1
click at [639, 442] on header "Products Show / Hide columns Add product" at bounding box center [662, 469] width 852 height 54
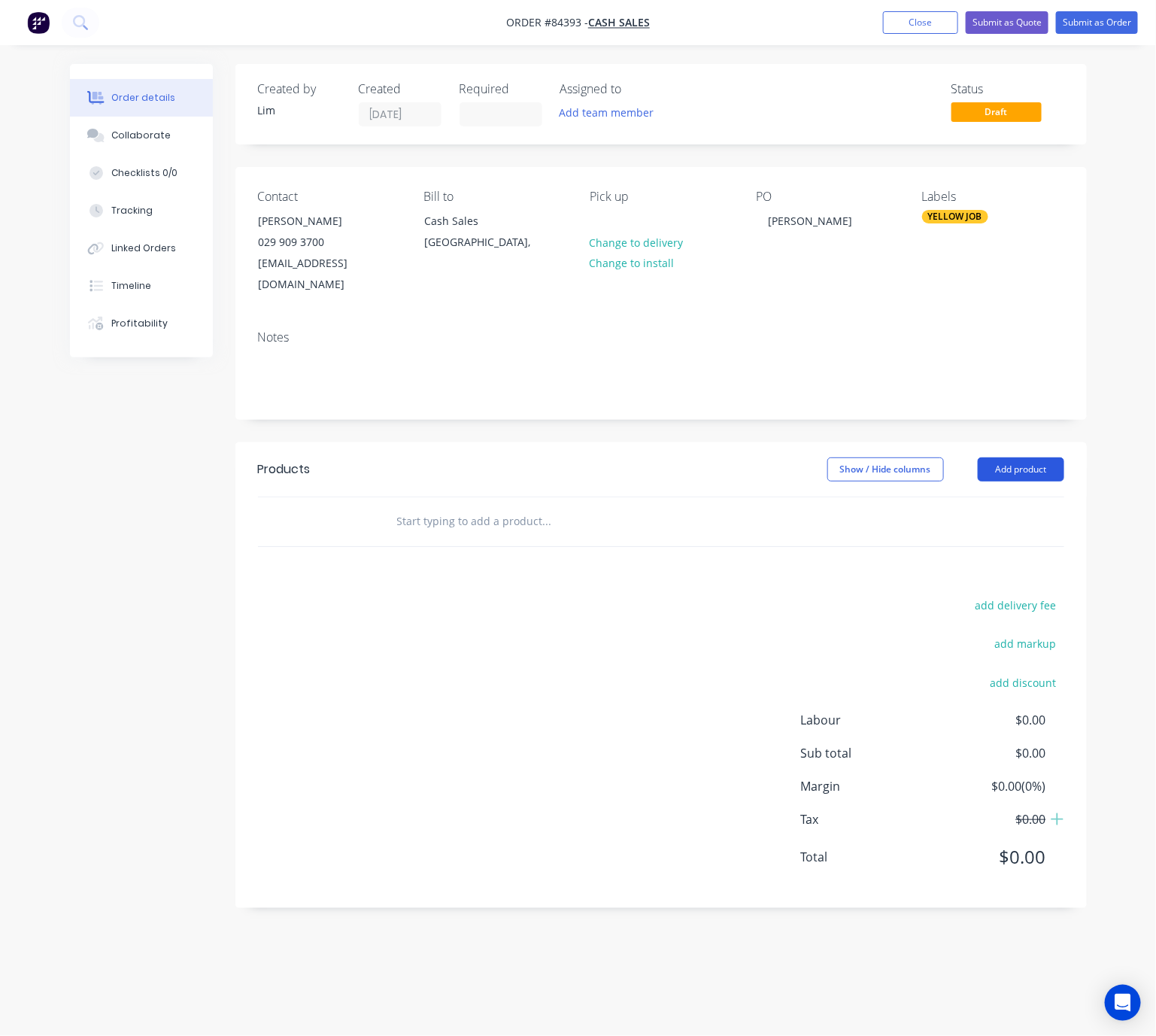
click at [1022, 457] on button "Add product" at bounding box center [1021, 469] width 86 height 24
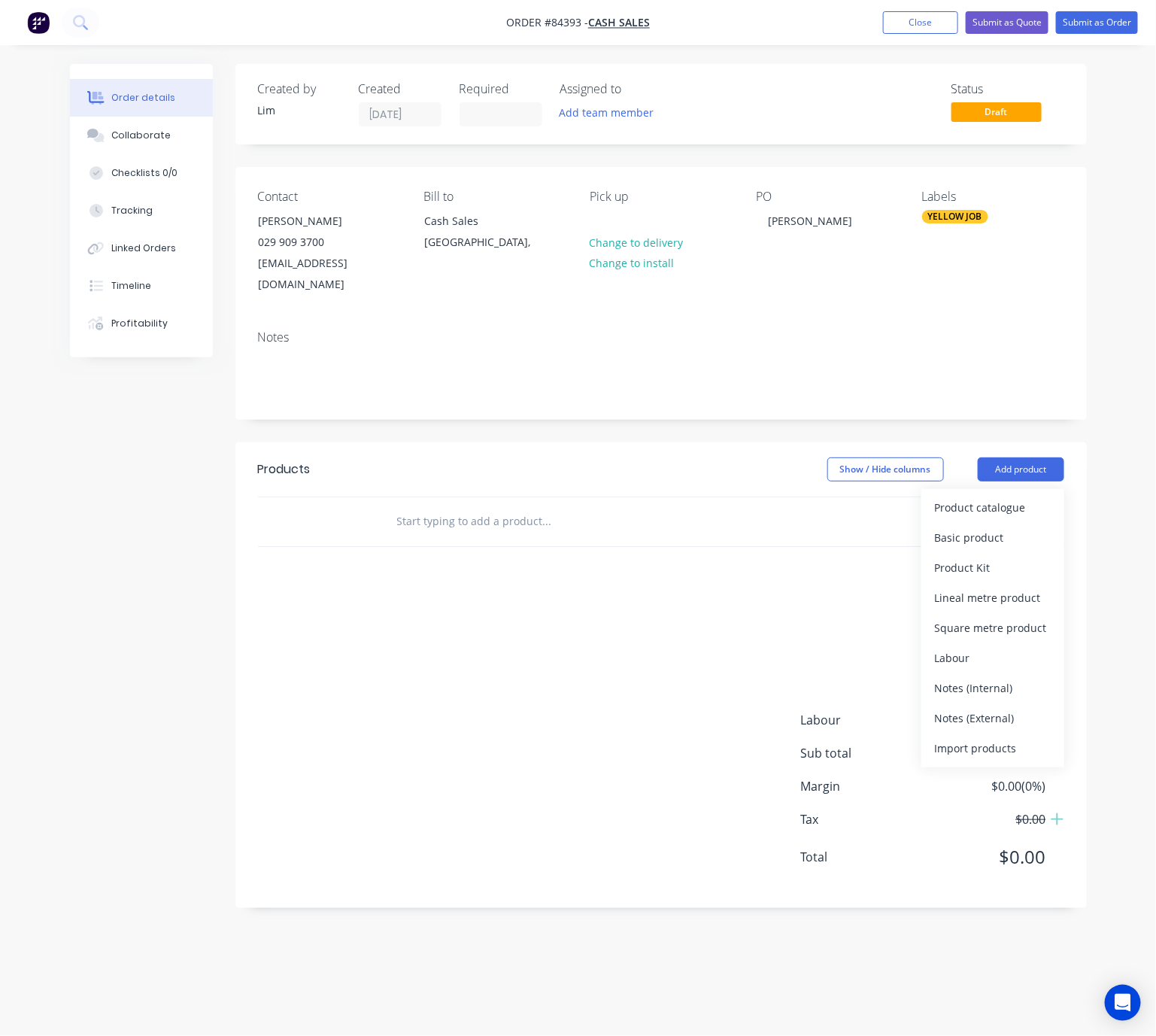
click at [552, 507] on input "text" at bounding box center [547, 522] width 301 height 30
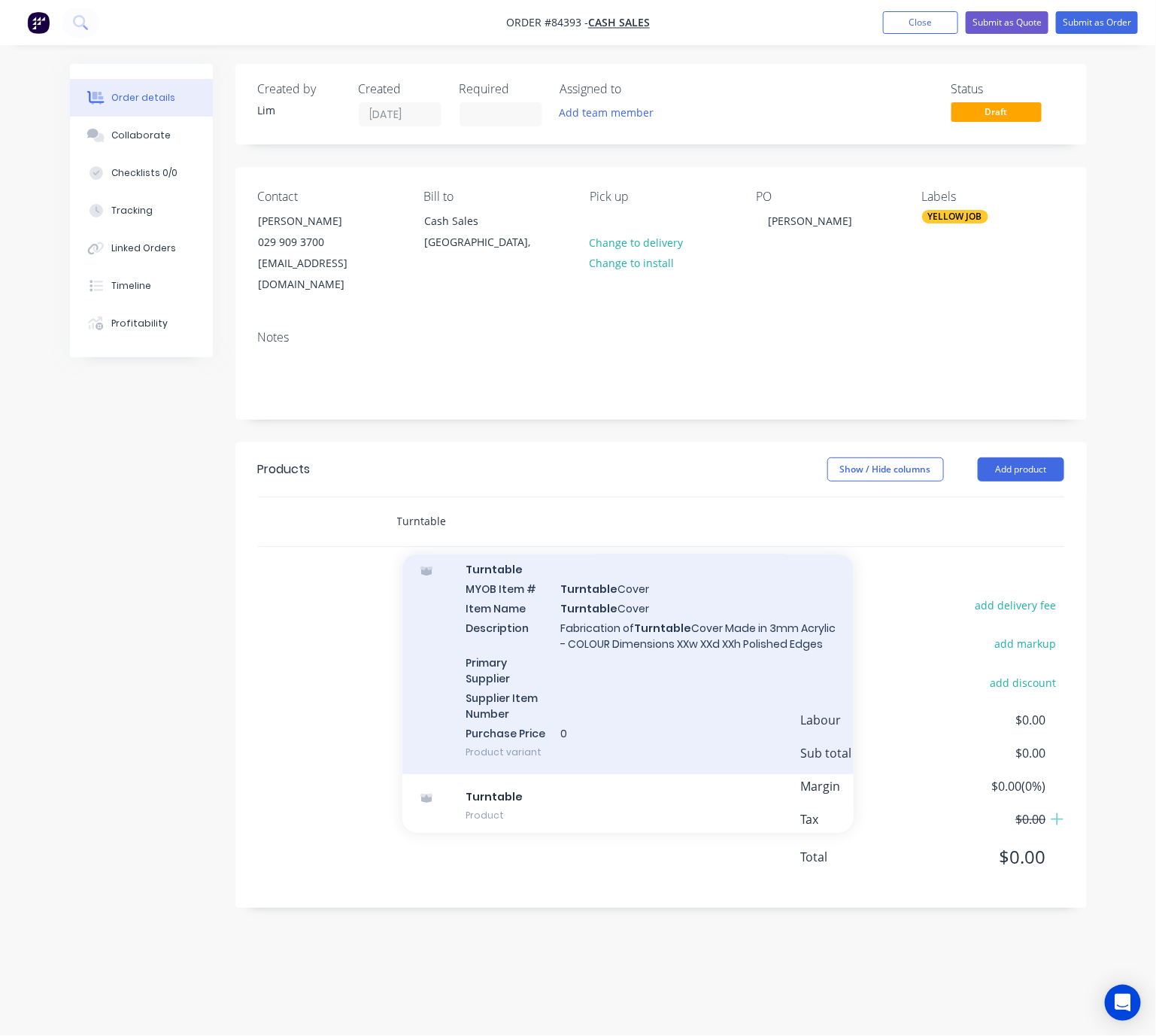
scroll to position [285, 0]
type input "Turntable"
click at [656, 669] on div "Turntable MYOB Item # Turntable Cover Item Name Turntable Cover Description Fab…" at bounding box center [628, 656] width 451 height 227
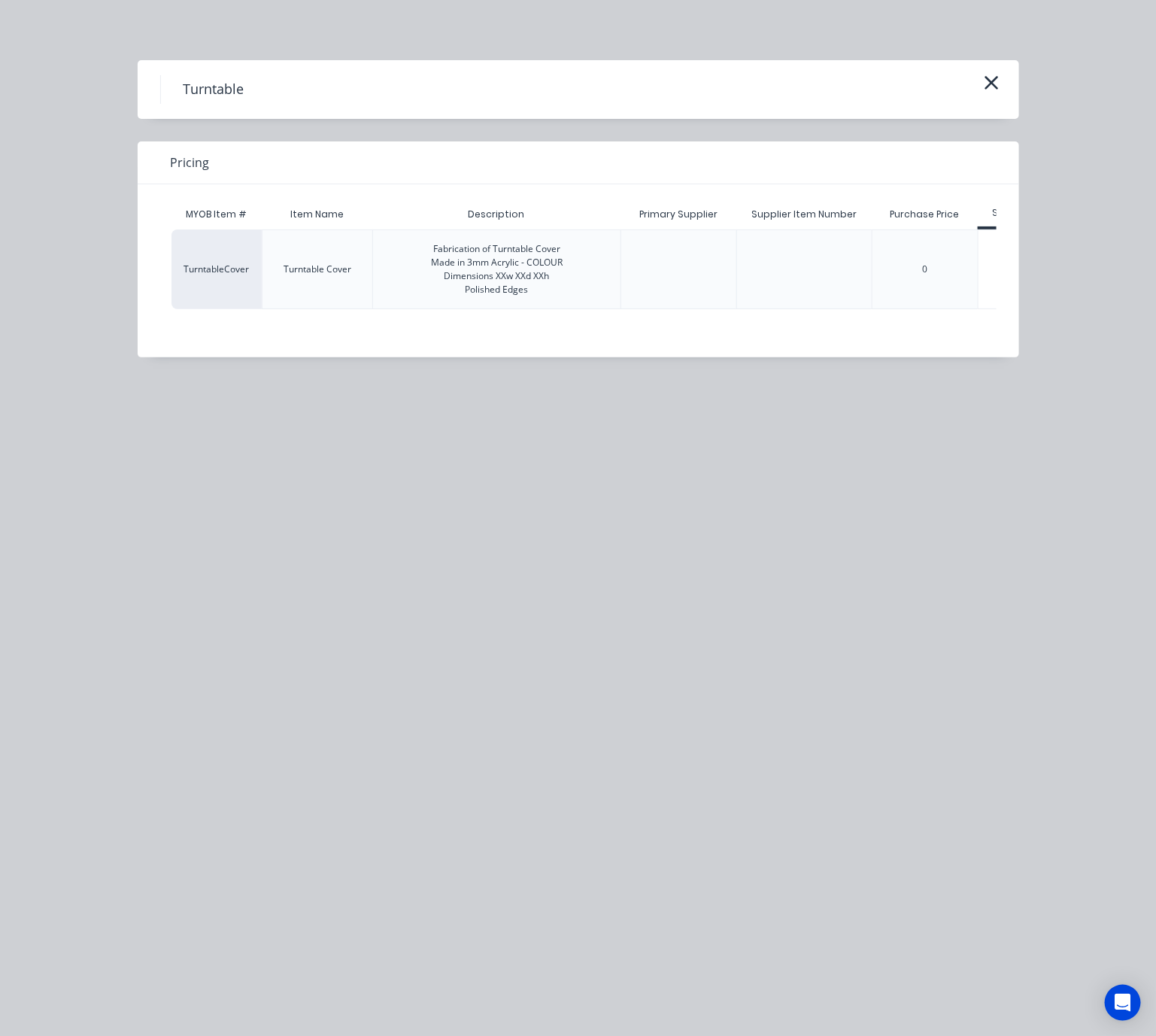
scroll to position [0, 58]
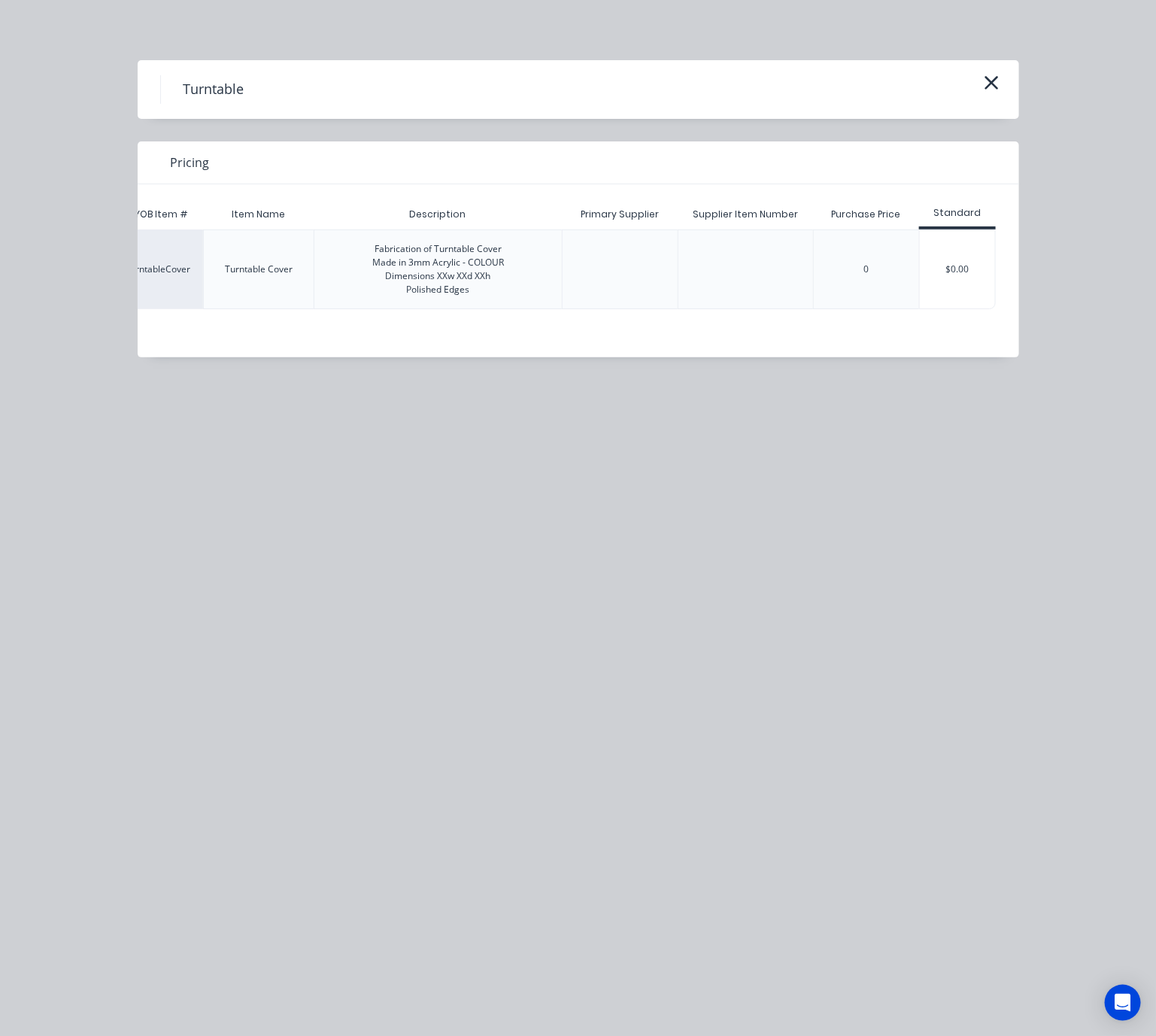
click at [982, 273] on div "$0.00" at bounding box center [958, 269] width 75 height 78
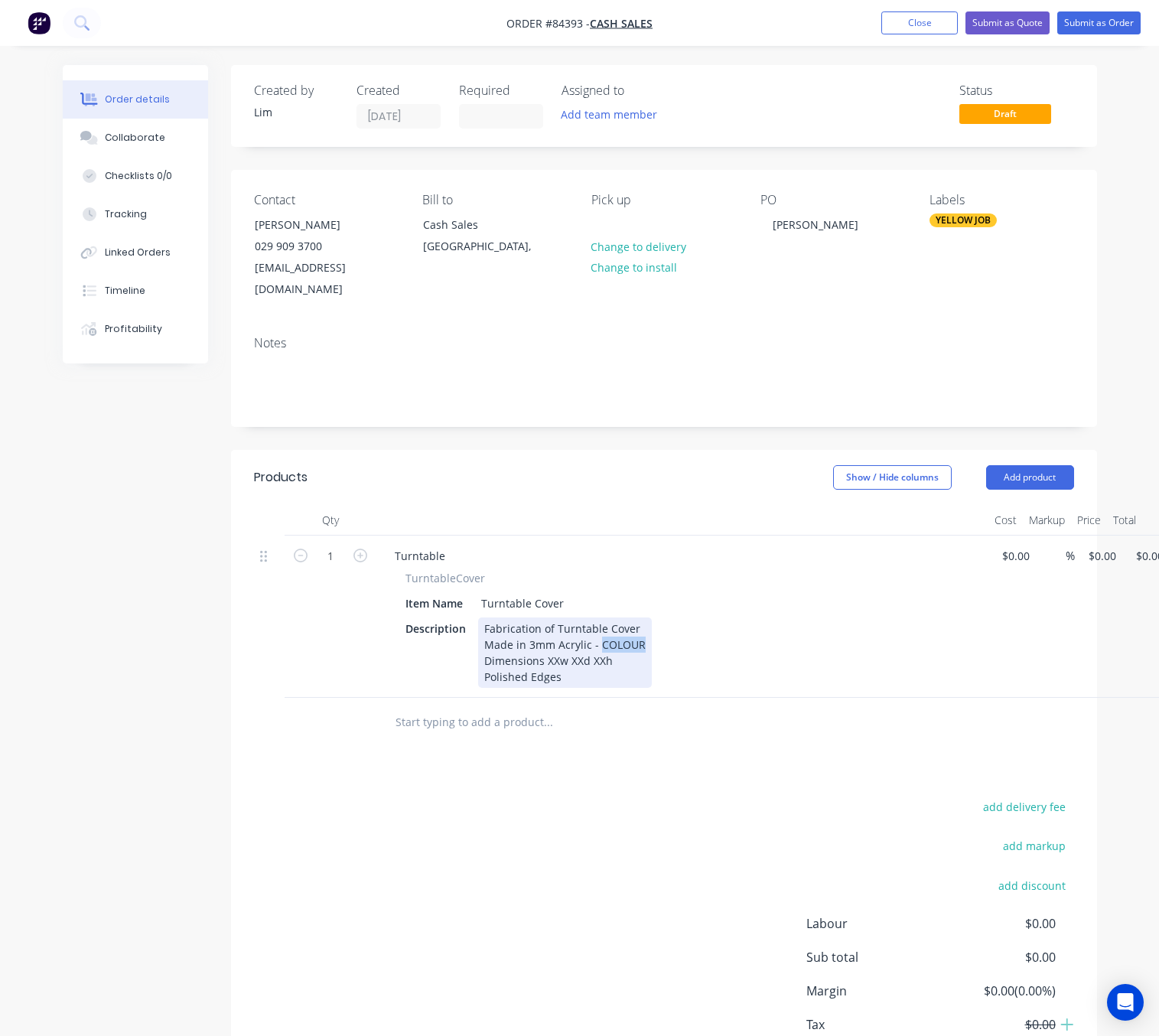
drag, startPoint x: 634, startPoint y: 624, endPoint x: 597, endPoint y: 623, distance: 37.0
click at [597, 623] on div "Fabrication of Turntable Cover Made in 3mm Acrylic - COLOUR Dimensions XXw XXd …" at bounding box center [564, 652] width 173 height 70
click at [556, 637] on div "Fabrication of Turntable Cover Made in 3mm Acrylic - Clear Dimensions XXw XXd X…" at bounding box center [562, 652] width 169 height 70
click at [583, 638] on div "Fabrication of Turntable Cover Made in 3mm Acrylic - Clear Dimensions 353w XXd …" at bounding box center [562, 652] width 169 height 70
click at [585, 638] on div "Fabrication of Turntable Cover Made in 3mm Acrylic - Clear Dimensions 353w XXd …" at bounding box center [562, 652] width 169 height 70
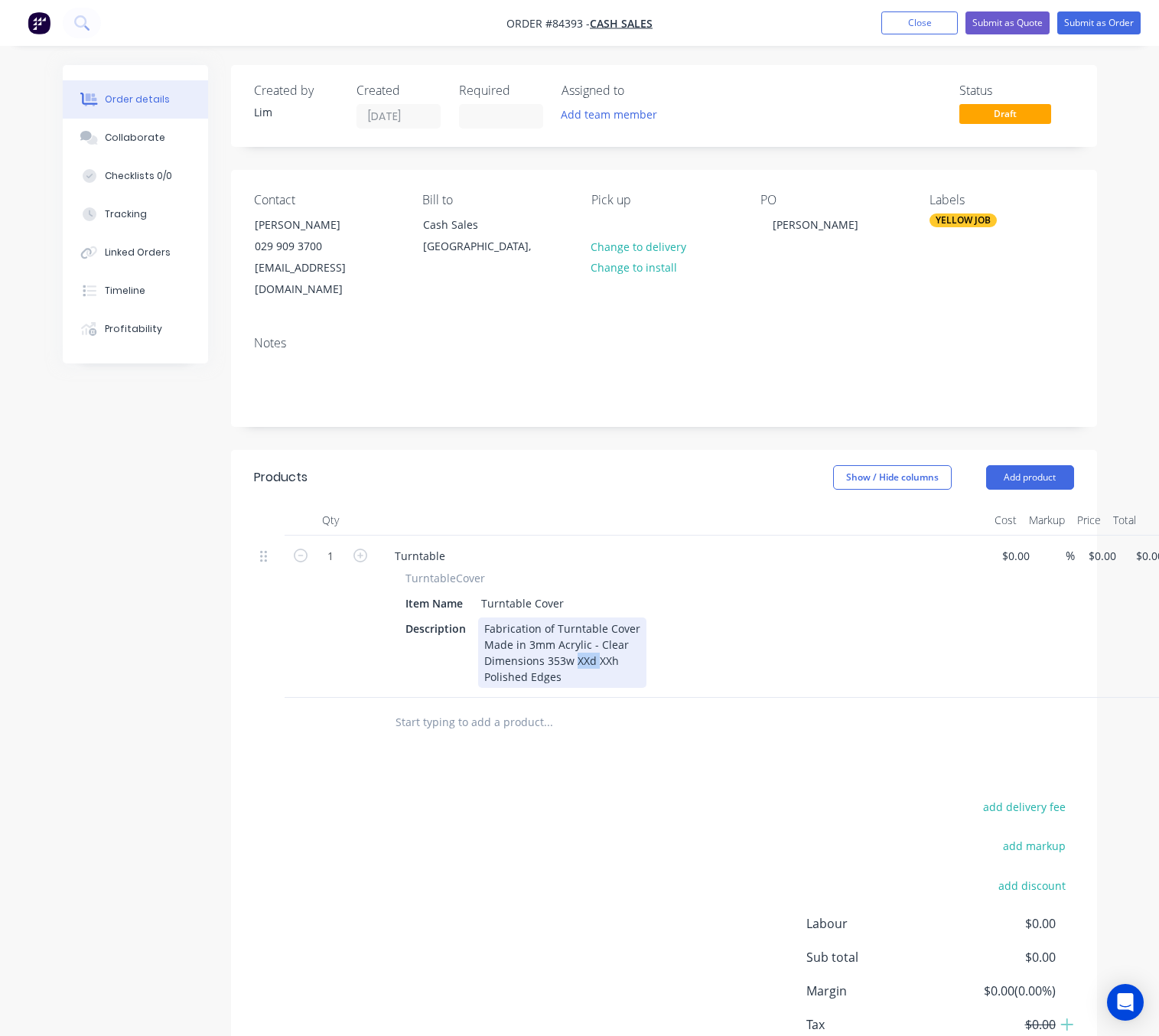
click at [581, 646] on div "Fabrication of Turntable Cover Made in 3mm Acrylic - Clear Dimensions 353w XXd …" at bounding box center [562, 652] width 169 height 70
click at [590, 643] on div "Fabrication of Turntable Cover Made in 3mm Acrylic - Clear Dimensions 353w XXd …" at bounding box center [562, 652] width 169 height 70
click at [579, 638] on div "Fabrication of Turntable Cover Made in 3mm Acrylic - Clear Dimensions 353w XXd …" at bounding box center [562, 652] width 169 height 70
click at [584, 638] on div "Fabrication of Turntable Cover Made in 3mm Acrylic - Clear Dimensions 353w XXd …" at bounding box center [562, 652] width 169 height 70
click at [613, 637] on div "Fabrication of Turntable Cover Made in 3mm Acrylic - Clear Dimensions 353w 414d…" at bounding box center [562, 652] width 169 height 70
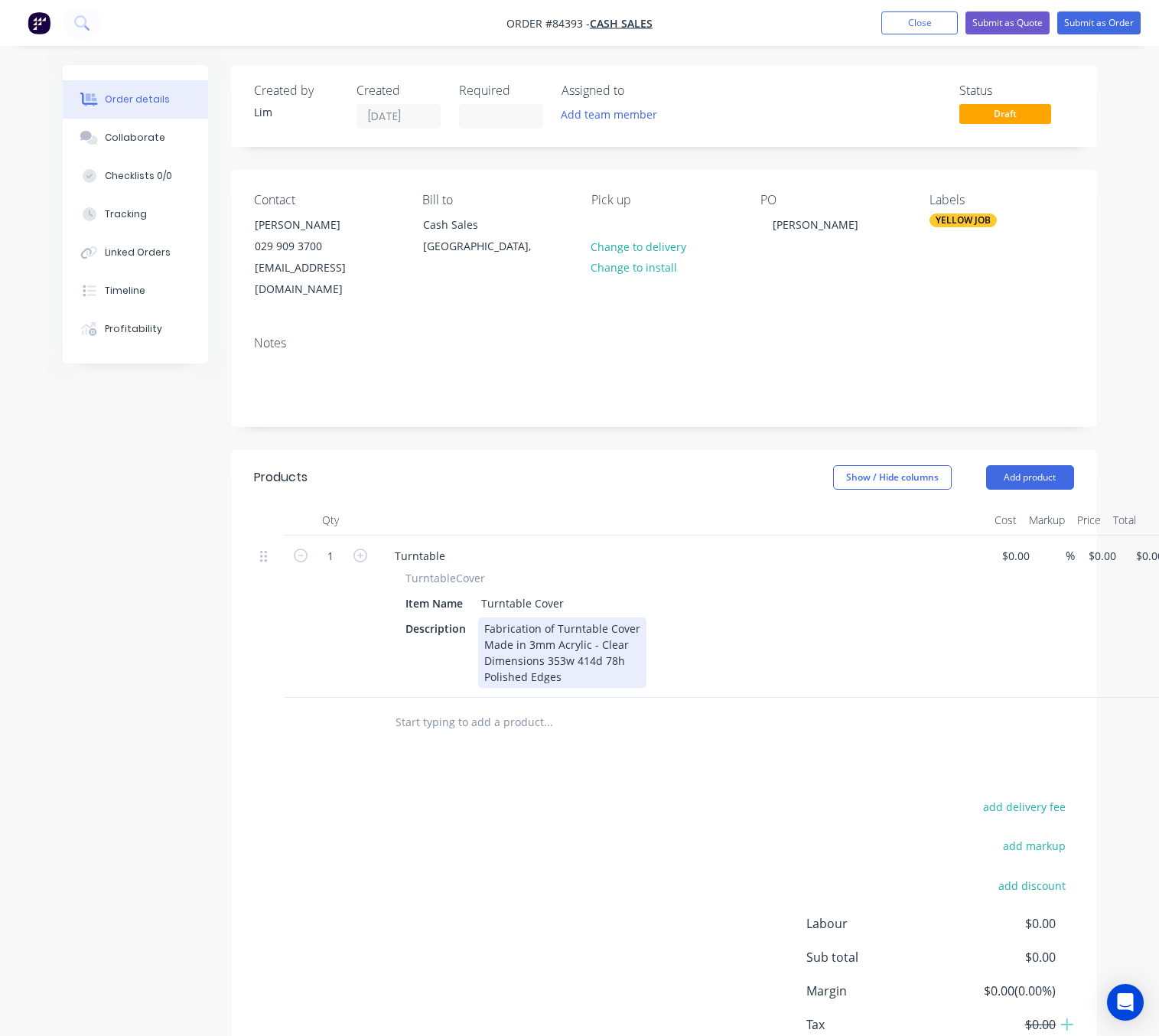
click at [618, 634] on div "Fabrication of Turntable Cover Made in 3mm Acrylic - Clear Dimensions 353w 414d…" at bounding box center [562, 652] width 169 height 70
click at [643, 653] on div "Fabrication of Turntable Cover Made in 3mm Acrylic - Clear Dimensions 353w 414d…" at bounding box center [577, 652] width 199 height 70
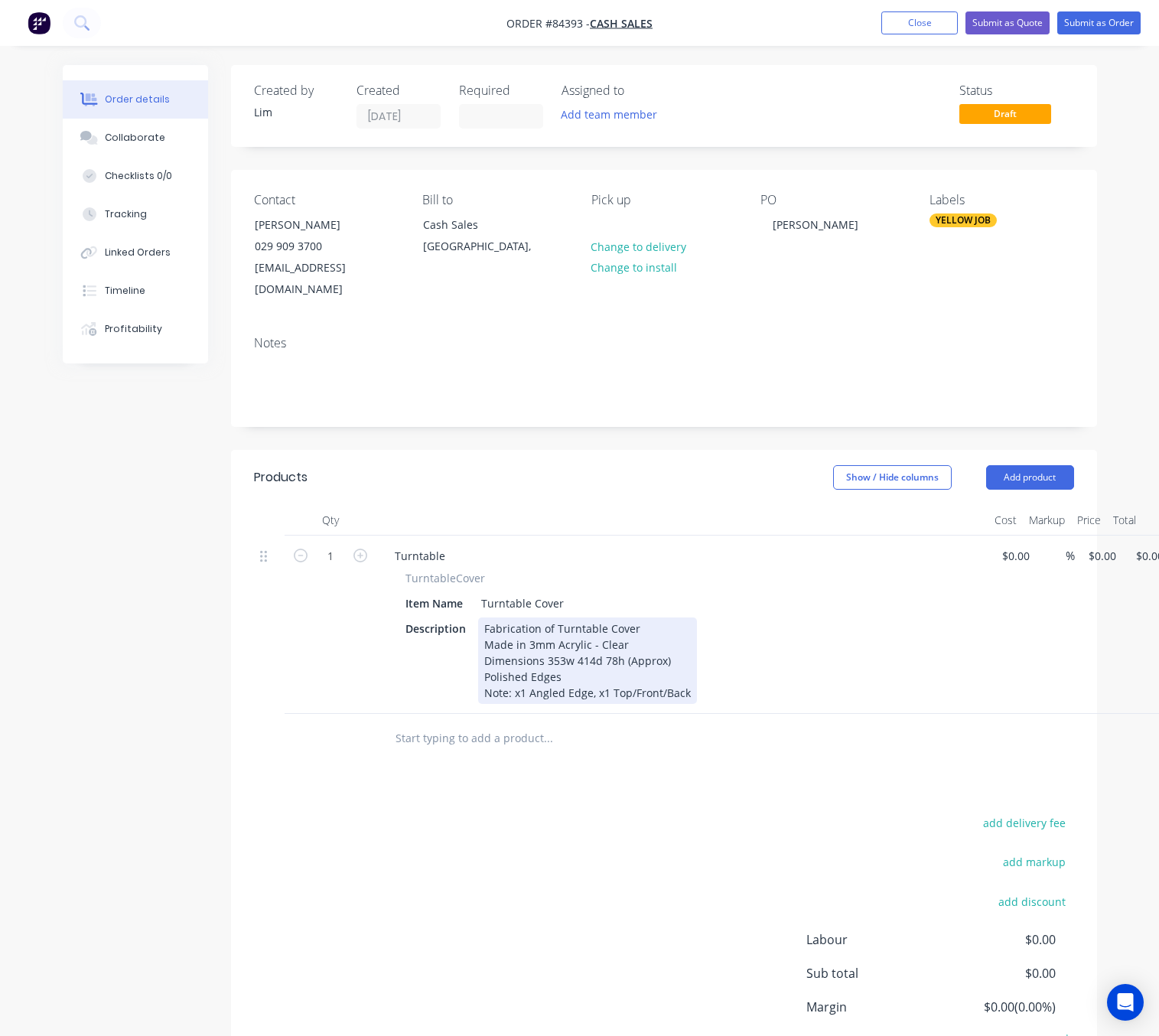
click at [605, 681] on div "Fabrication of Turntable Cover Made in 3mm Acrylic - Clear Dimensions 353w 414d…" at bounding box center [587, 660] width 219 height 87
click at [708, 676] on div "Fabrication of Turntable Cover Made in 3mm Acrylic - Clear Dimensions 353w 414d…" at bounding box center [603, 660] width 250 height 87
click at [714, 668] on div "Fabrication of Turntable Cover Made in 3mm Acrylic - Clear Dimensions 353w 414d…" at bounding box center [603, 660] width 250 height 87
click at [595, 672] on div "Fabrication of Turntable Cover Made in 3mm Acrylic - Clear Dimensions 353w 414d…" at bounding box center [625, 660] width 294 height 87
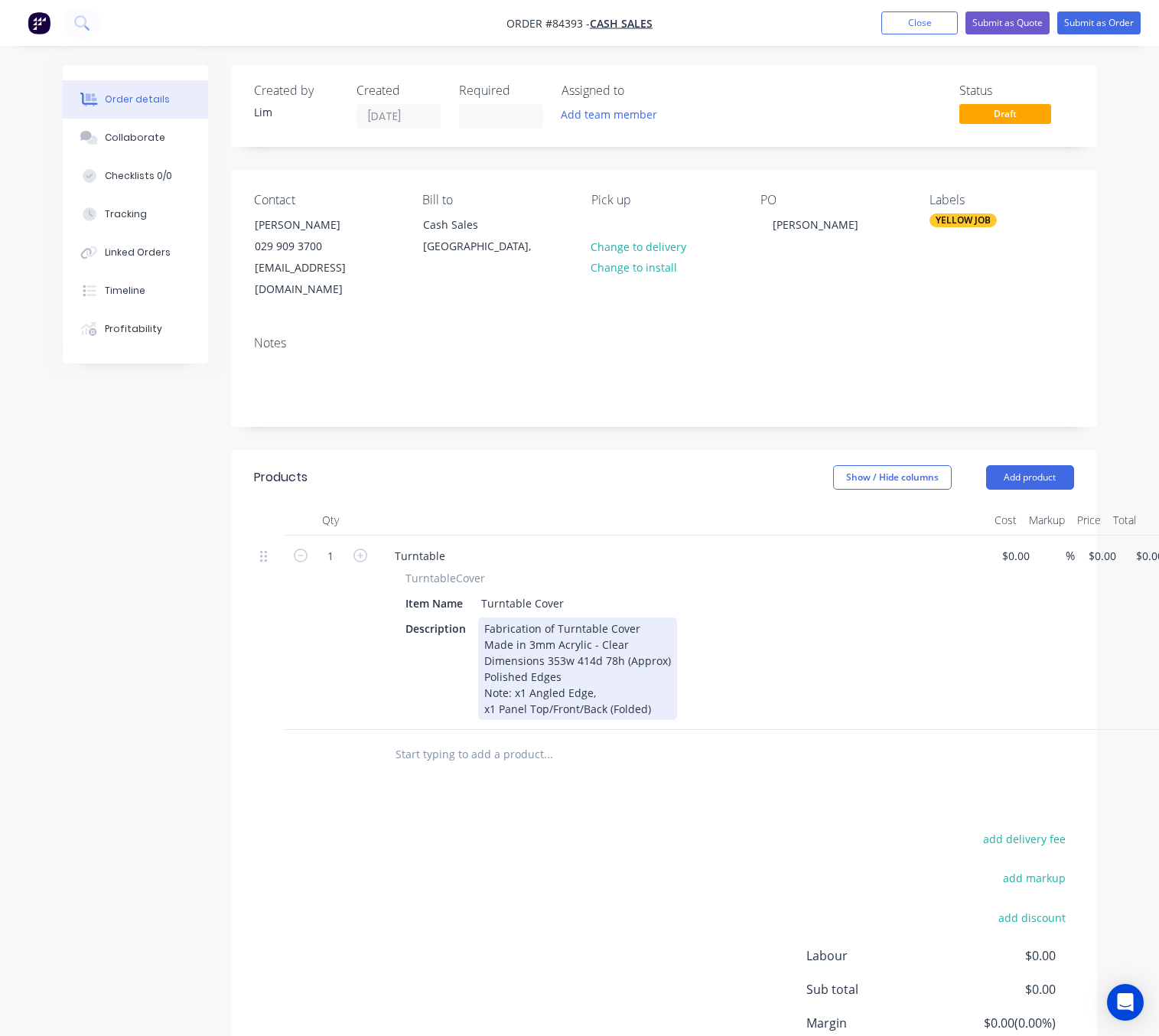
click at [658, 686] on div "Fabrication of Turntable Cover Made in 3mm Acrylic - Clear Dimensions 353w 414d…" at bounding box center [577, 668] width 199 height 102
drag, startPoint x: 609, startPoint y: 687, endPoint x: 618, endPoint y: 687, distance: 9.0
click at [609, 686] on div "Fabrication of Turntable Cover Made in 3mm Acrylic - Clear Dimensions 353w 414d…" at bounding box center [577, 668] width 199 height 102
click at [657, 687] on div "Fabrication of Turntable Cover Made in 3mm Acrylic - Clear Dimensions 353w 414d…" at bounding box center [577, 668] width 199 height 102
click at [596, 672] on div "Fabrication of Turntable Cover Made in 3mm Acrylic - Clear Dimensions 353w 414d…" at bounding box center [577, 668] width 199 height 102
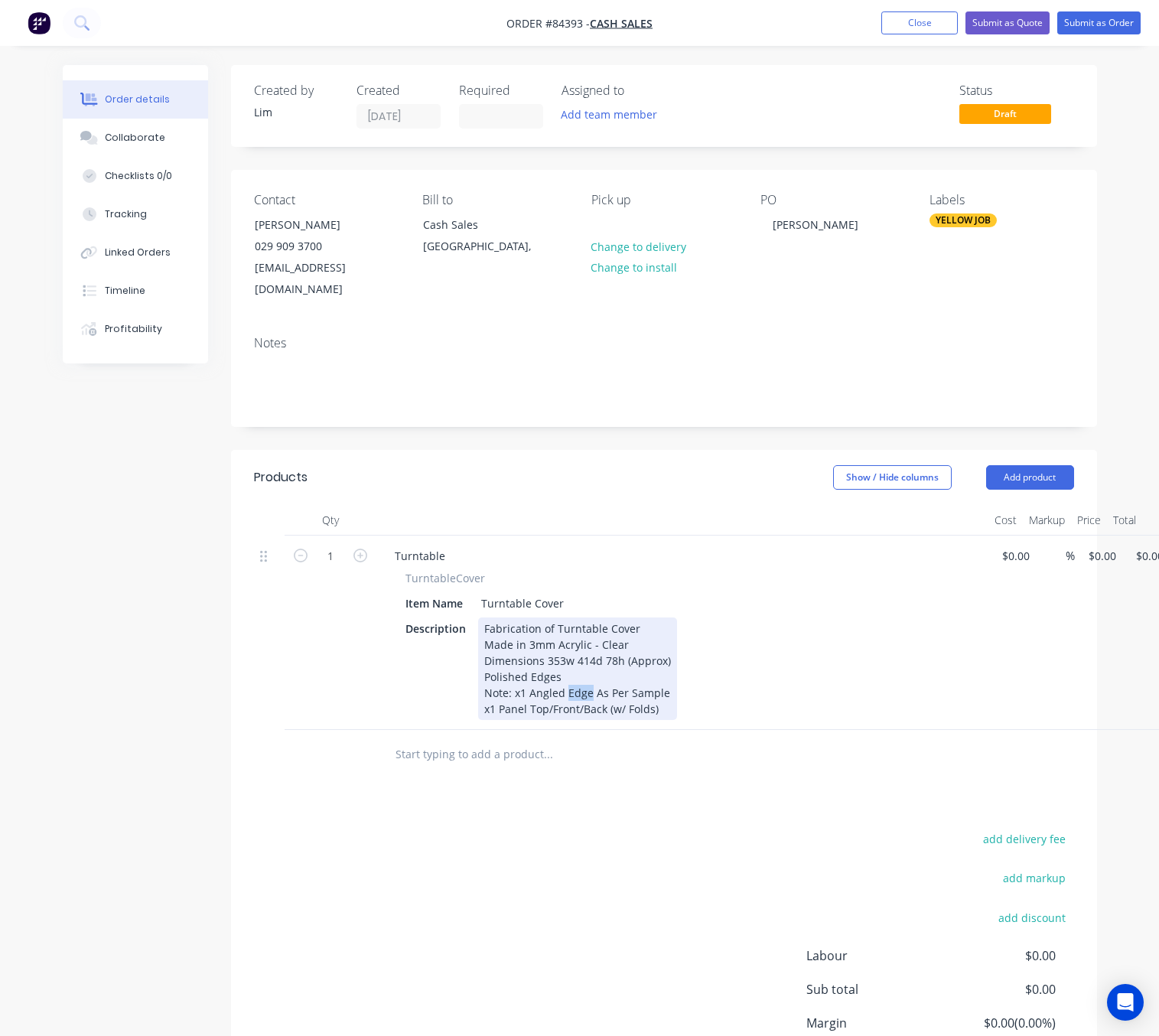
drag, startPoint x: 586, startPoint y: 672, endPoint x: 563, endPoint y: 671, distance: 23.0
click at [563, 671] on div "Fabrication of Turntable Cover Made in 3mm Acrylic - Clear Dimensions 353w 414d…" at bounding box center [577, 668] width 199 height 102
click at [658, 684] on div "Fabrication of Turntable Cover Made in 3mm Acrylic - Clear Dimensions 353w 414d…" at bounding box center [577, 668] width 199 height 102
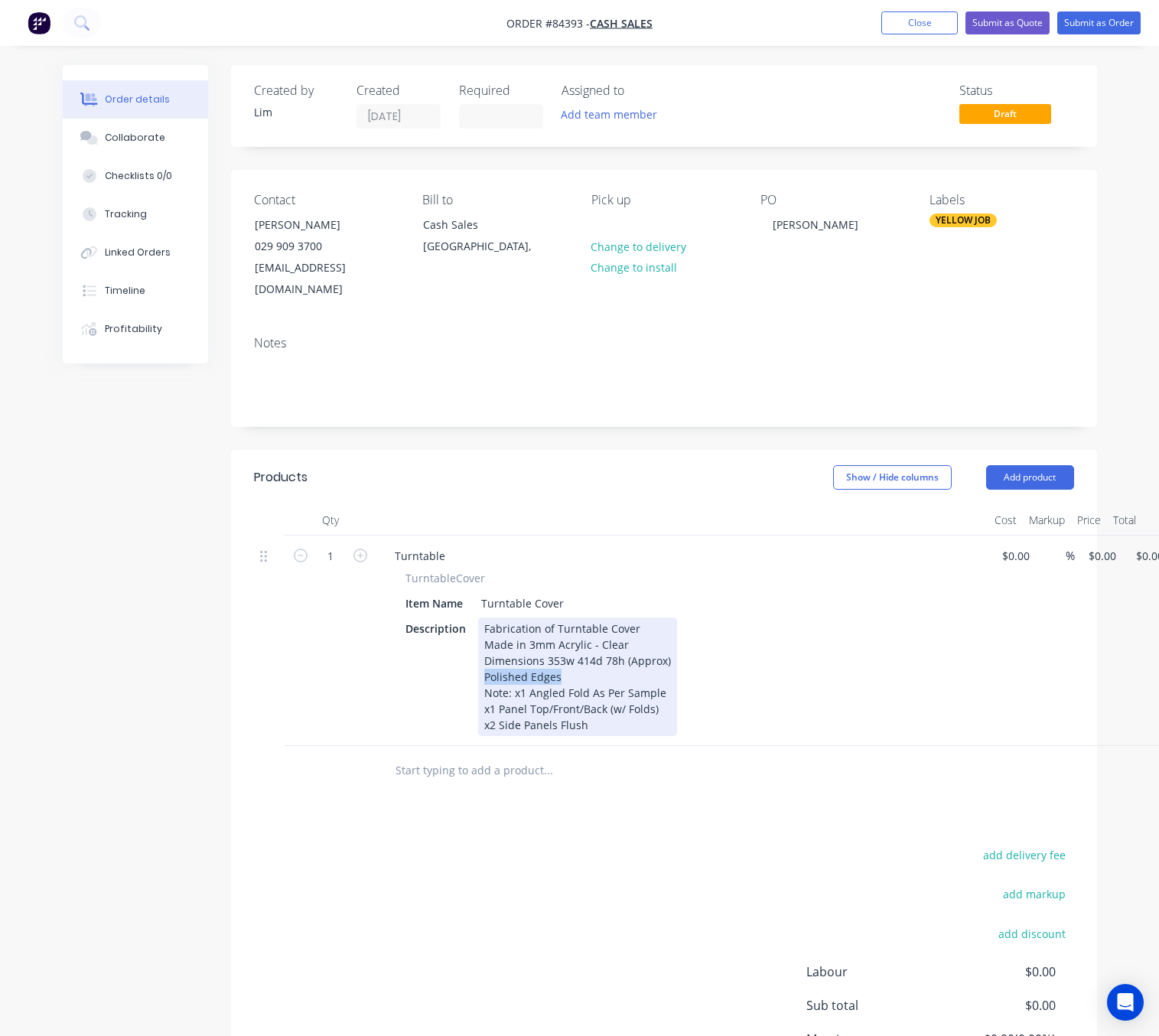
drag, startPoint x: 564, startPoint y: 654, endPoint x: 471, endPoint y: 657, distance: 93.0
click at [471, 657] on div "Description Fabrication of Turntable Cover Made in 3mm Acrylic - Clear Dimensio…" at bounding box center [679, 677] width 560 height 119
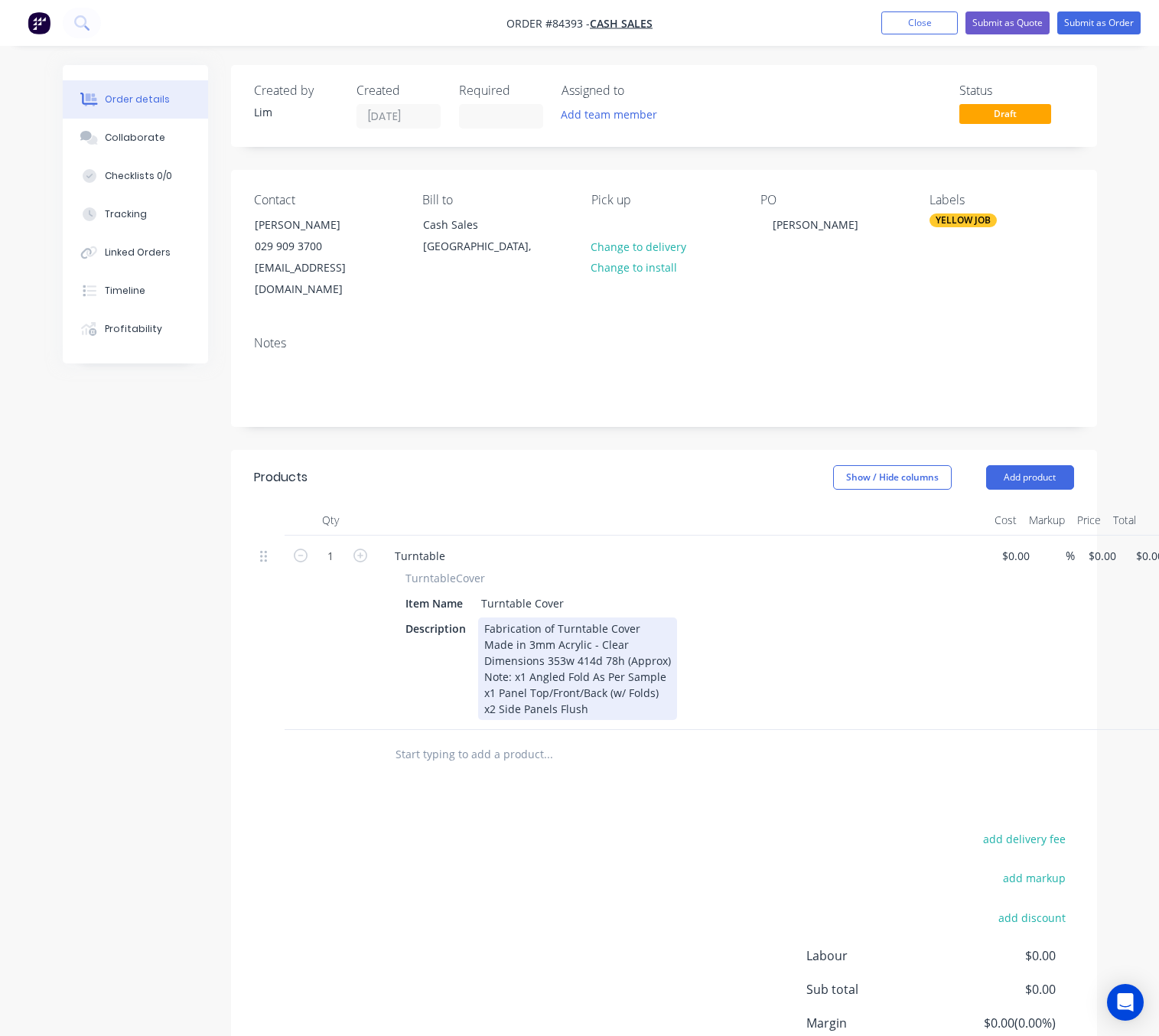
click at [619, 686] on div "Fabrication of Turntable Cover Made in 3mm Acrylic - Clear Dimensions 353w 414d…" at bounding box center [577, 668] width 199 height 102
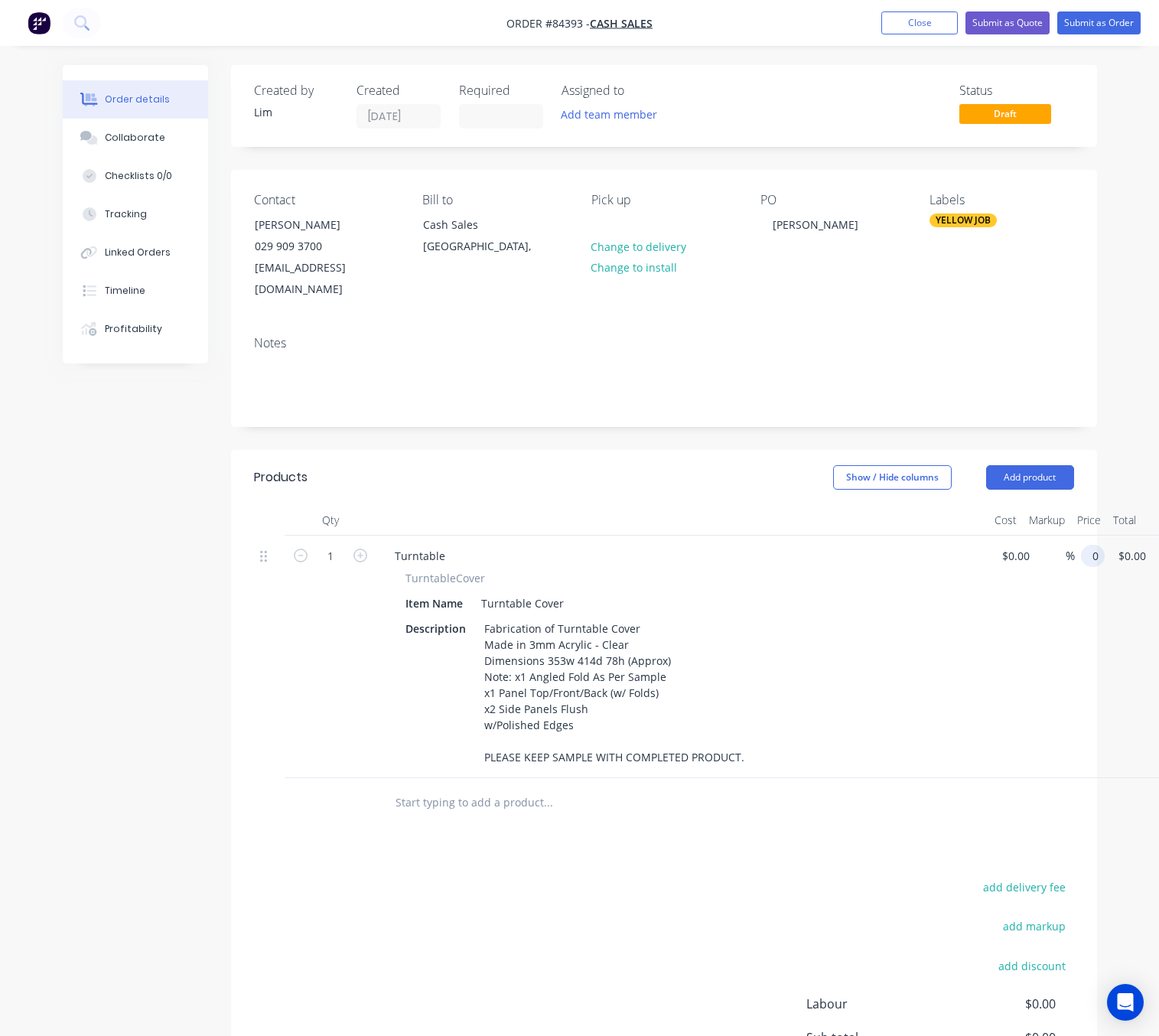
click at [1102, 544] on input "0" at bounding box center [1095, 555] width 17 height 22
type input "$142.64"
click at [806, 801] on div at bounding box center [652, 803] width 551 height 50
click at [1120, 24] on button "Submit as Order" at bounding box center [1098, 23] width 83 height 23
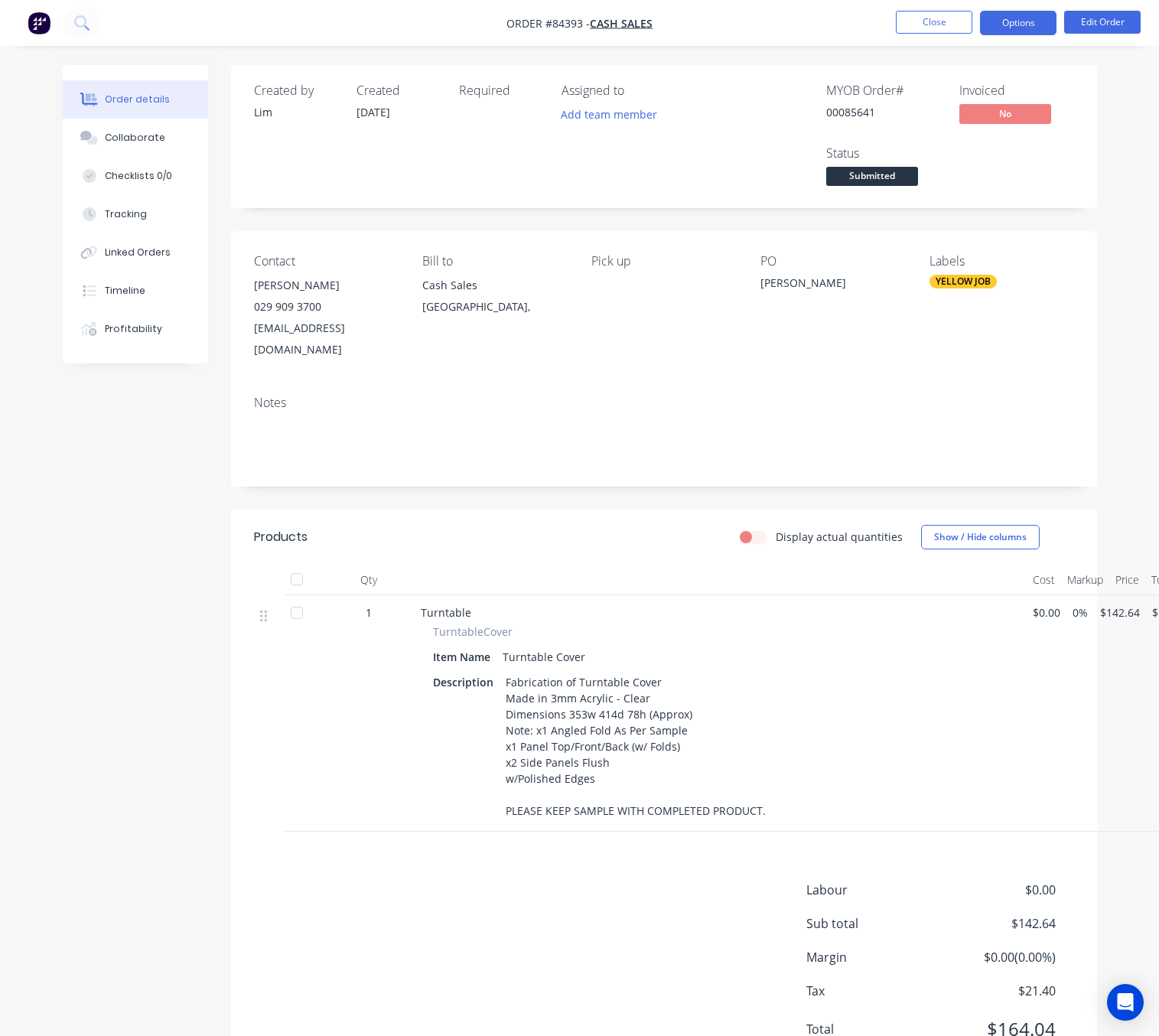
drag, startPoint x: 1009, startPoint y: 23, endPoint x: 1009, endPoint y: 35, distance: 12.0
click at [1009, 23] on button "Options" at bounding box center [1019, 23] width 77 height 25
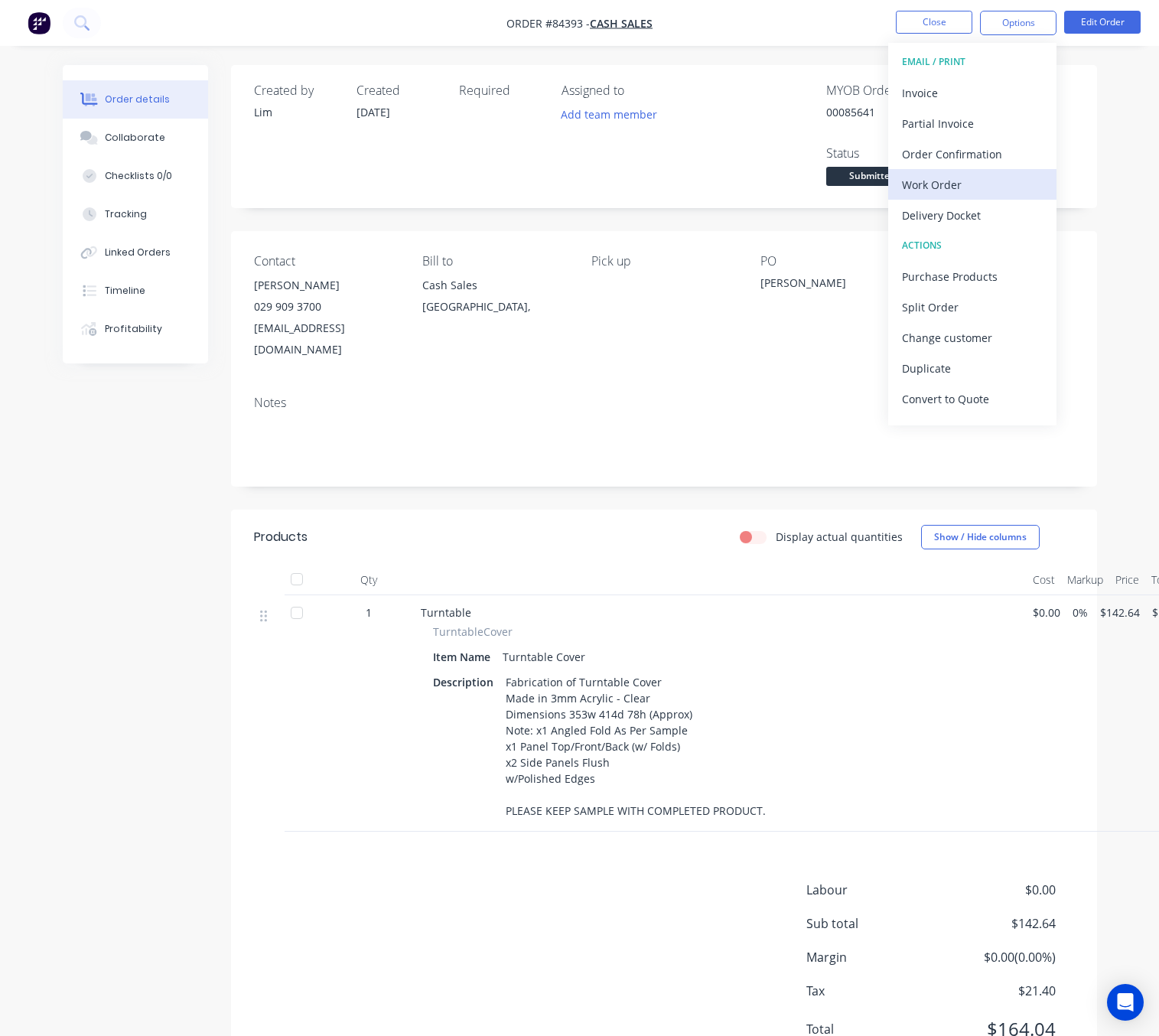
click at [978, 175] on div "Work Order" at bounding box center [972, 184] width 140 height 22
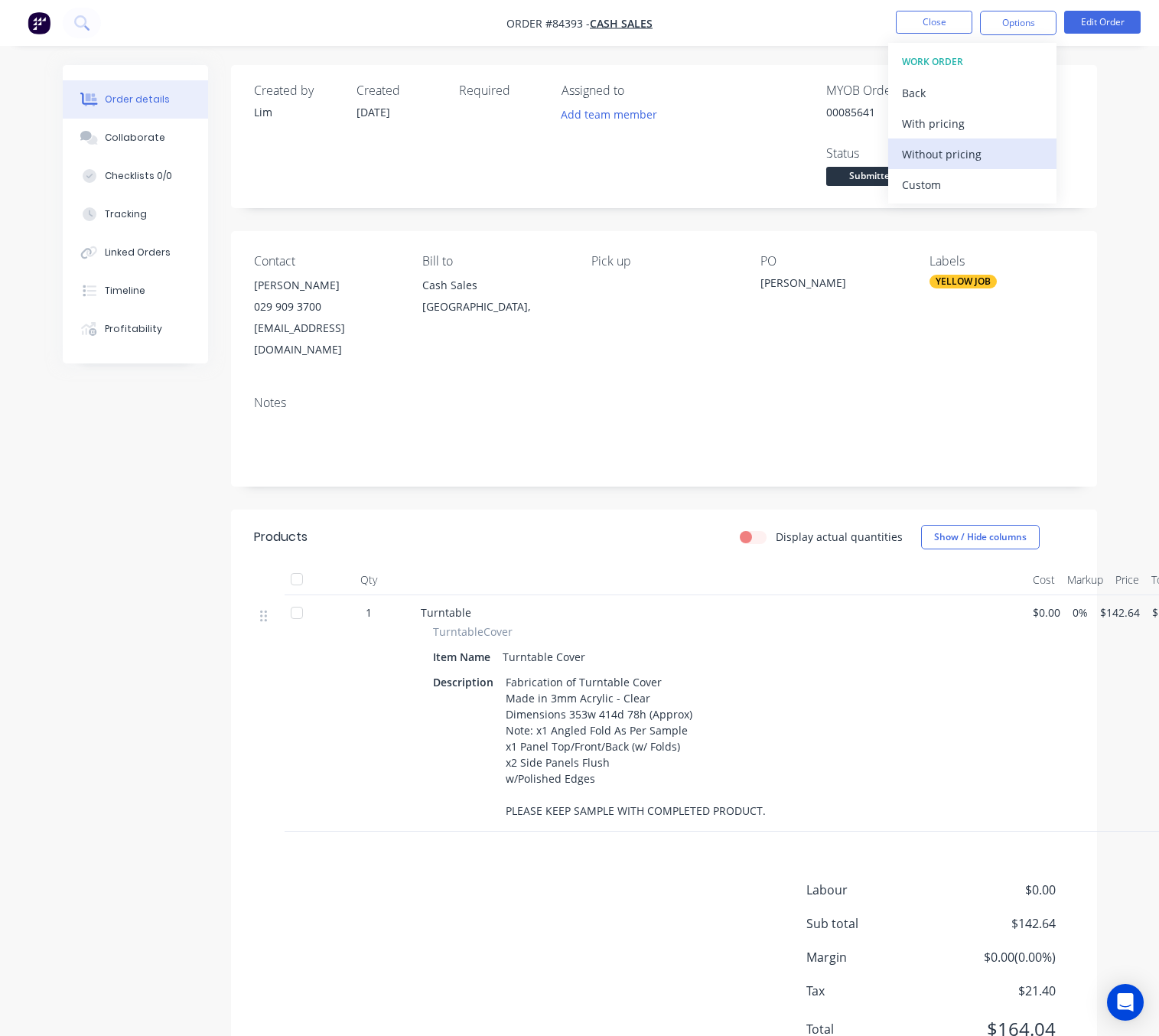
click at [988, 150] on div "Without pricing" at bounding box center [972, 154] width 140 height 22
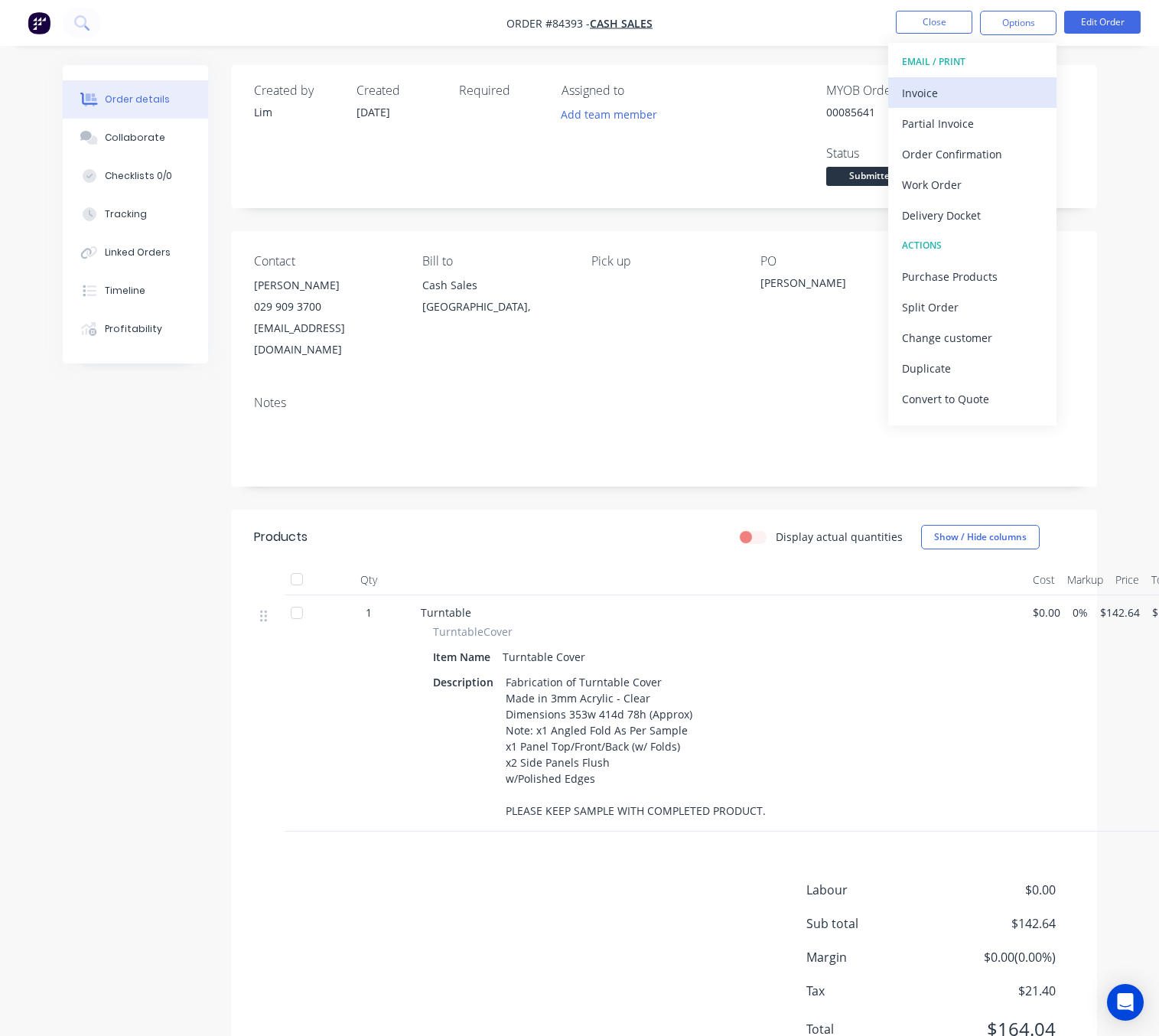
click at [927, 83] on div "Invoice" at bounding box center [972, 93] width 140 height 22
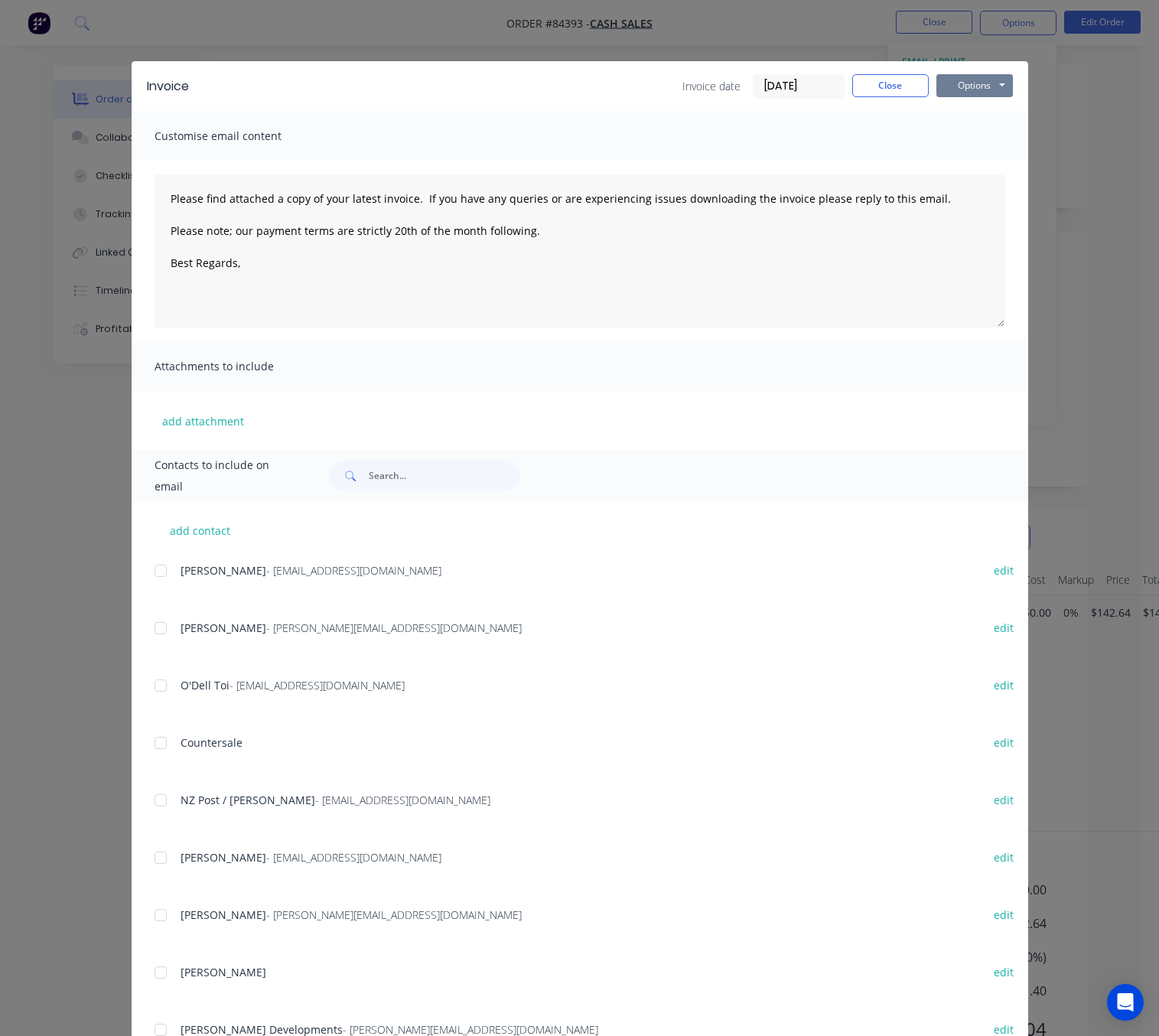
click at [948, 88] on button "Options" at bounding box center [975, 85] width 77 height 23
click at [964, 119] on button "Preview" at bounding box center [985, 113] width 98 height 26
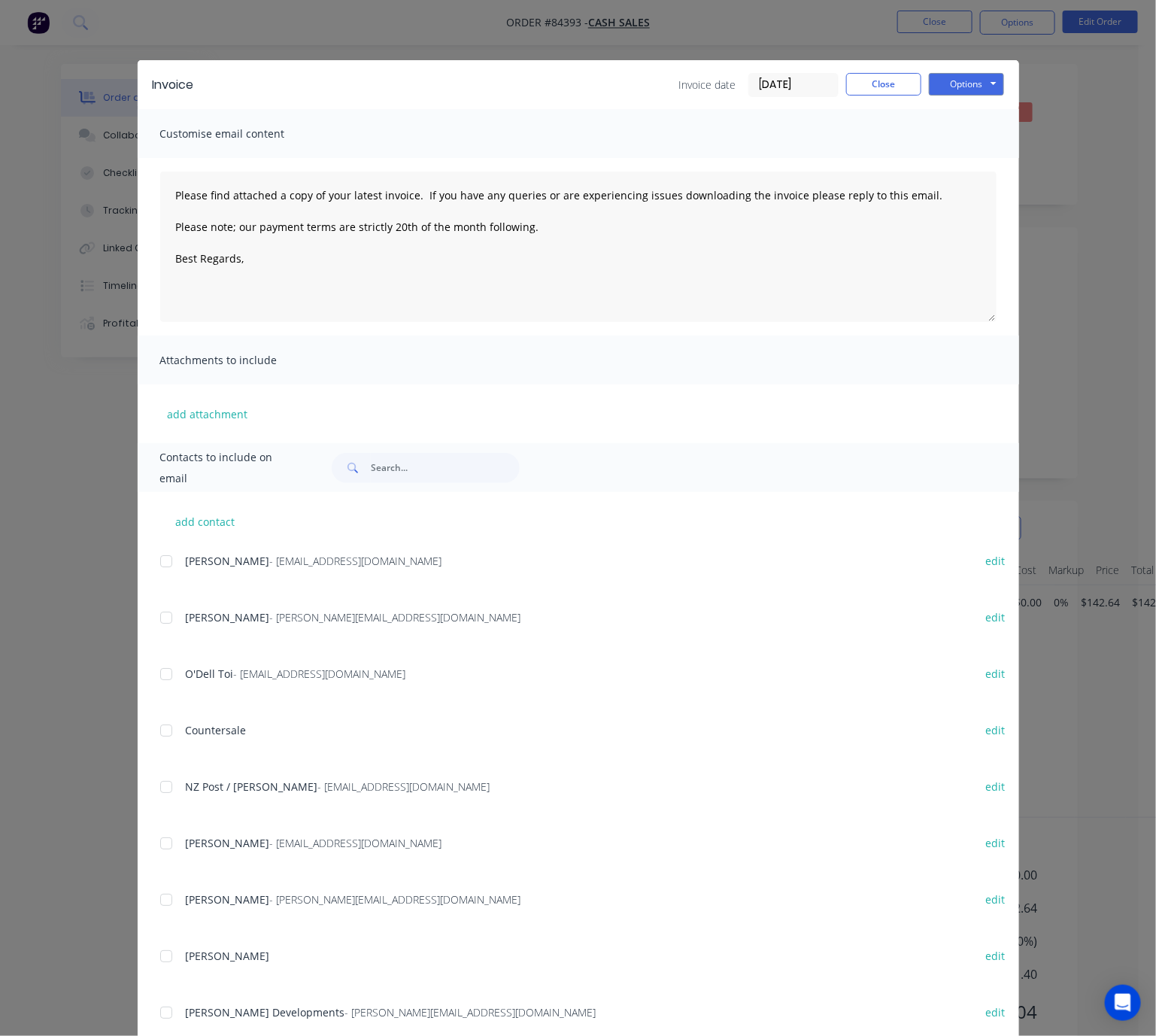
type textarea "Please find attached a copy of your latest invoice. If you have any queries or …"
